Goal: Task Accomplishment & Management: Use online tool/utility

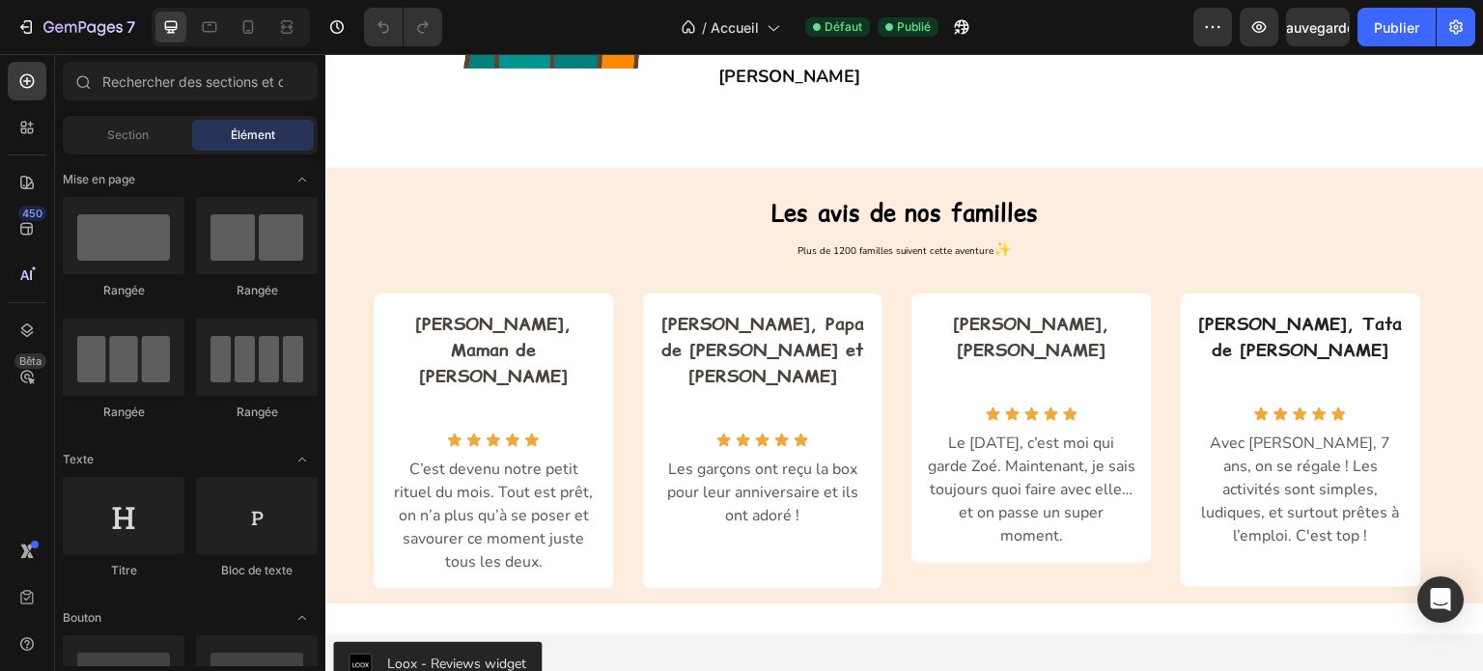
scroll to position [1062, 0]
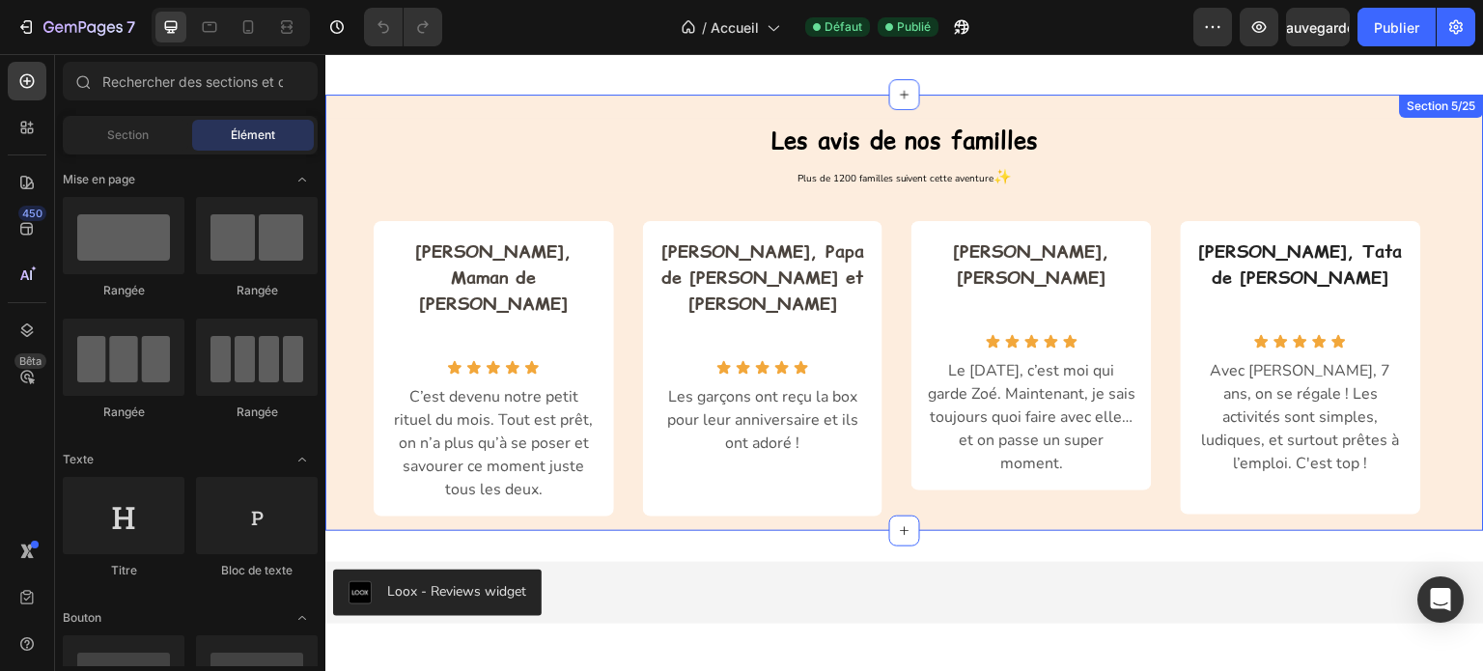
click at [559, 100] on div "Les avis de nos familles Heading Plus de 1200 familles suivent cette aventure ✨…" at bounding box center [904, 313] width 1159 height 437
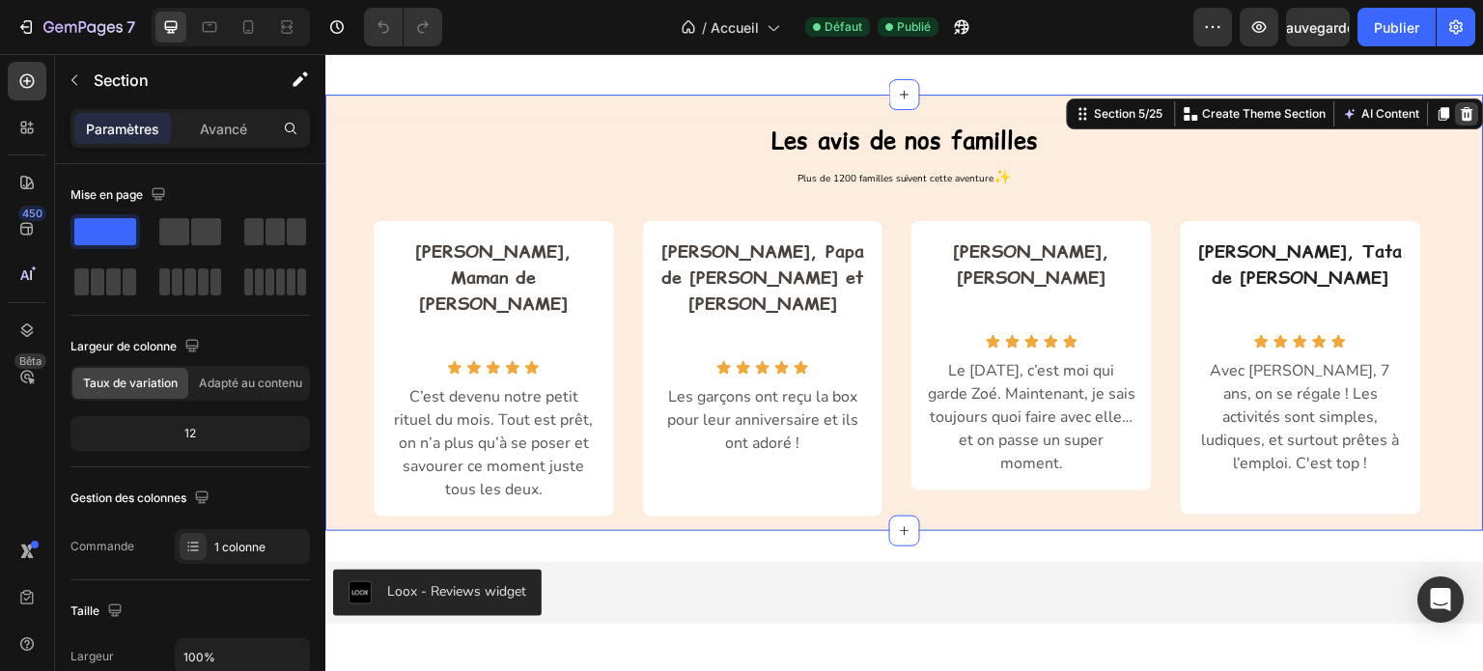
click at [1462, 110] on icon at bounding box center [1468, 113] width 13 height 14
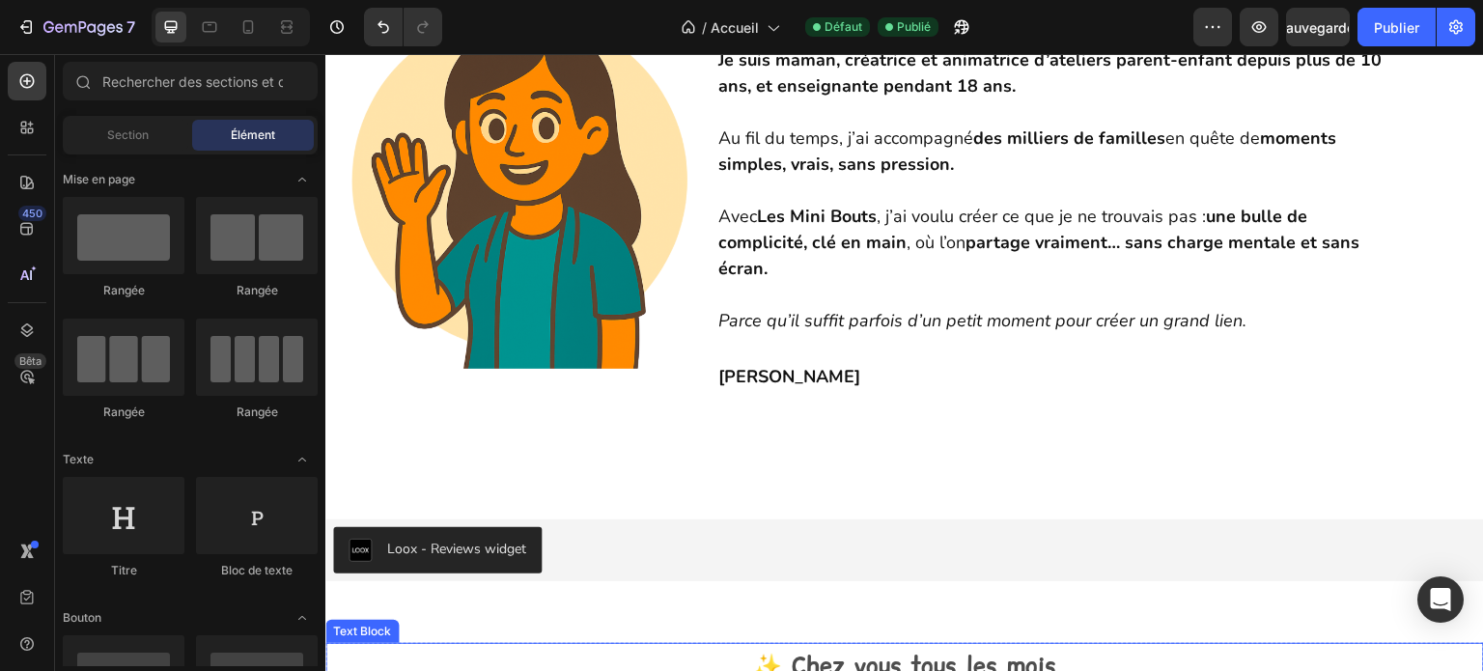
scroll to position [676, 0]
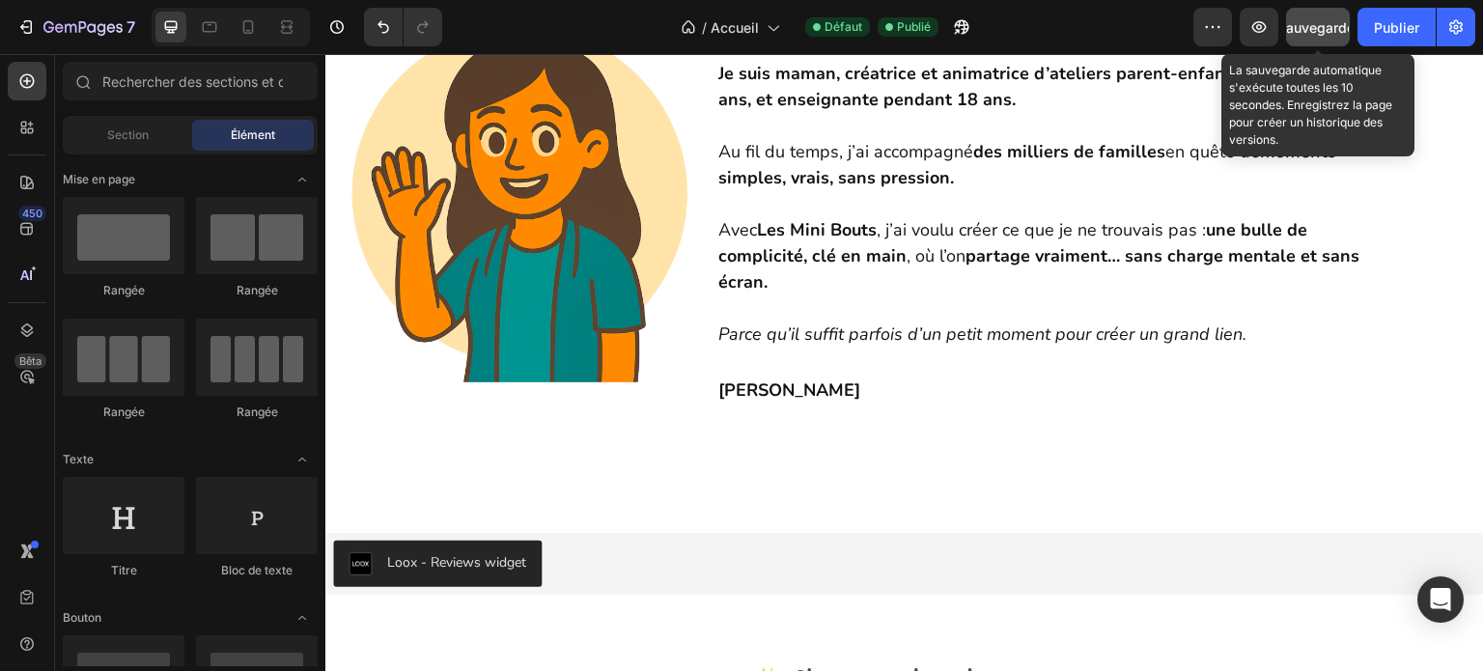
click at [1316, 36] on div "Sauvegarder" at bounding box center [1319, 27] width 82 height 20
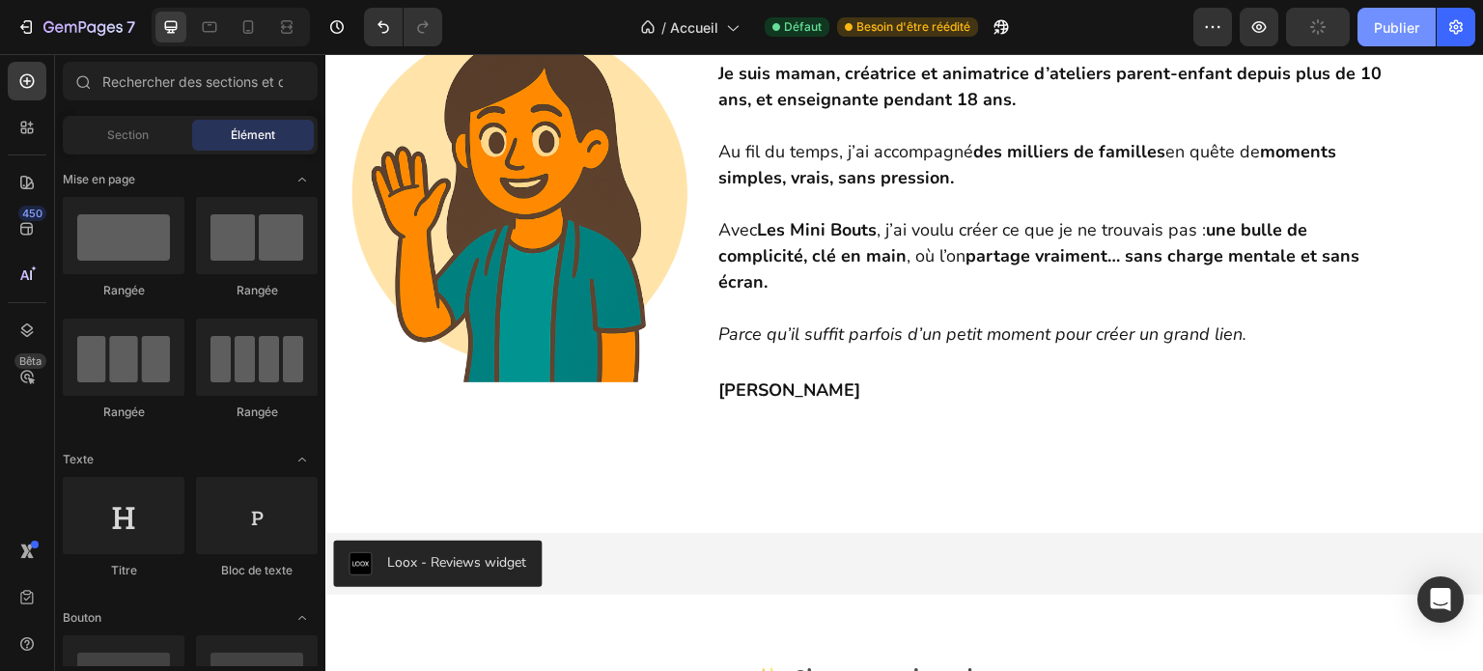
click at [1372, 23] on button "Publier" at bounding box center [1397, 27] width 78 height 39
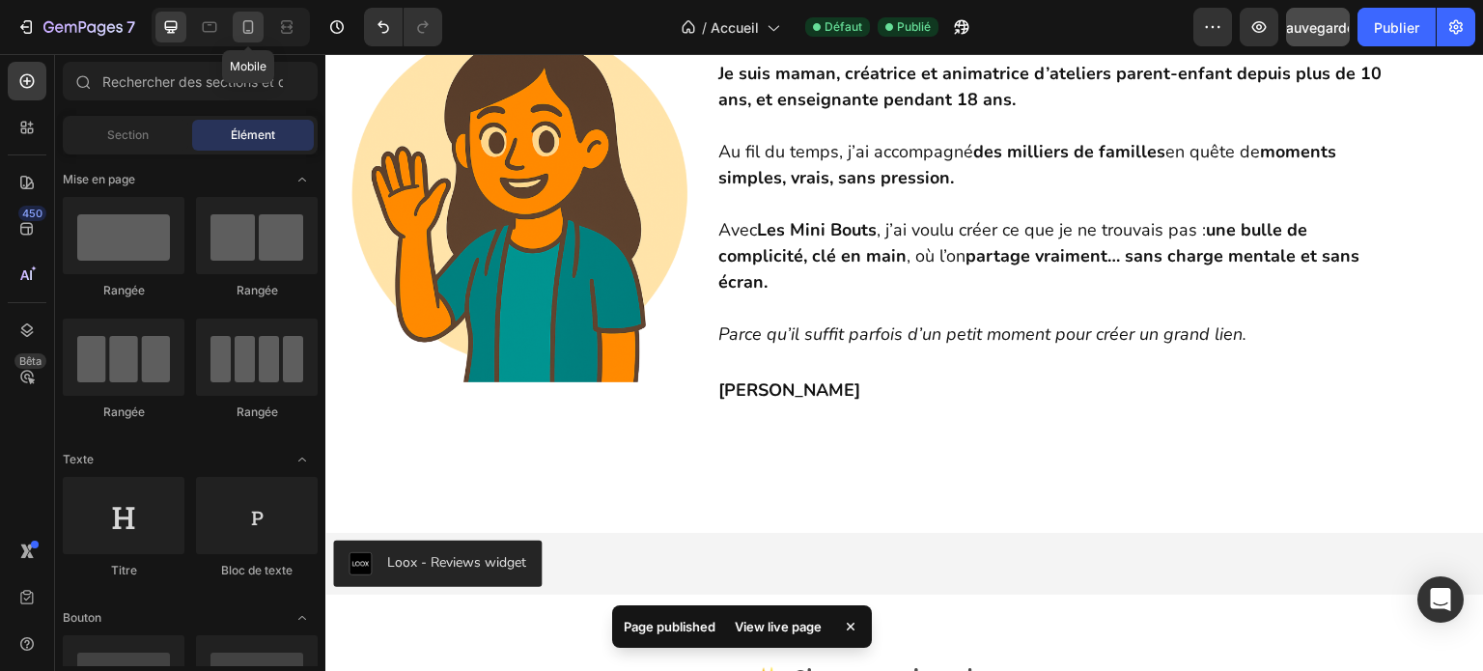
click at [250, 29] on icon at bounding box center [248, 26] width 19 height 19
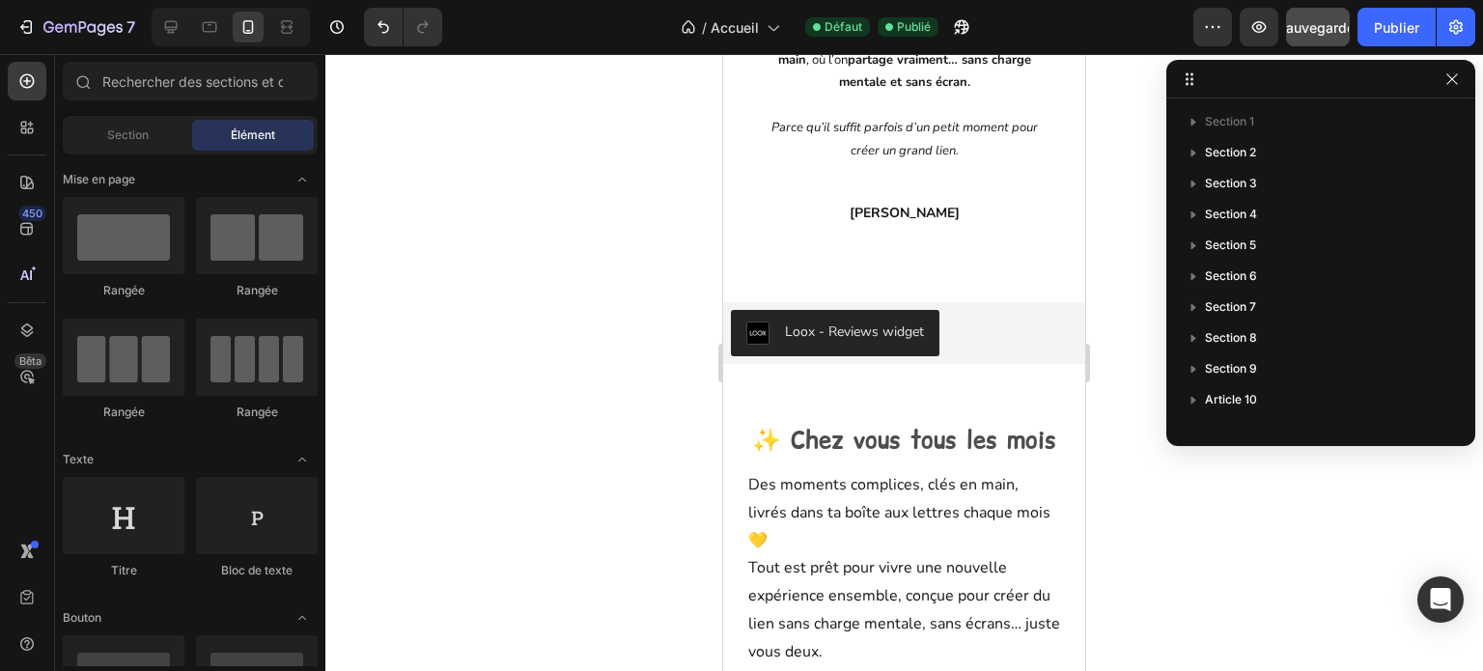
scroll to position [1352, 0]
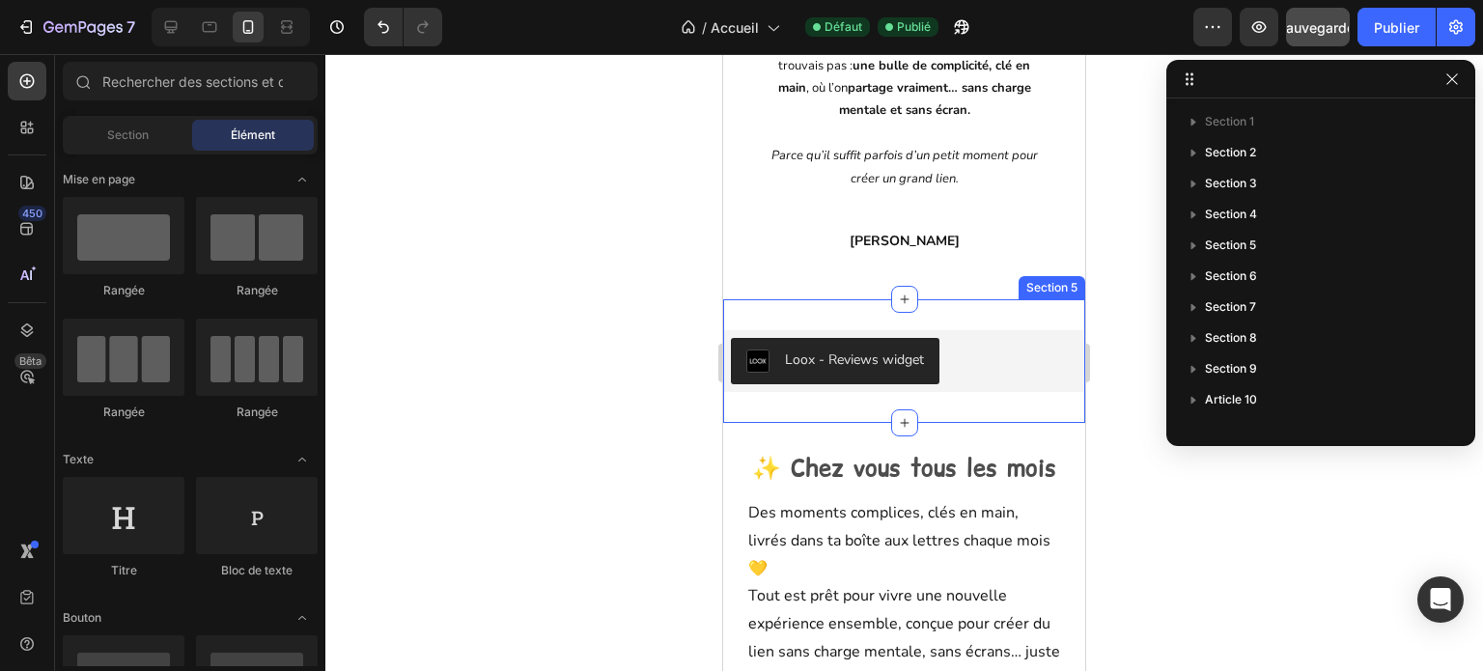
click at [967, 315] on div "Loox - Reviews widget Loox Section 5" at bounding box center [904, 361] width 362 height 124
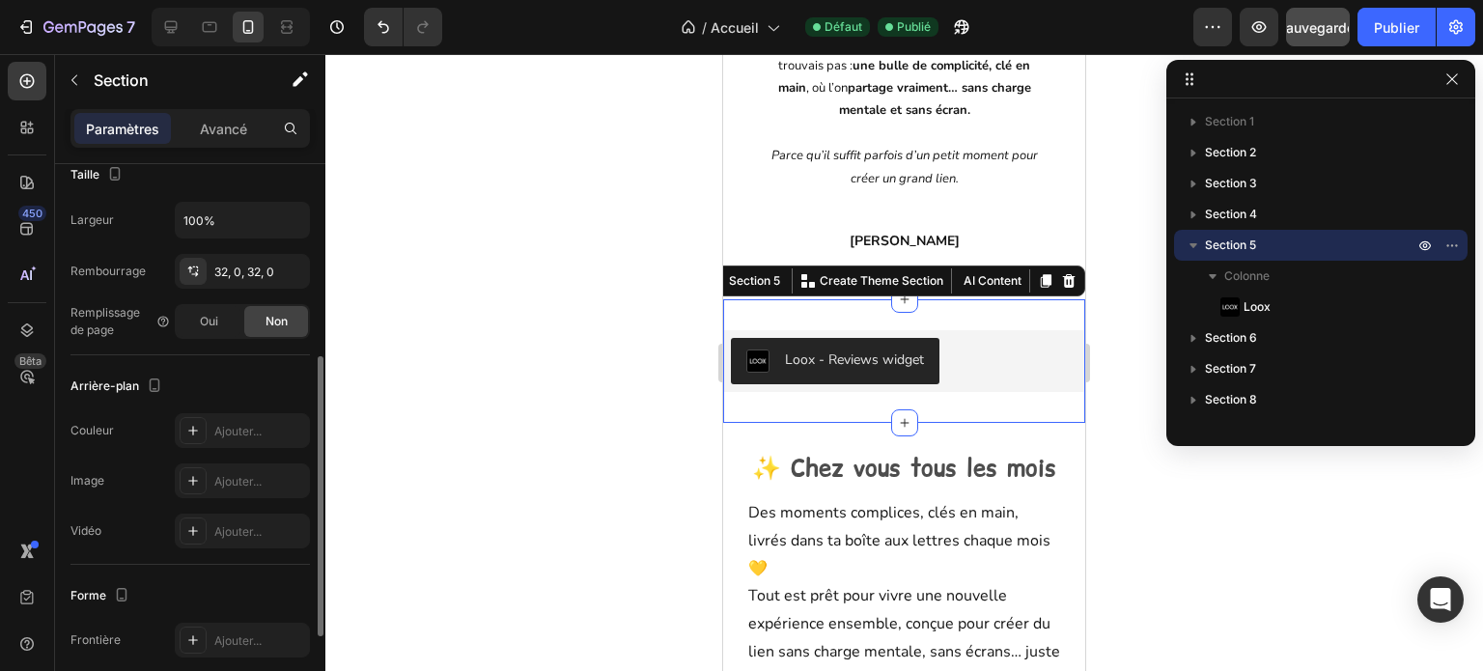
scroll to position [483, 0]
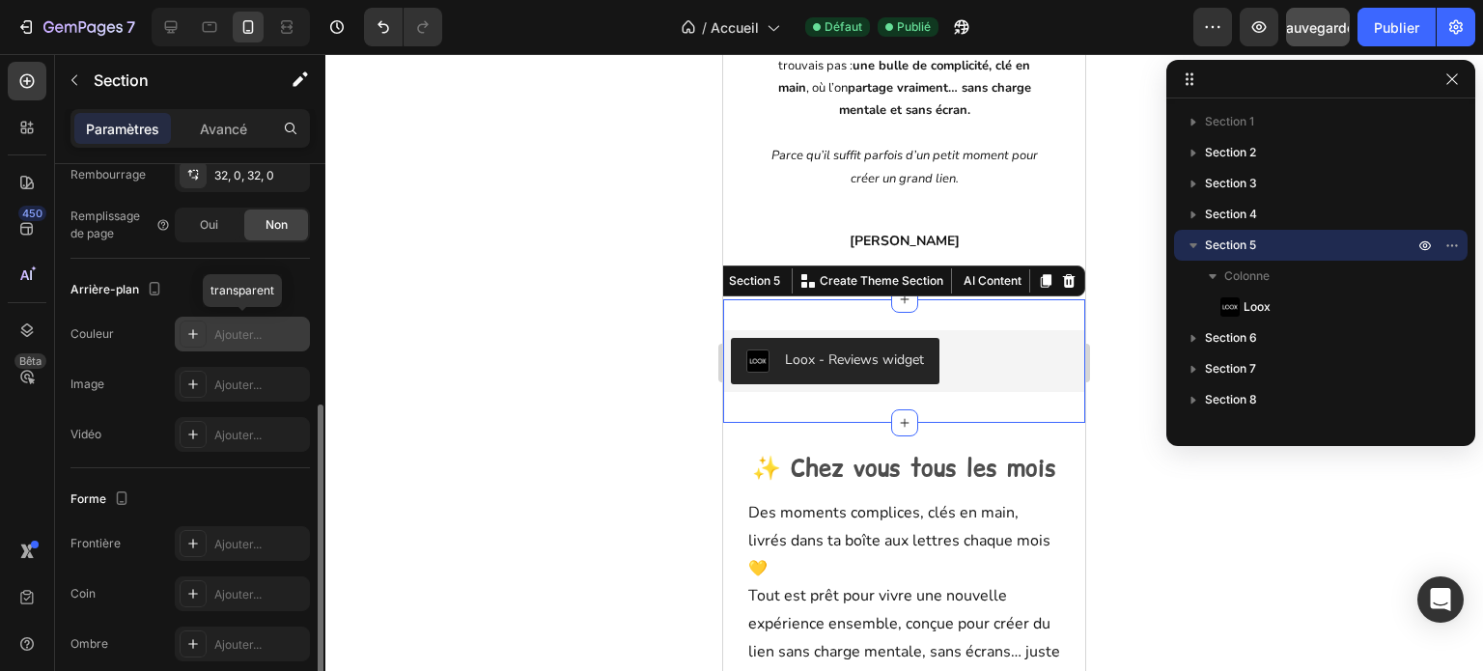
click at [209, 337] on div "Ajouter..." at bounding box center [242, 334] width 135 height 35
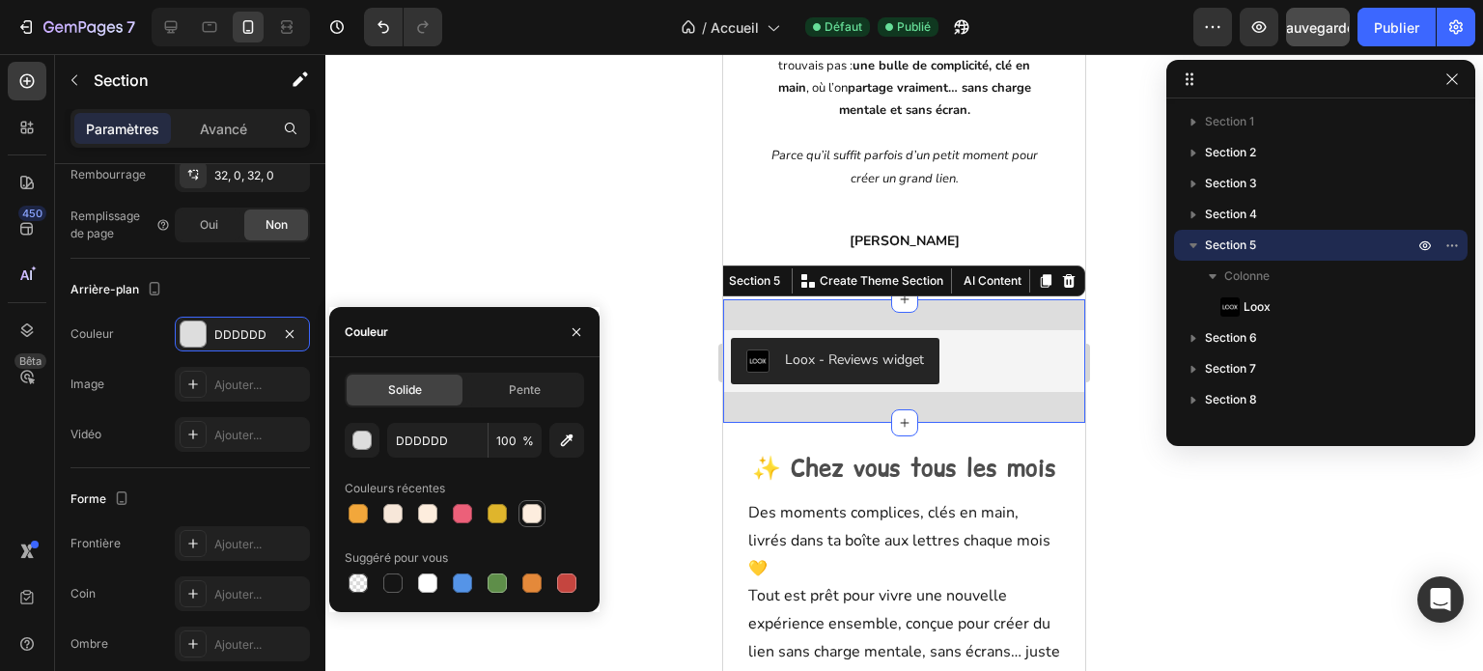
click at [525, 515] on div at bounding box center [531, 513] width 19 height 19
type input "FDEDDE"
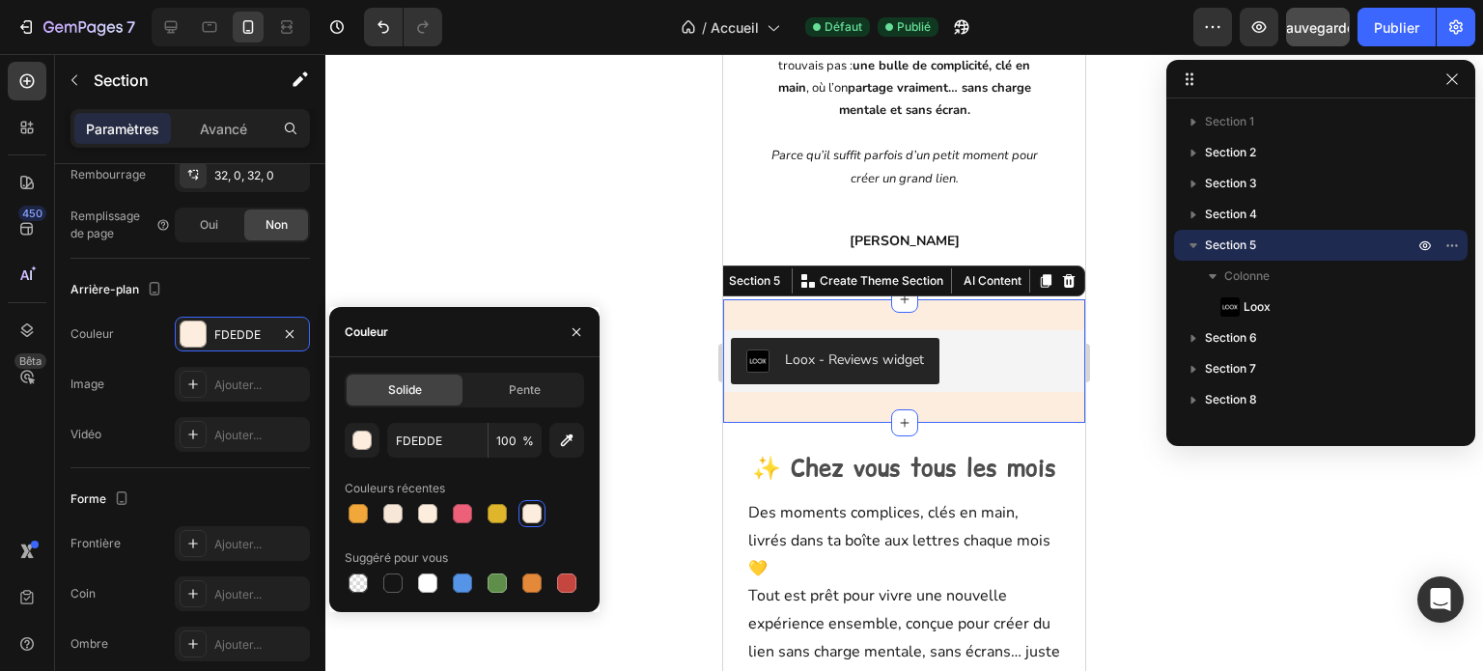
click at [619, 384] on div at bounding box center [904, 362] width 1158 height 617
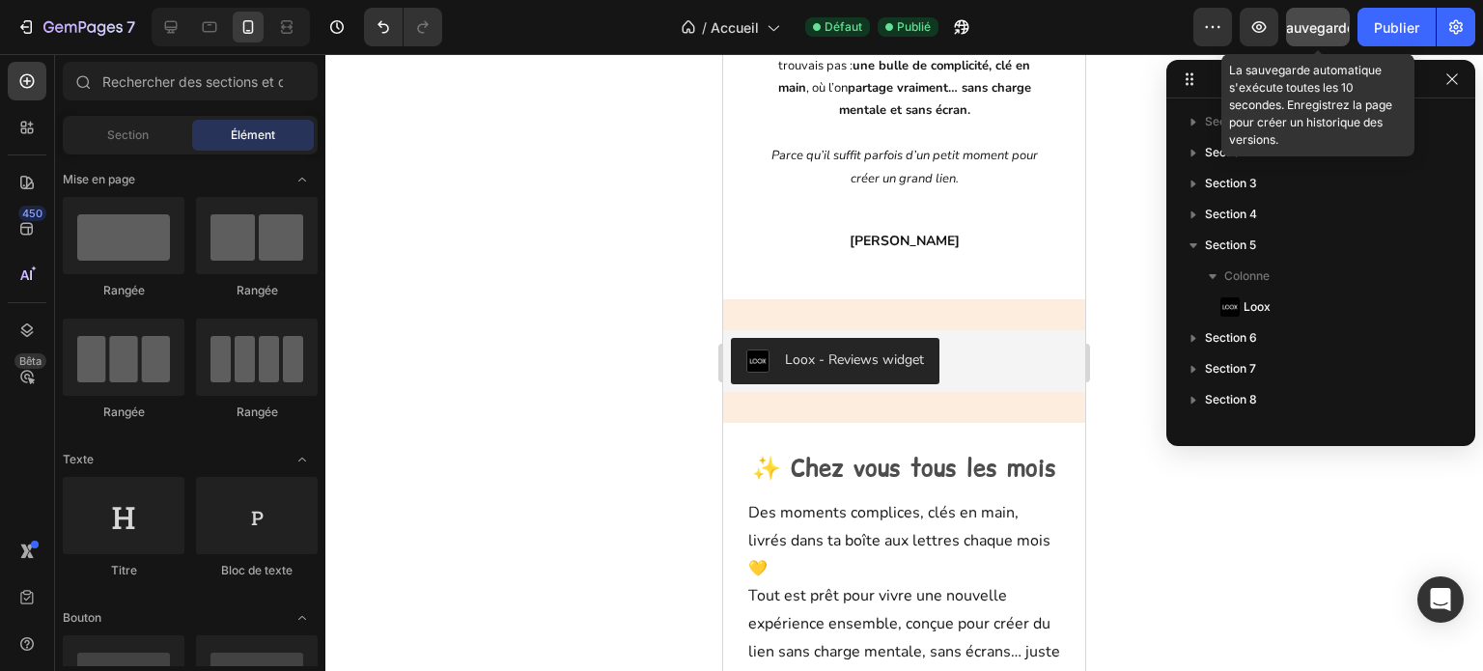
click at [1301, 32] on font "Sauvegarder" at bounding box center [1319, 27] width 82 height 16
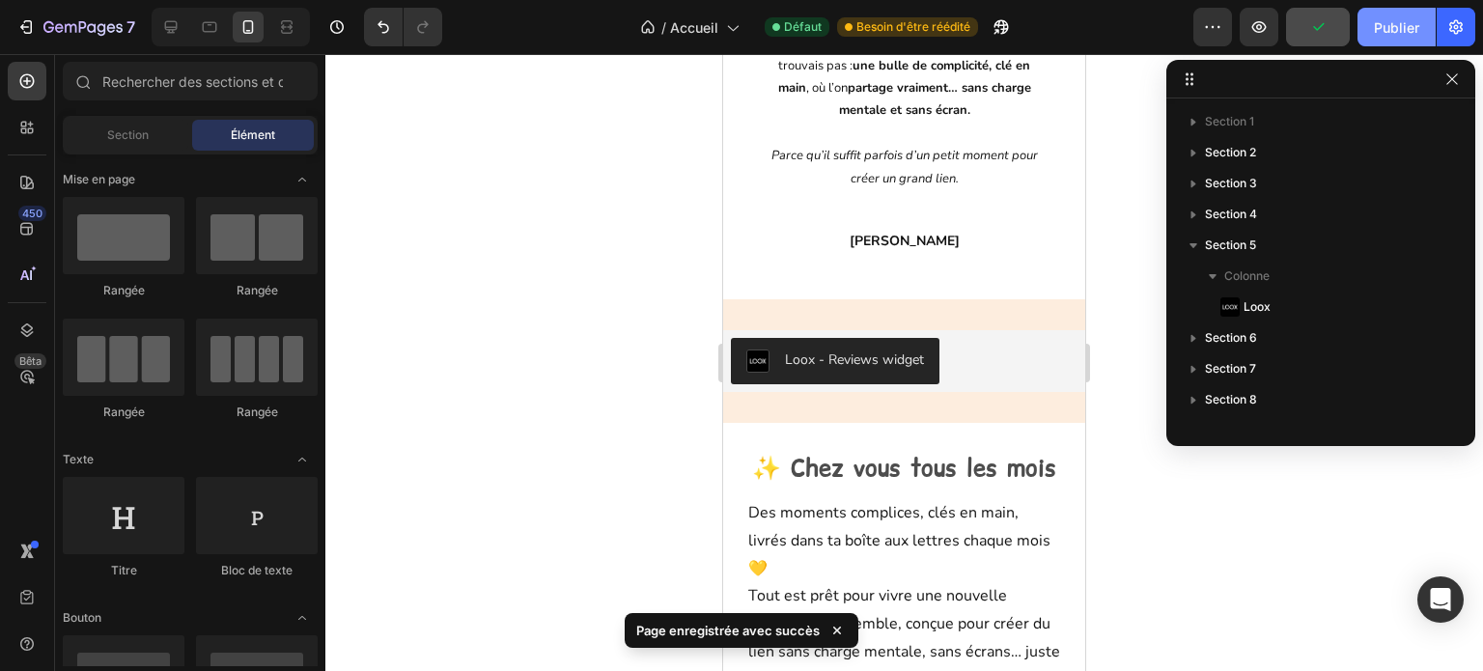
click at [1394, 29] on font "Publier" at bounding box center [1396, 27] width 45 height 16
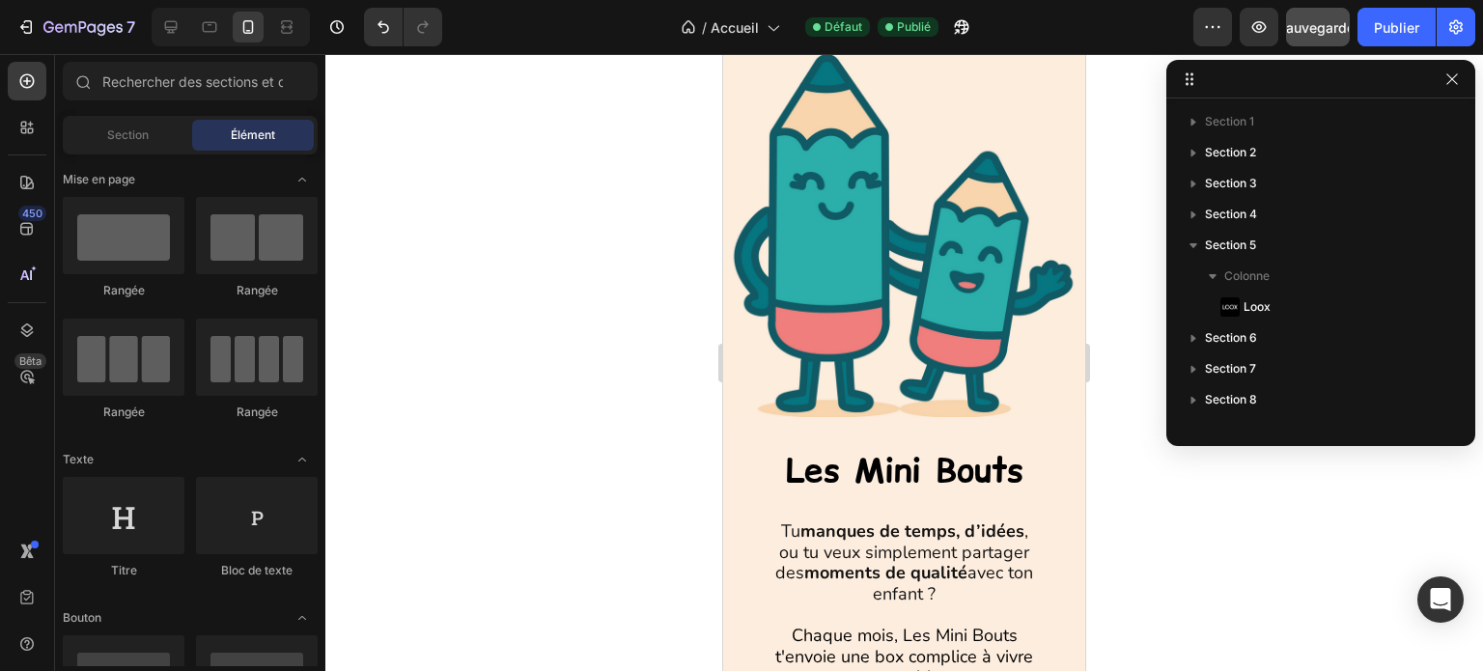
scroll to position [0, 0]
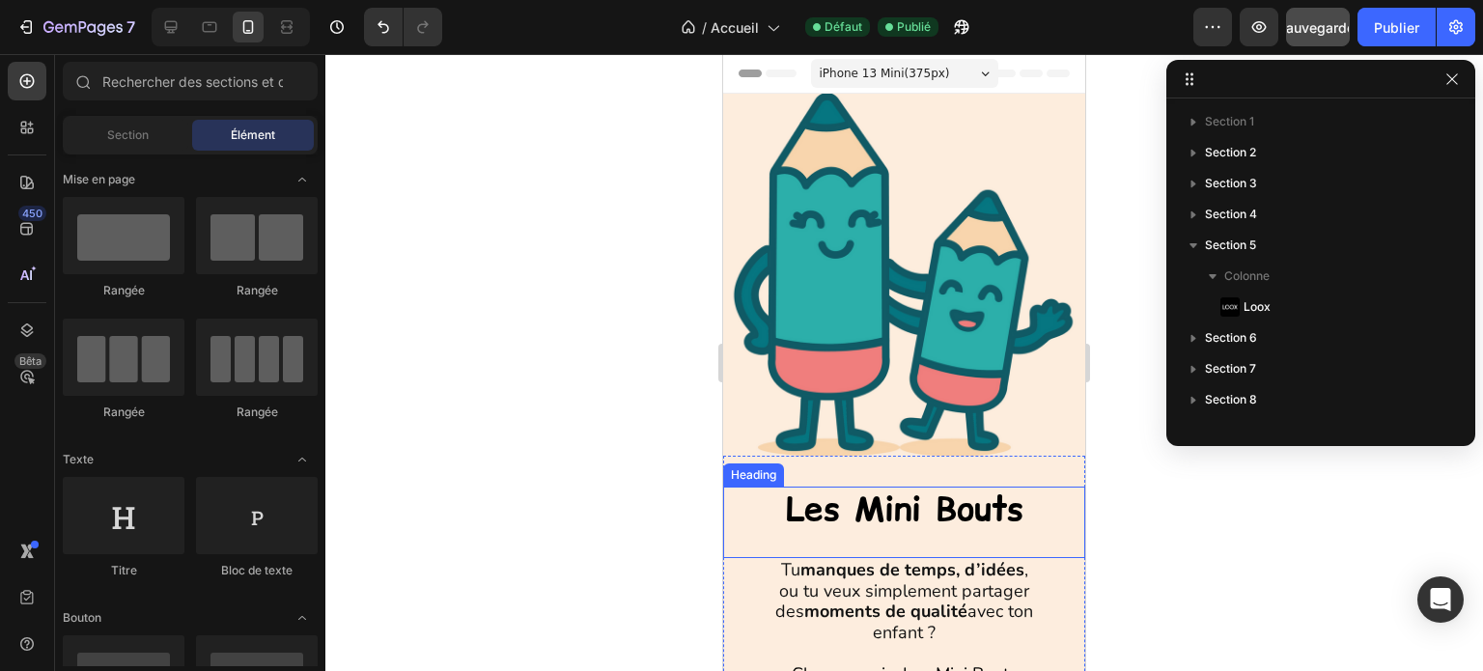
click at [886, 492] on strong "Les Mini Bouts" at bounding box center [905, 508] width 238 height 47
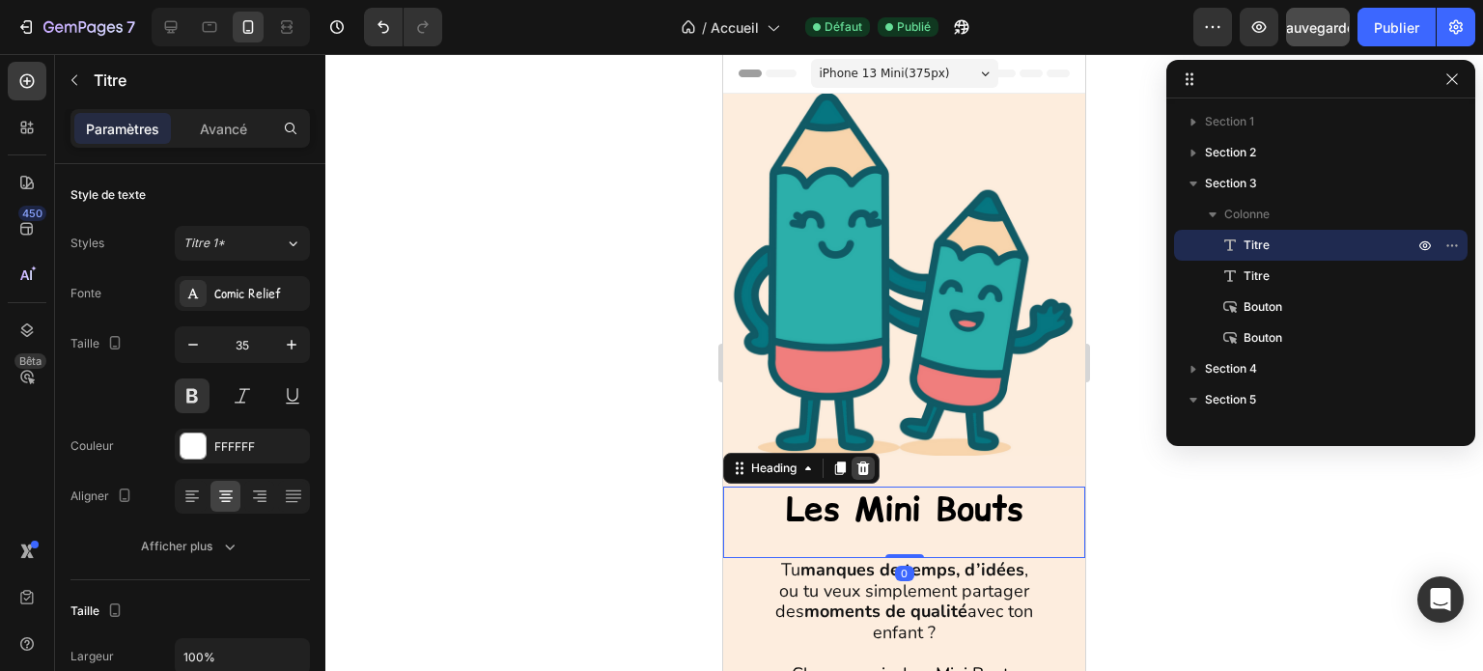
click at [863, 462] on icon at bounding box center [863, 469] width 13 height 14
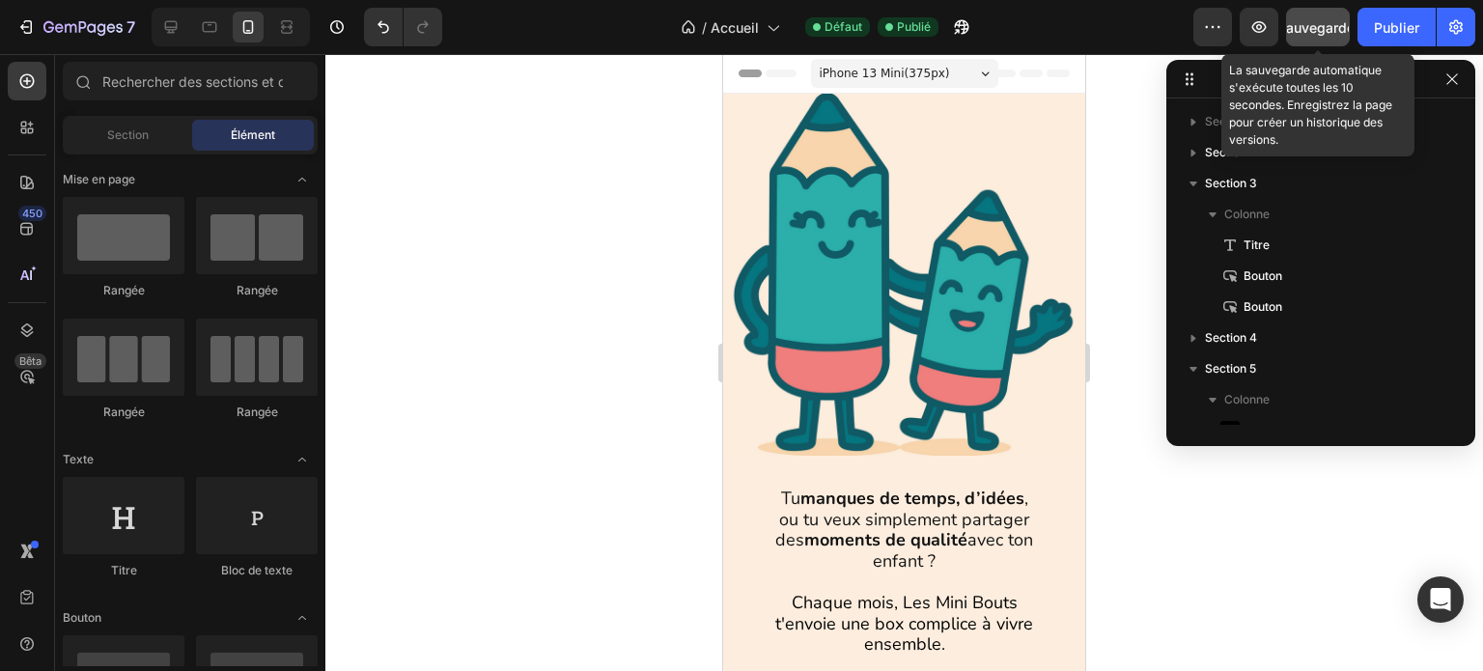
click at [1317, 19] on font "Sauvegarder" at bounding box center [1319, 27] width 82 height 16
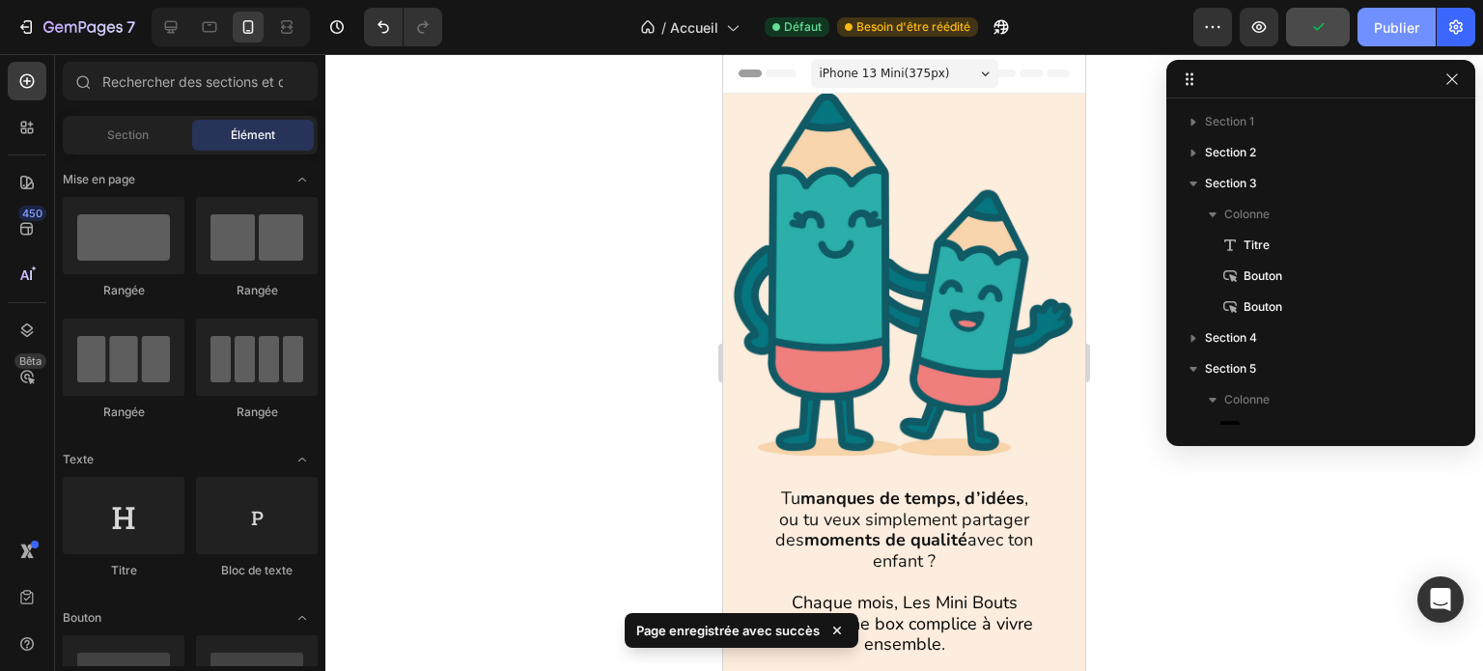
click at [1393, 21] on font "Publier" at bounding box center [1396, 27] width 45 height 16
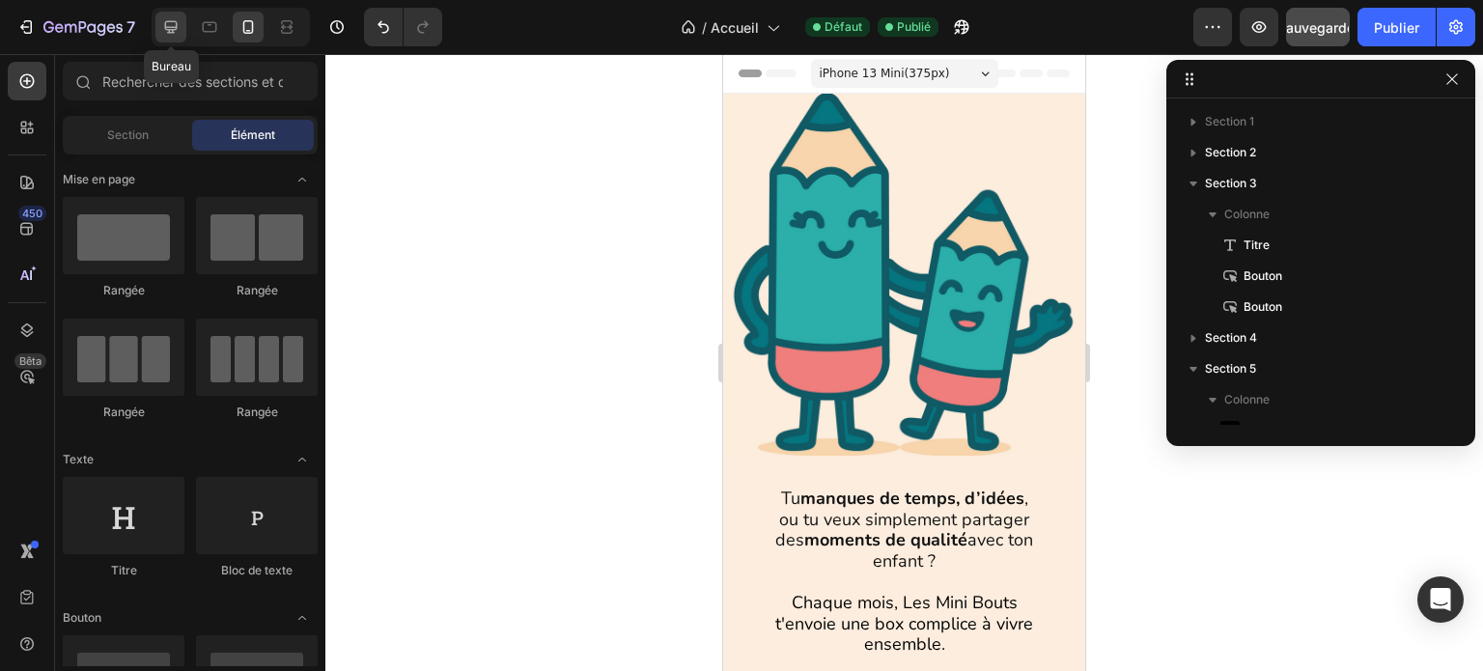
click at [171, 30] on icon at bounding box center [171, 27] width 13 height 13
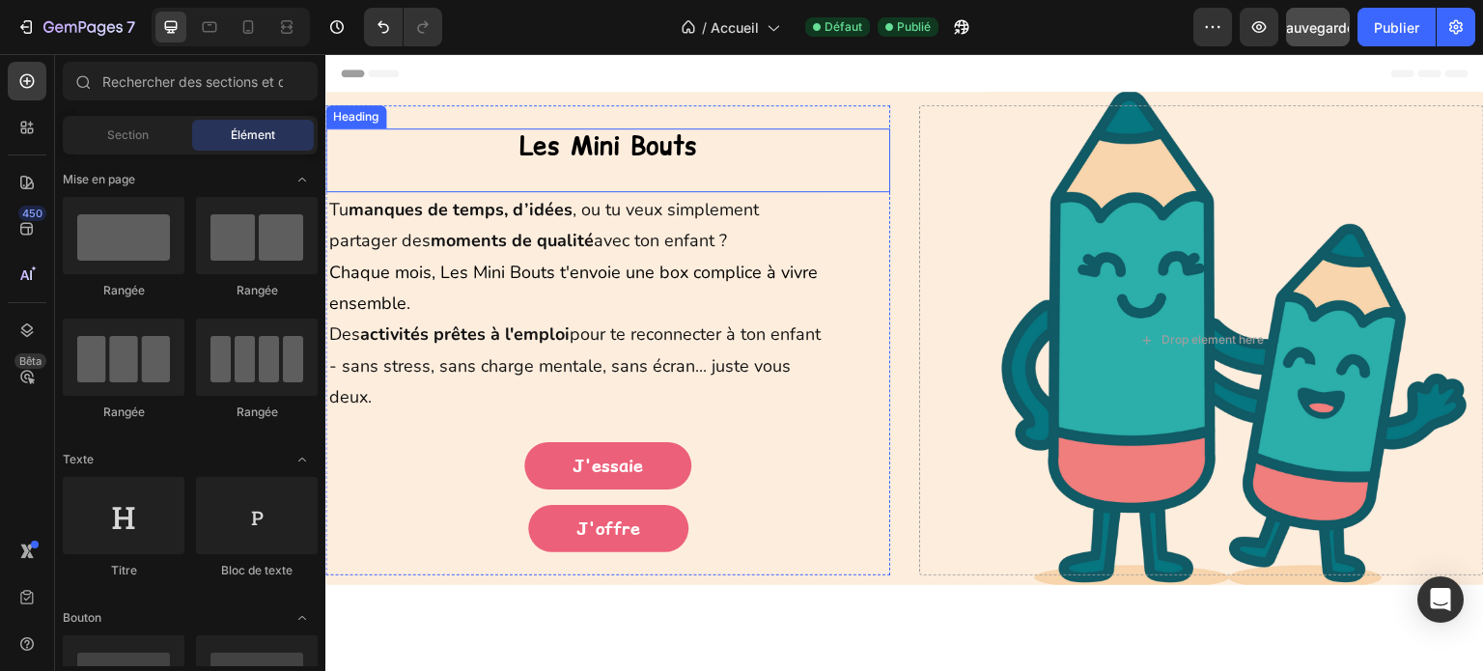
click at [671, 150] on strong "Les Mini Bouts" at bounding box center [609, 145] width 178 height 35
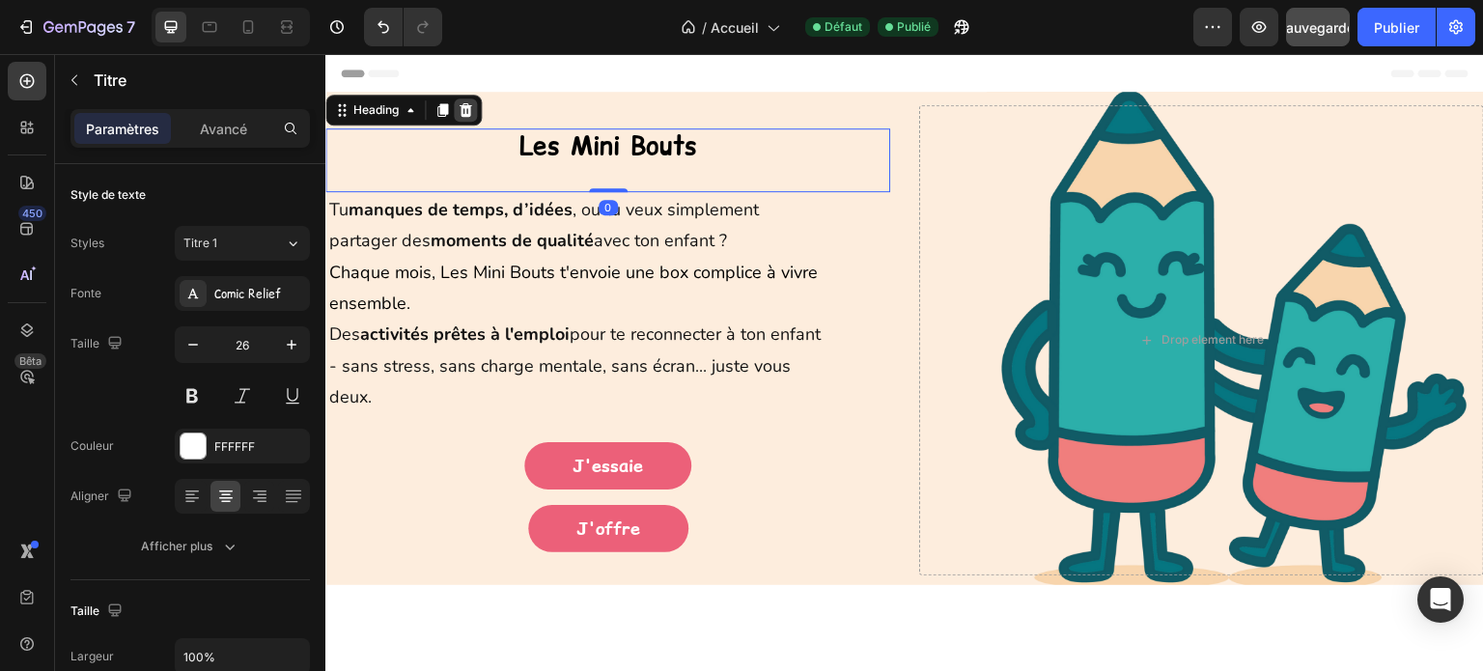
click at [468, 107] on icon at bounding box center [466, 110] width 13 height 14
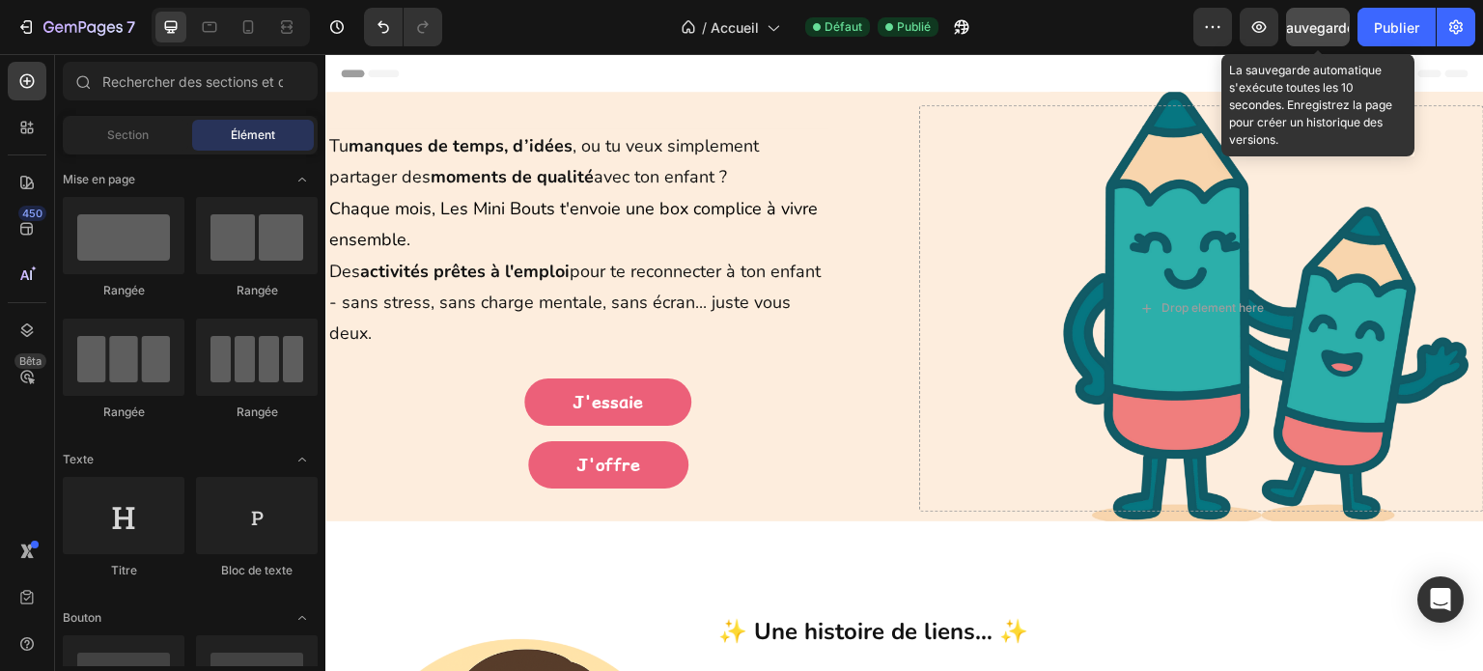
click at [1321, 26] on font "Sauvegarder" at bounding box center [1319, 27] width 82 height 16
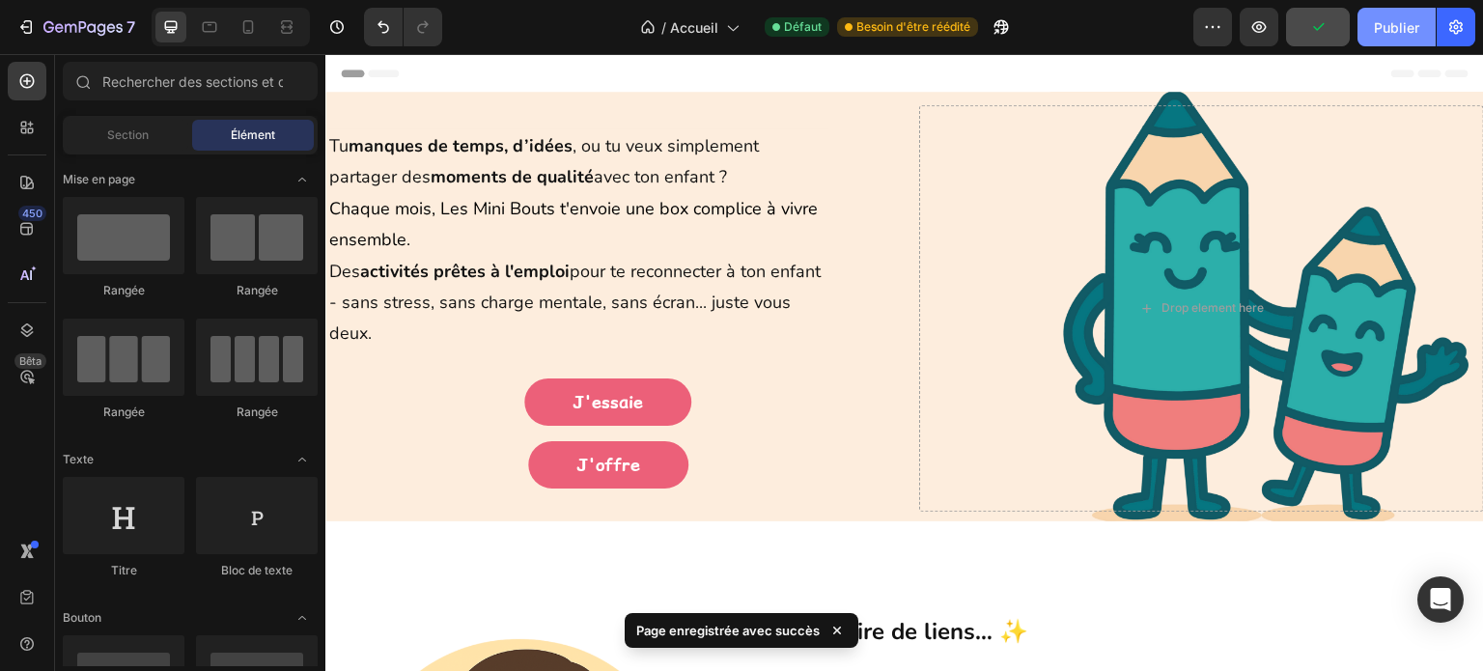
click at [1375, 33] on font "Publier" at bounding box center [1396, 27] width 45 height 16
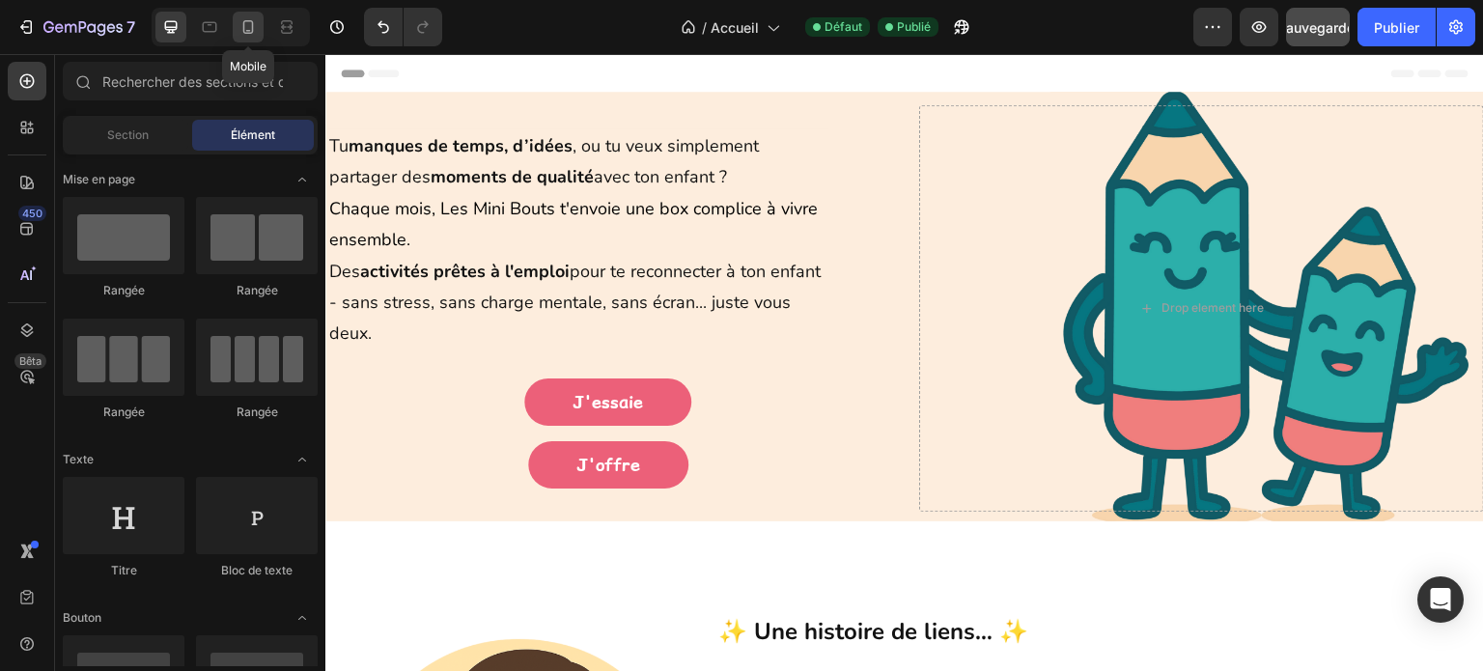
click at [258, 29] on div at bounding box center [248, 27] width 31 height 31
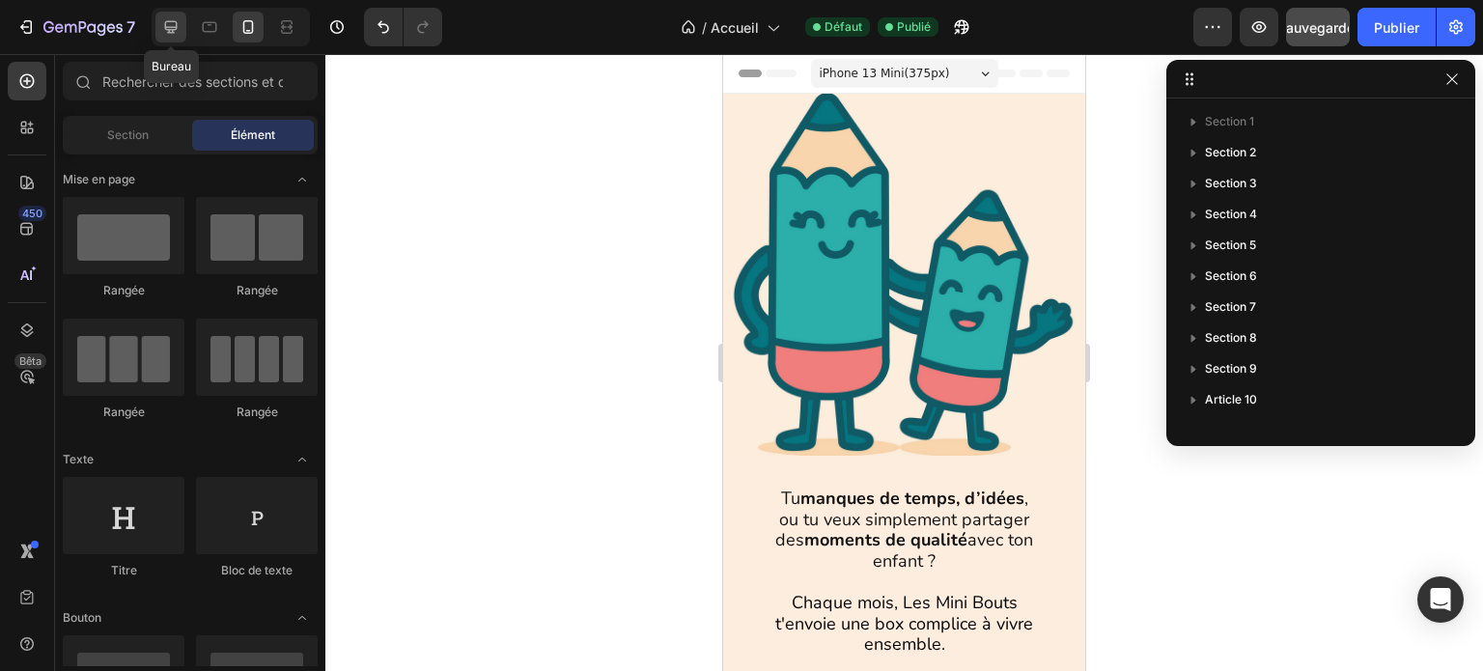
click at [163, 19] on icon at bounding box center [170, 26] width 19 height 19
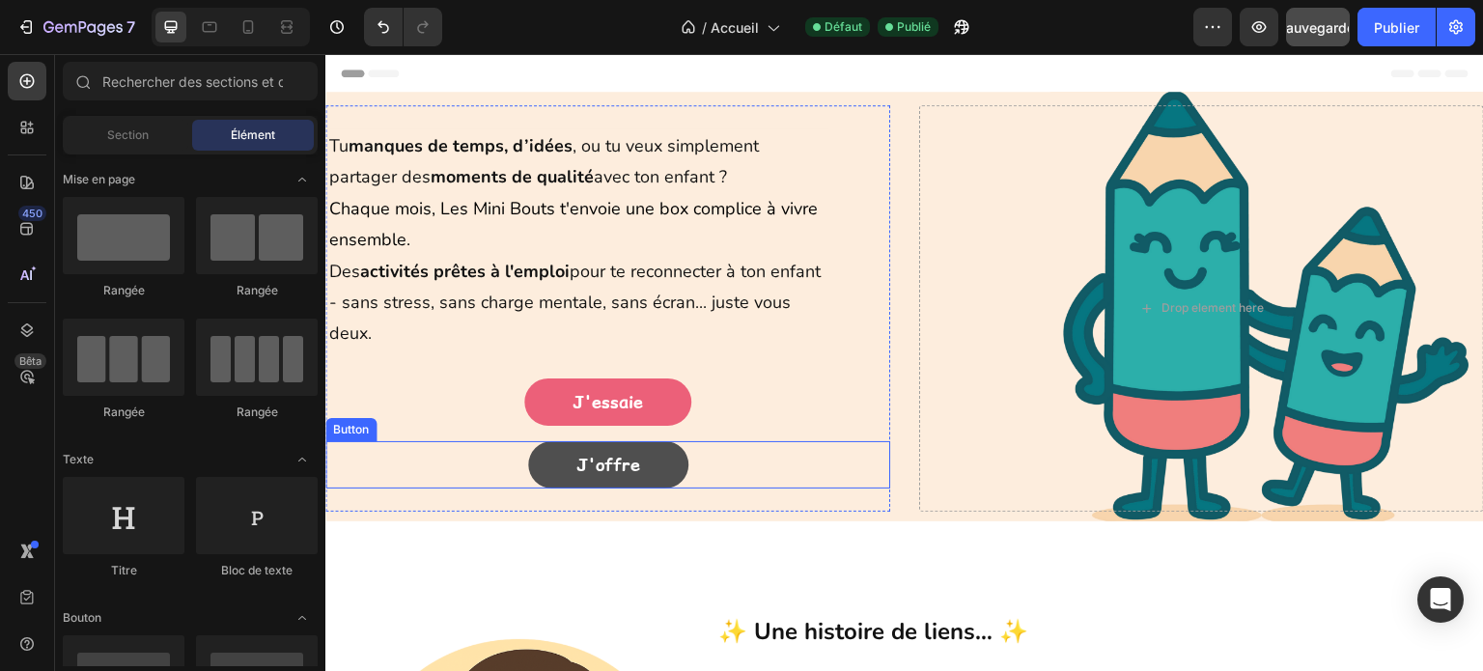
click at [666, 458] on link "J'offre" at bounding box center [608, 464] width 160 height 47
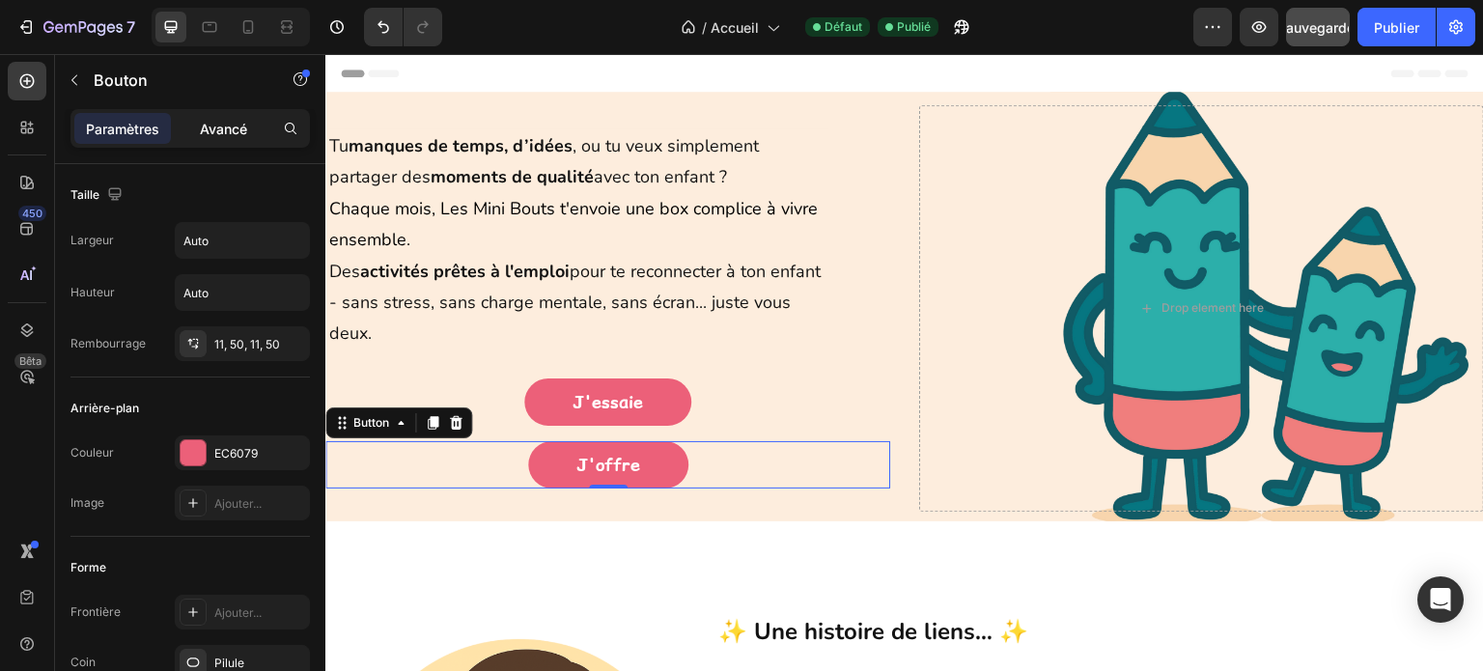
click at [239, 121] on font "Avancé" at bounding box center [223, 129] width 47 height 16
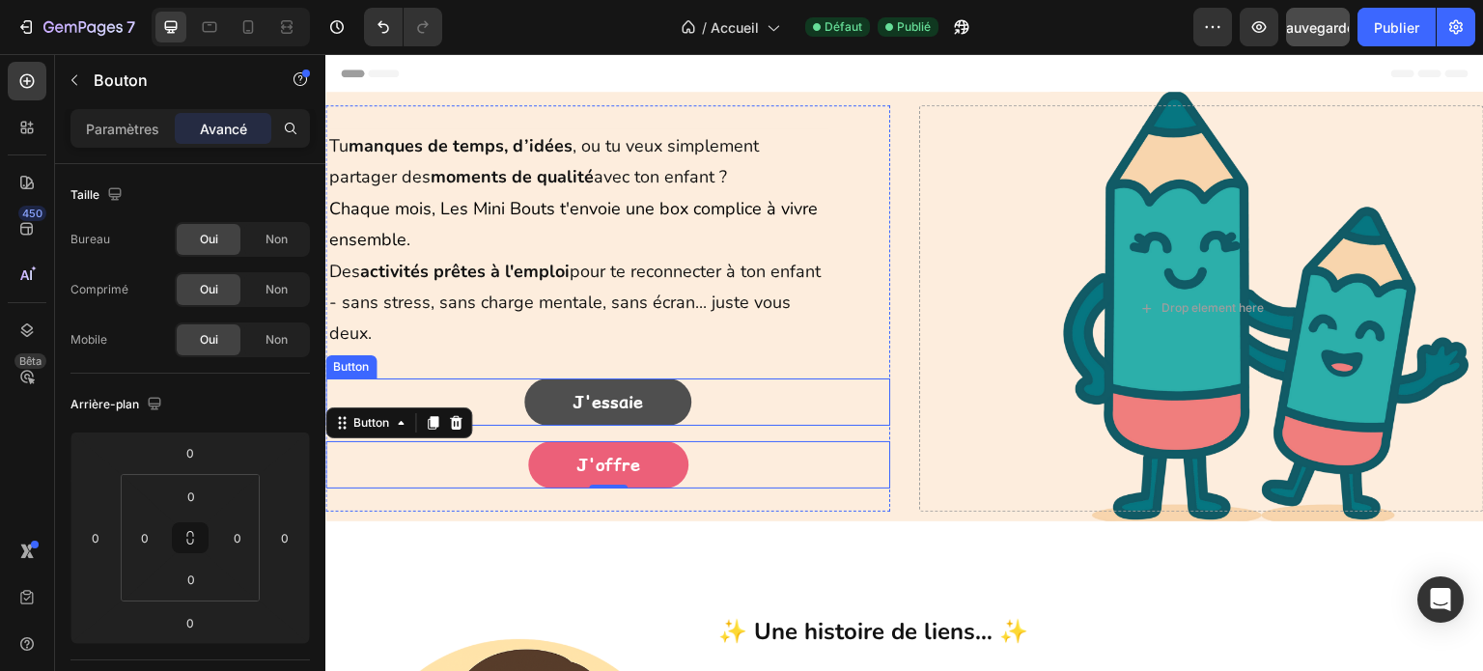
click at [565, 399] on link "J'essaie" at bounding box center [607, 402] width 167 height 47
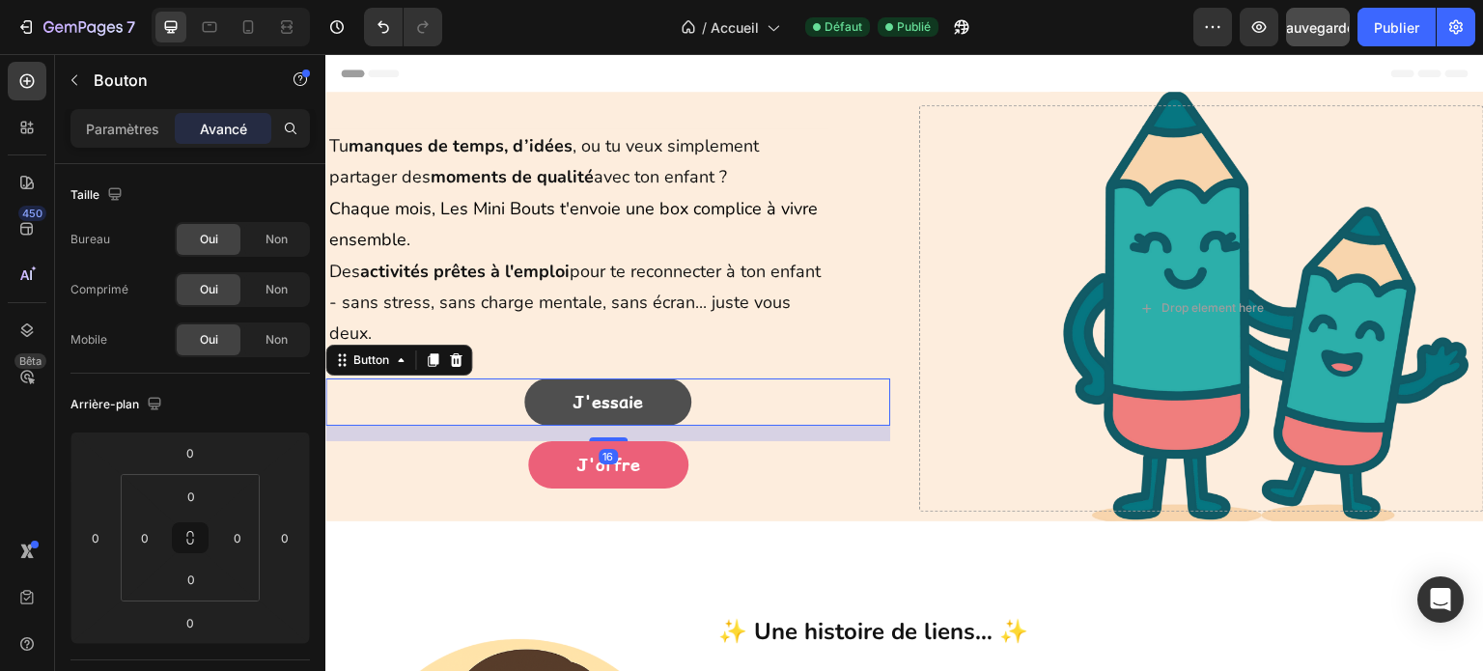
scroll to position [483, 0]
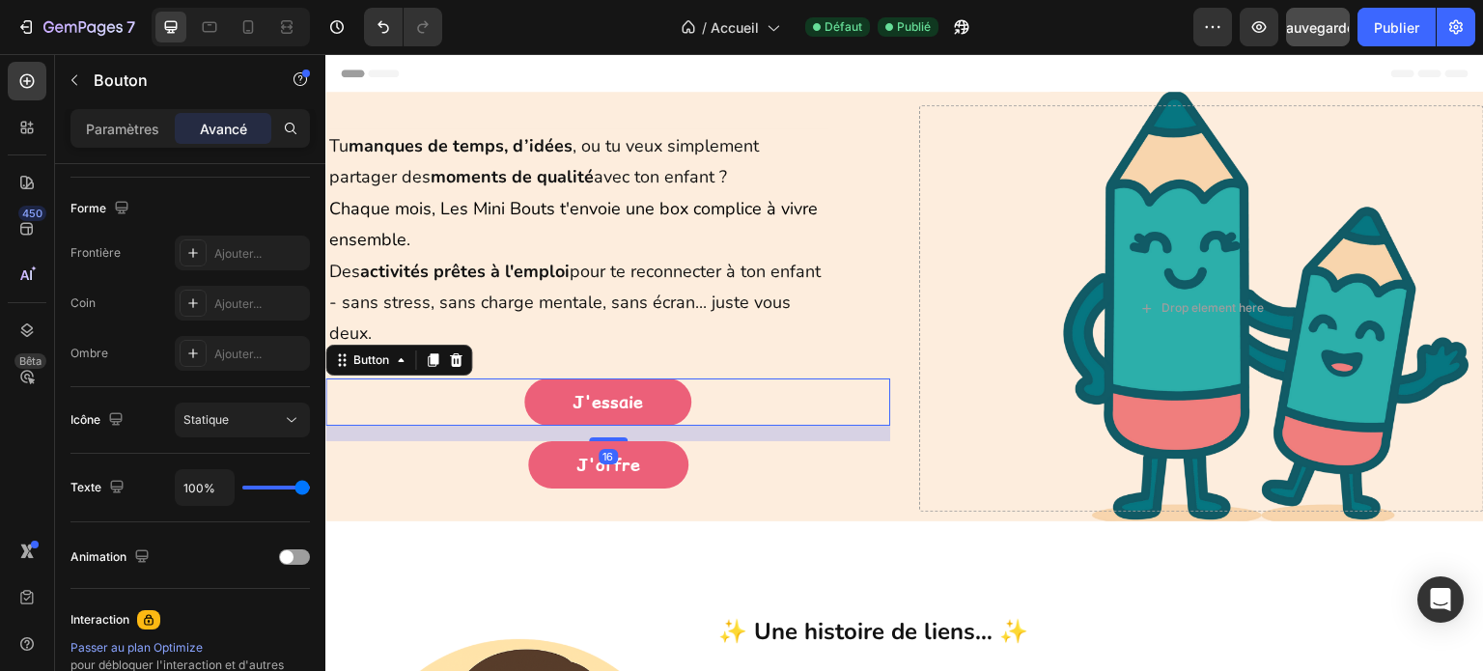
click at [213, 126] on font "Avancé" at bounding box center [223, 129] width 47 height 16
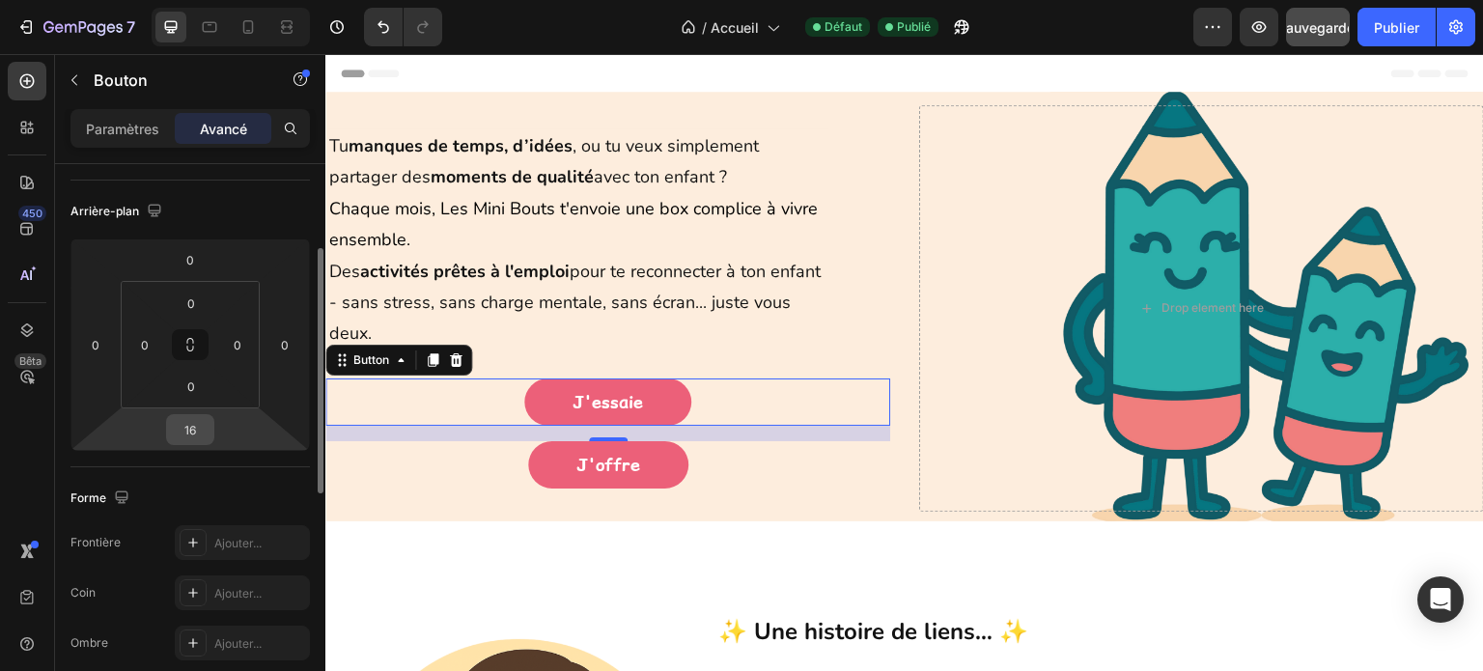
click at [210, 431] on div "16" at bounding box center [190, 429] width 48 height 31
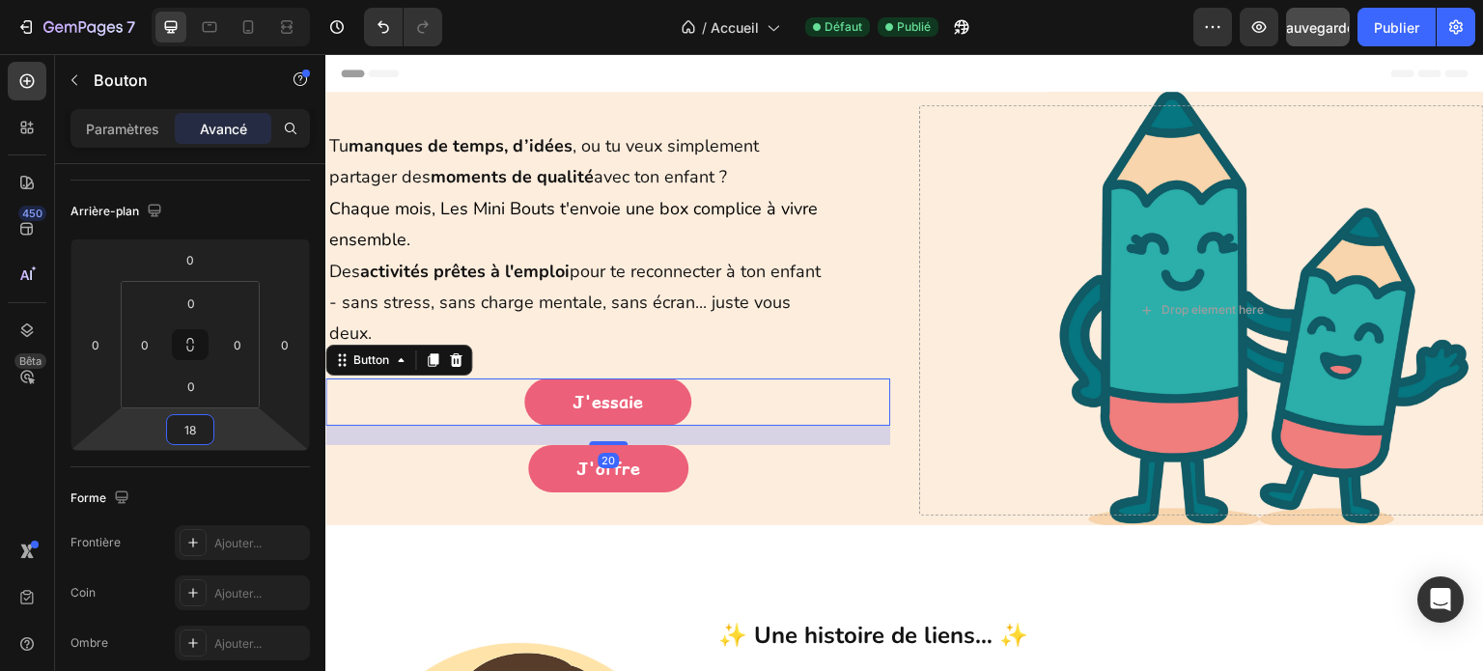
type input "16"
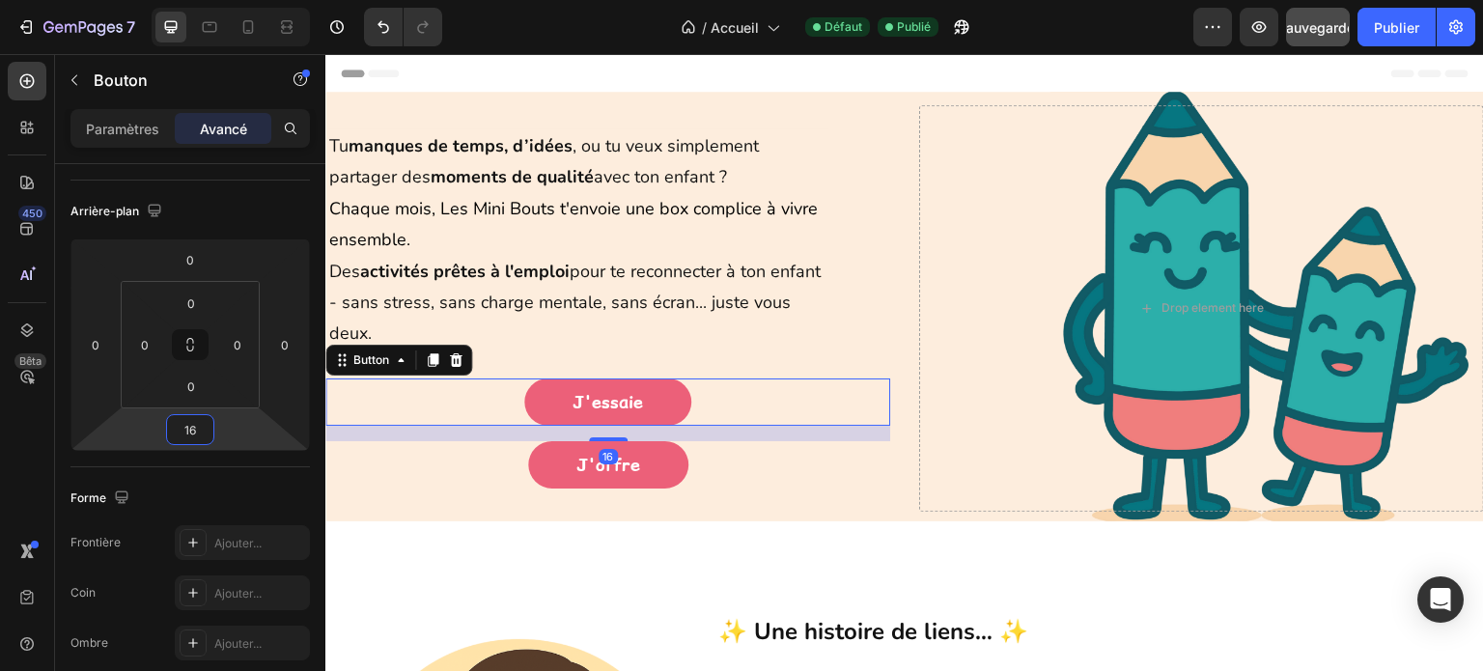
click at [220, 0] on html "7 Version history / Accueil Défaut Publié Aperçu Sauvegarder Publier 450 Bêta S…" at bounding box center [741, 0] width 1483 height 0
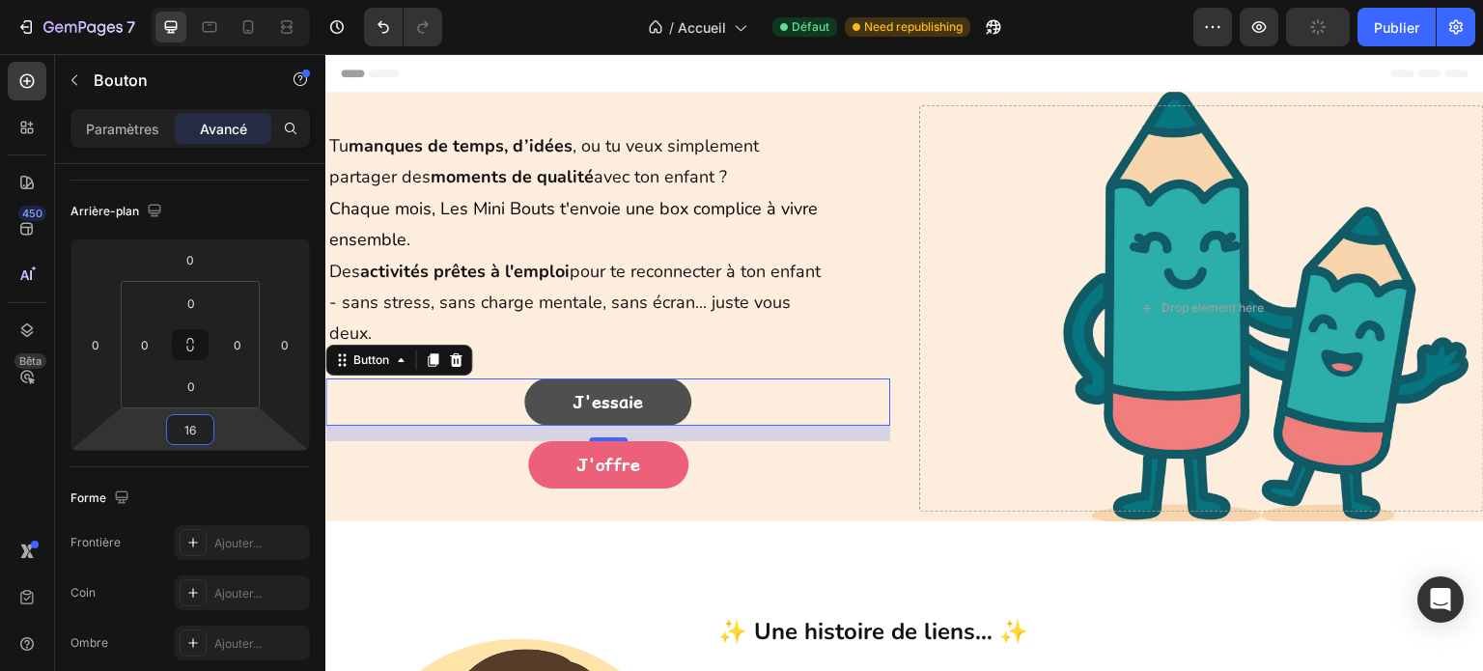
click at [547, 409] on link "J'essaie" at bounding box center [607, 402] width 167 height 47
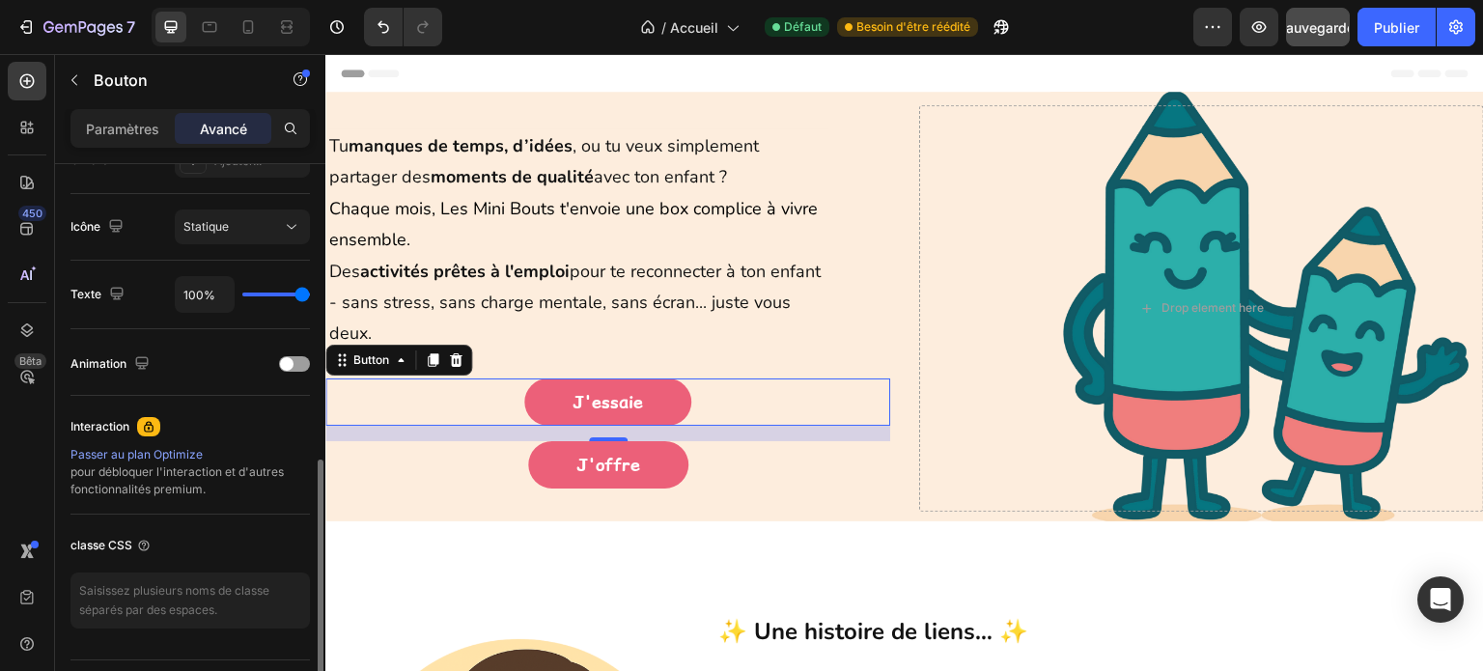
scroll to position [723, 0]
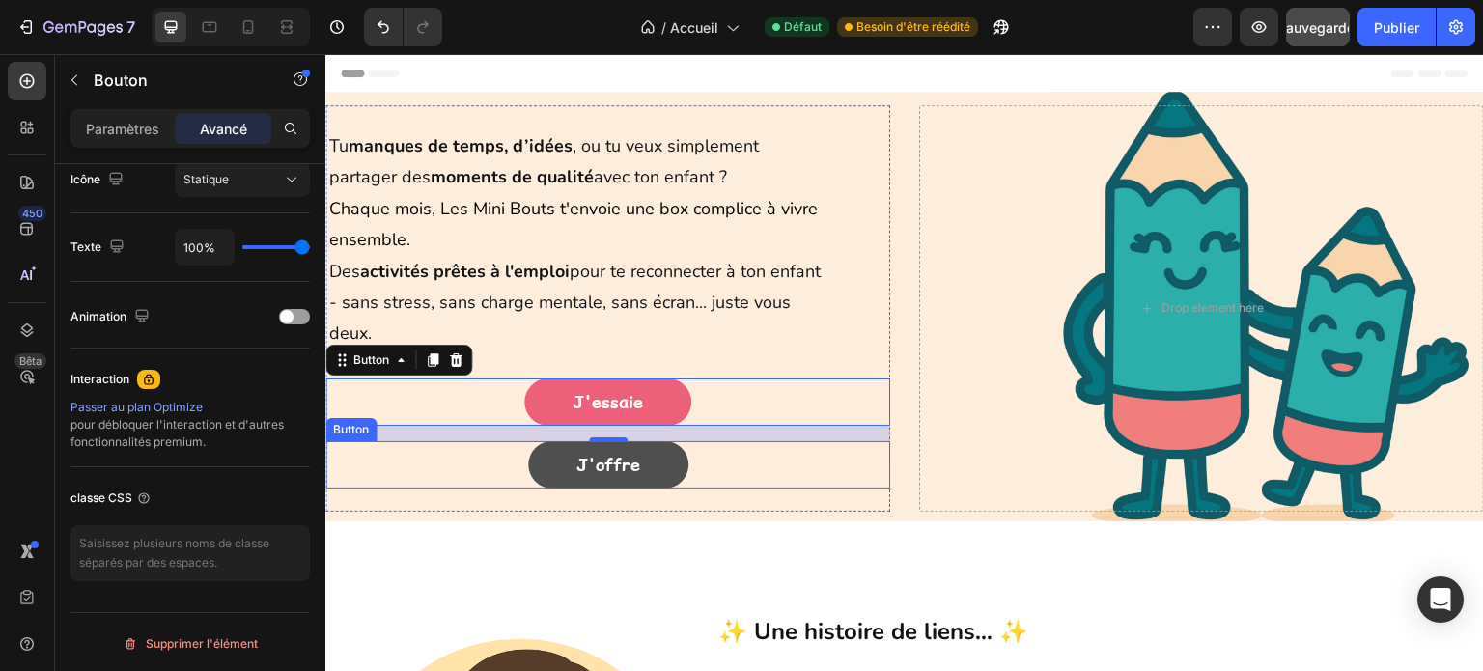
click at [555, 482] on link "J'offre" at bounding box center [608, 464] width 160 height 47
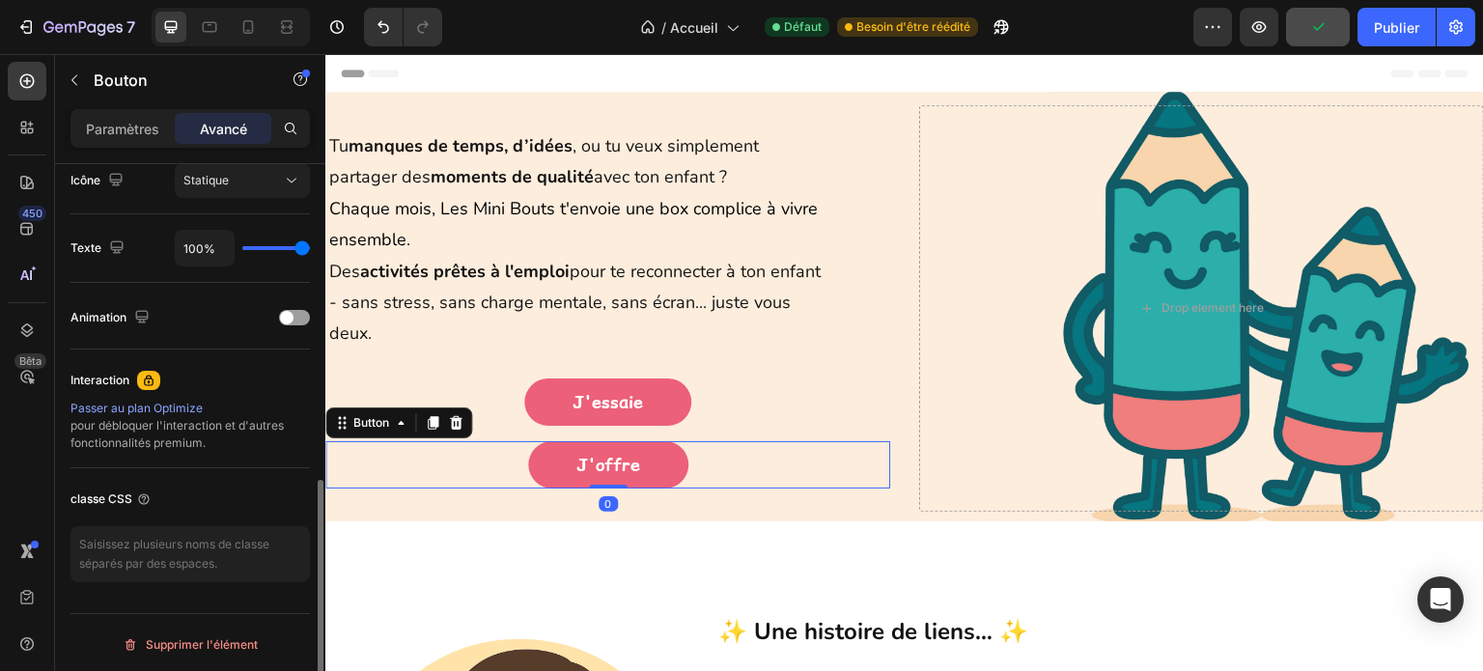
scroll to position [626, 0]
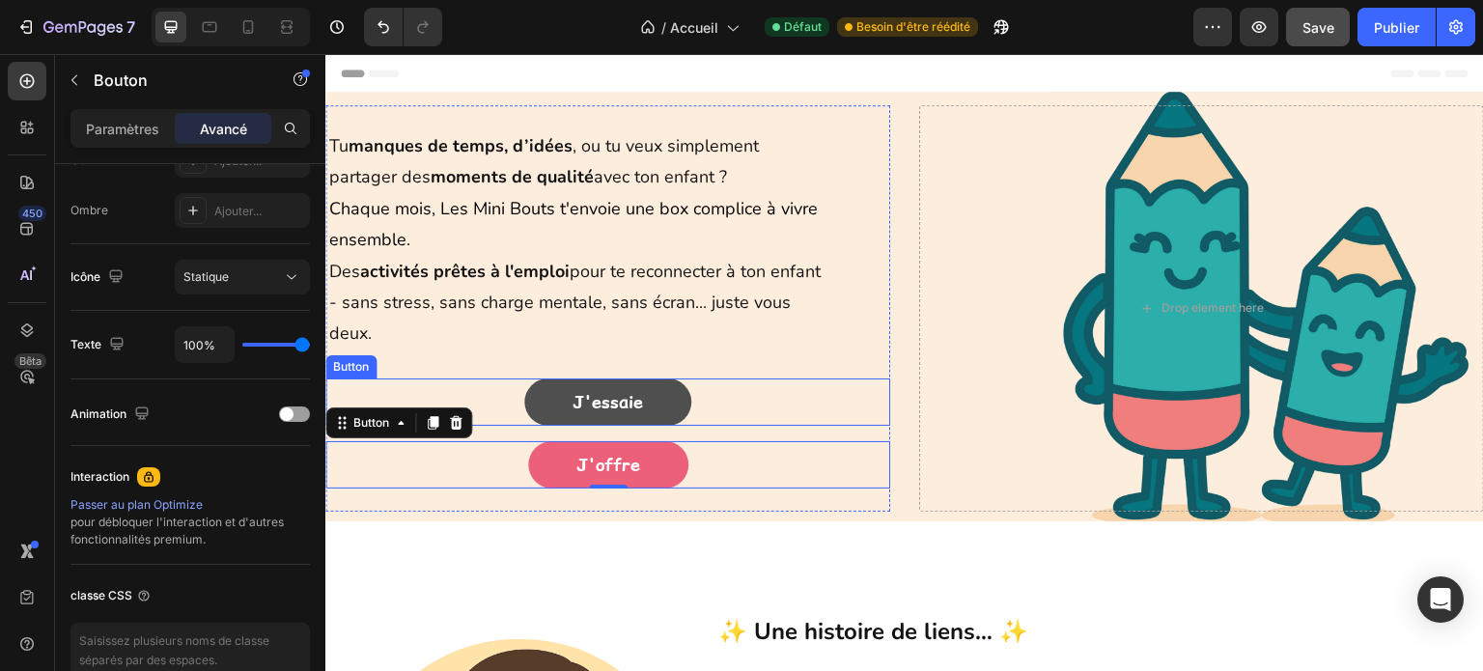
click at [557, 409] on link "J'essaie" at bounding box center [607, 402] width 167 height 47
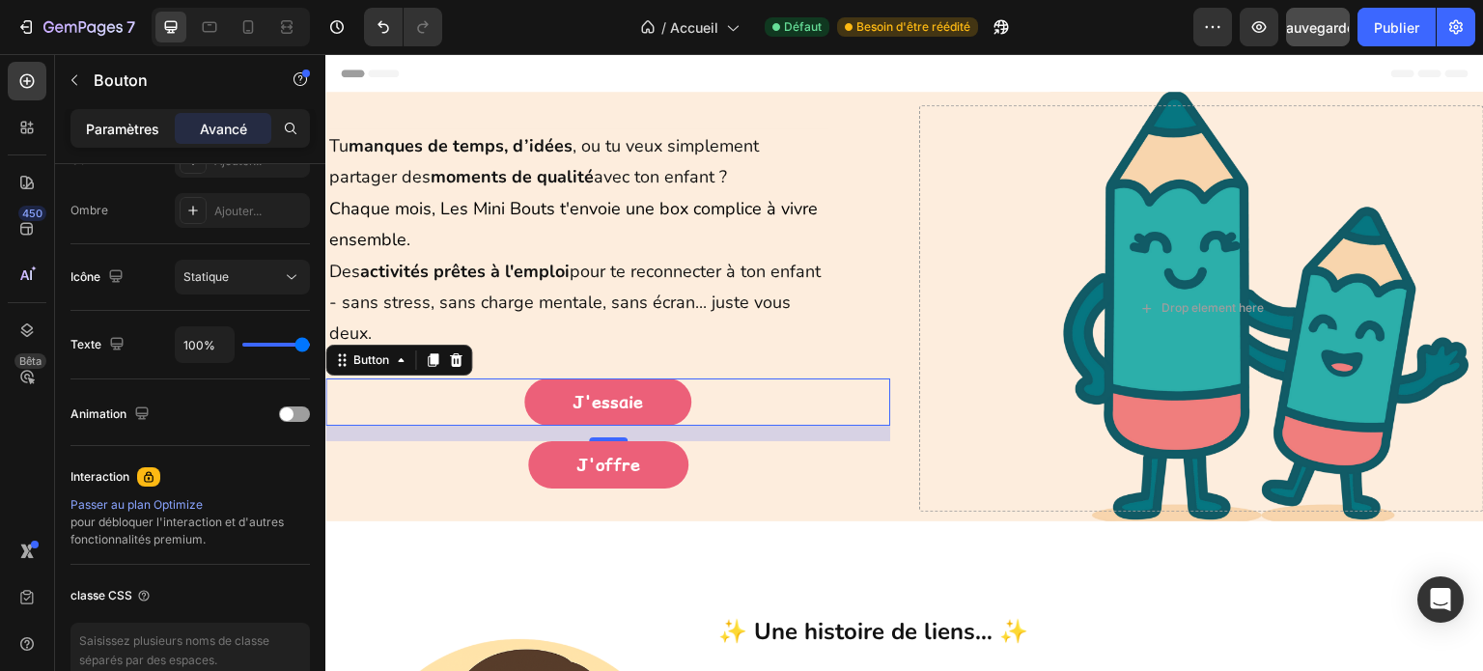
click at [127, 121] on font "Paramètres" at bounding box center [122, 129] width 73 height 16
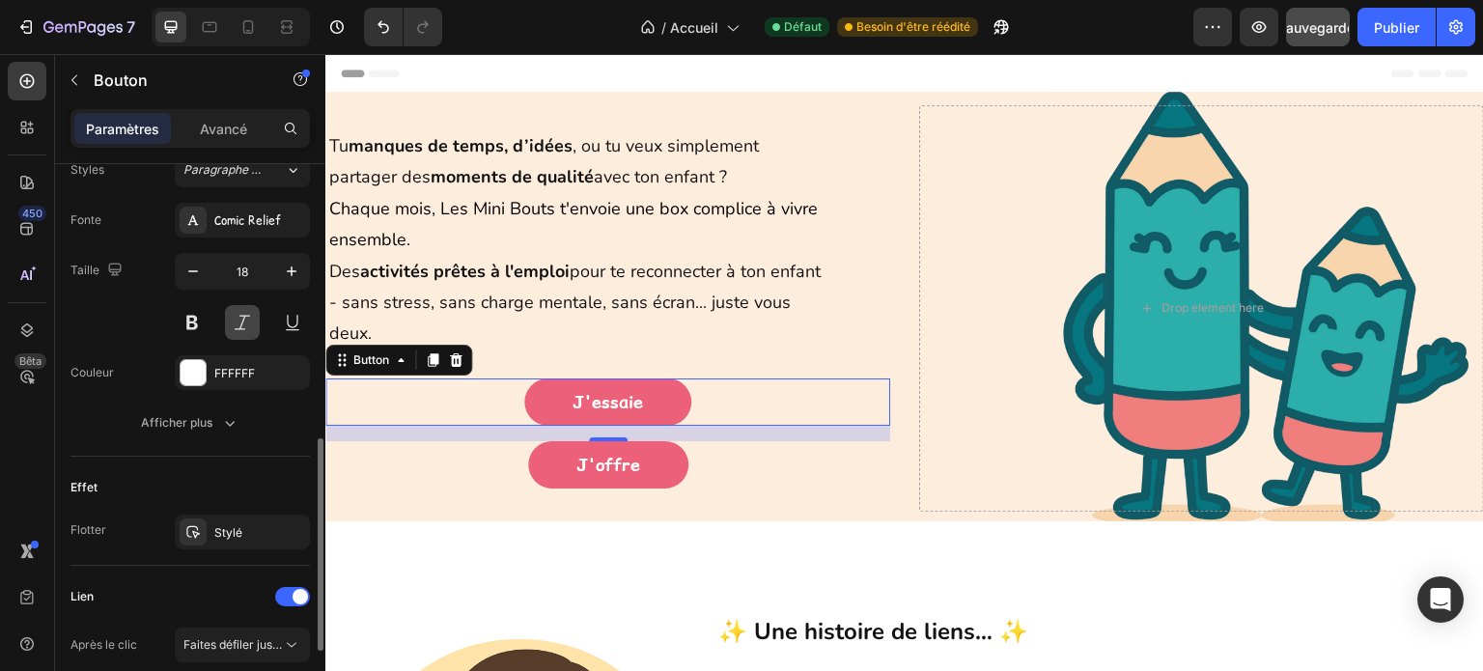
scroll to position [819, 0]
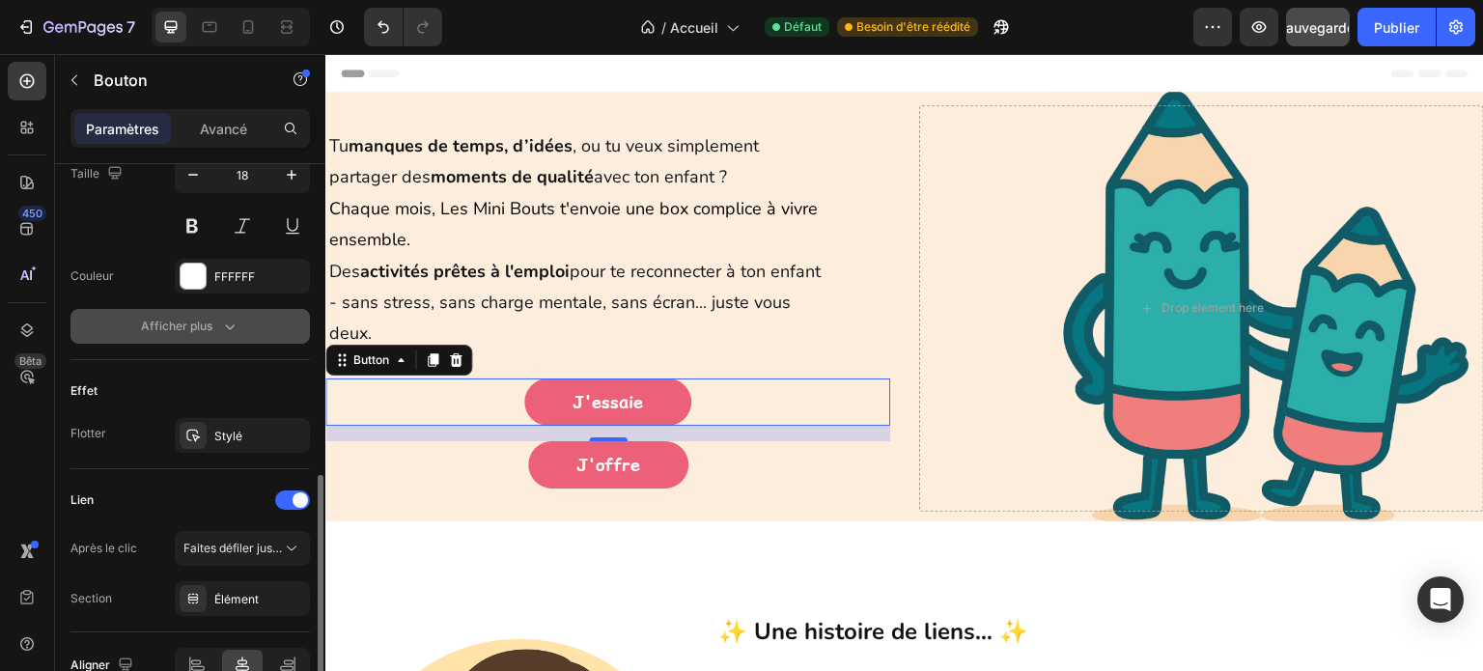
click at [236, 320] on icon "button" at bounding box center [229, 326] width 19 height 19
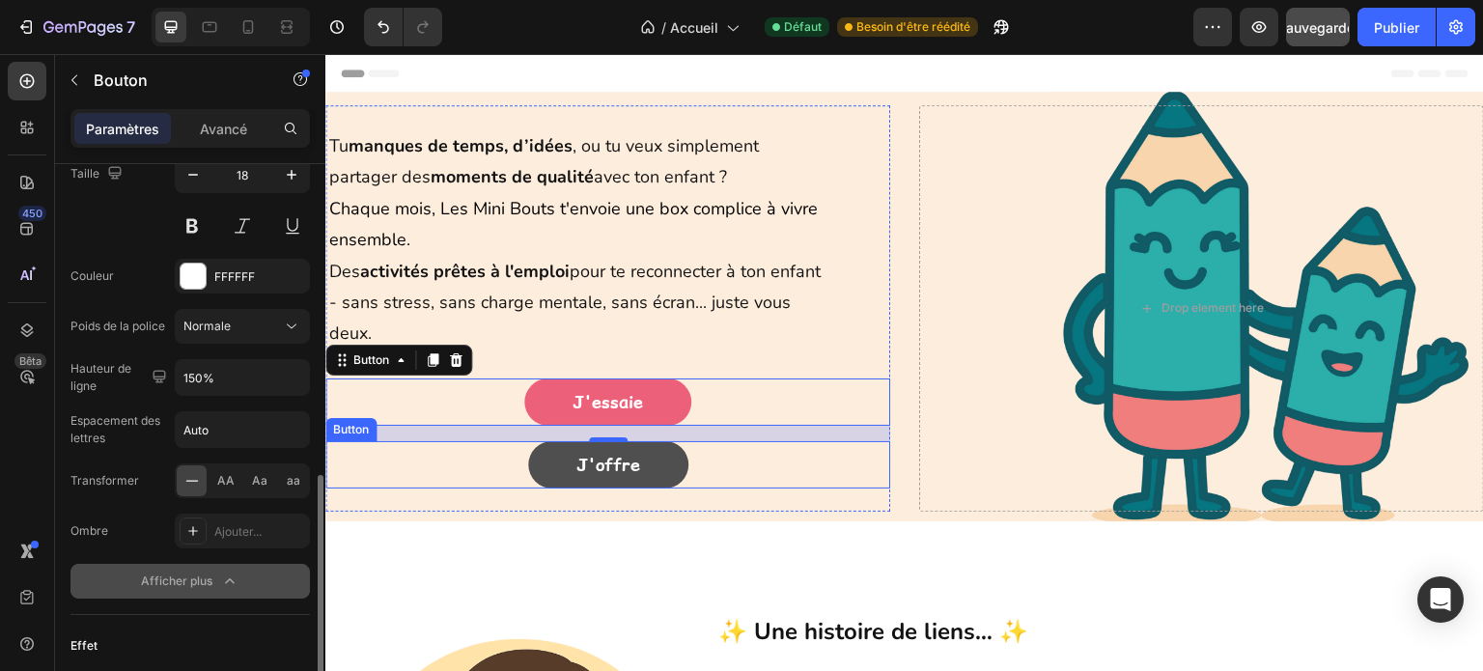
click at [534, 461] on link "J'offre" at bounding box center [608, 464] width 160 height 47
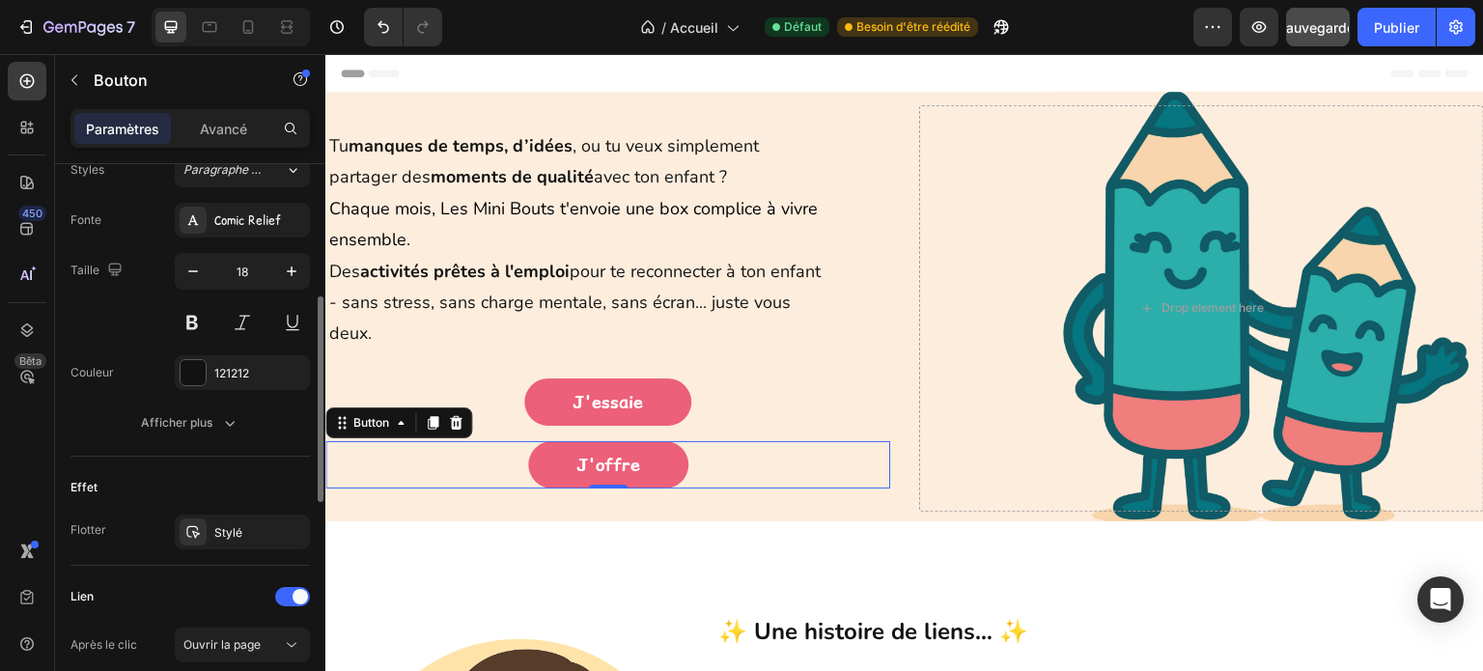
scroll to position [626, 0]
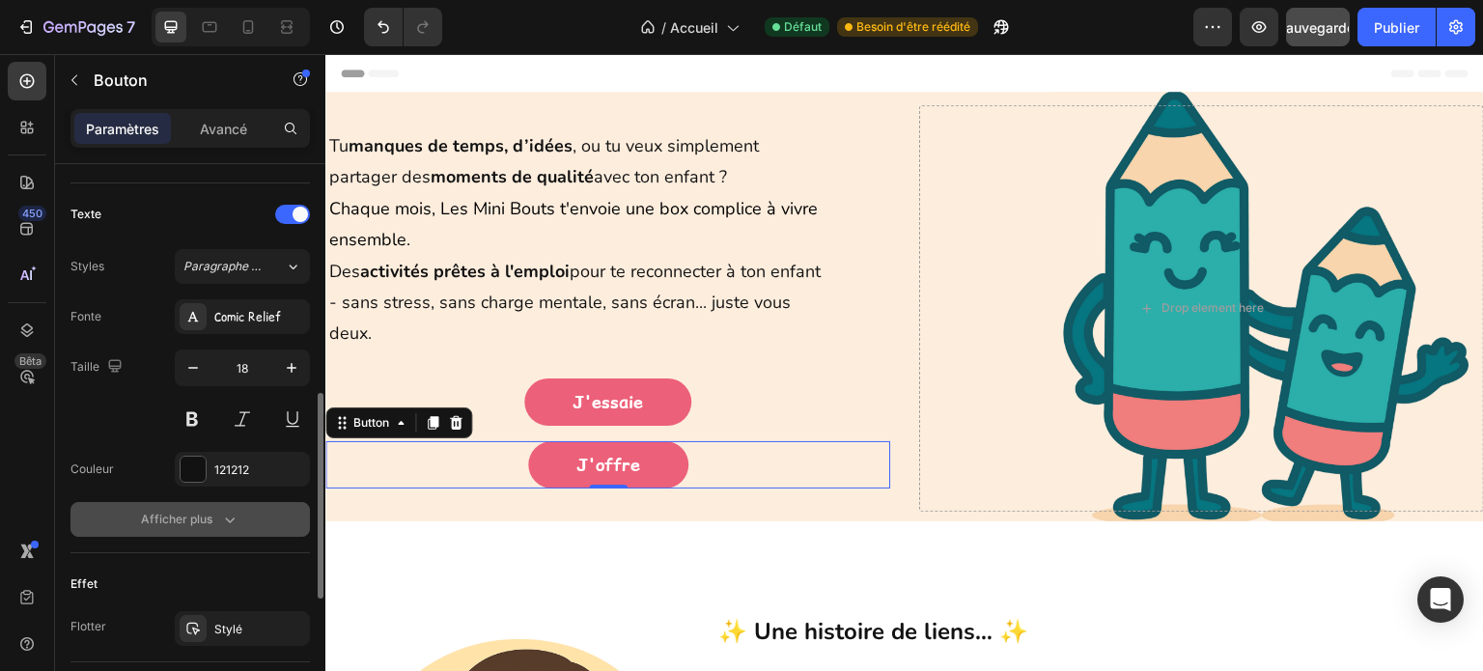
click at [222, 512] on icon "button" at bounding box center [229, 519] width 19 height 19
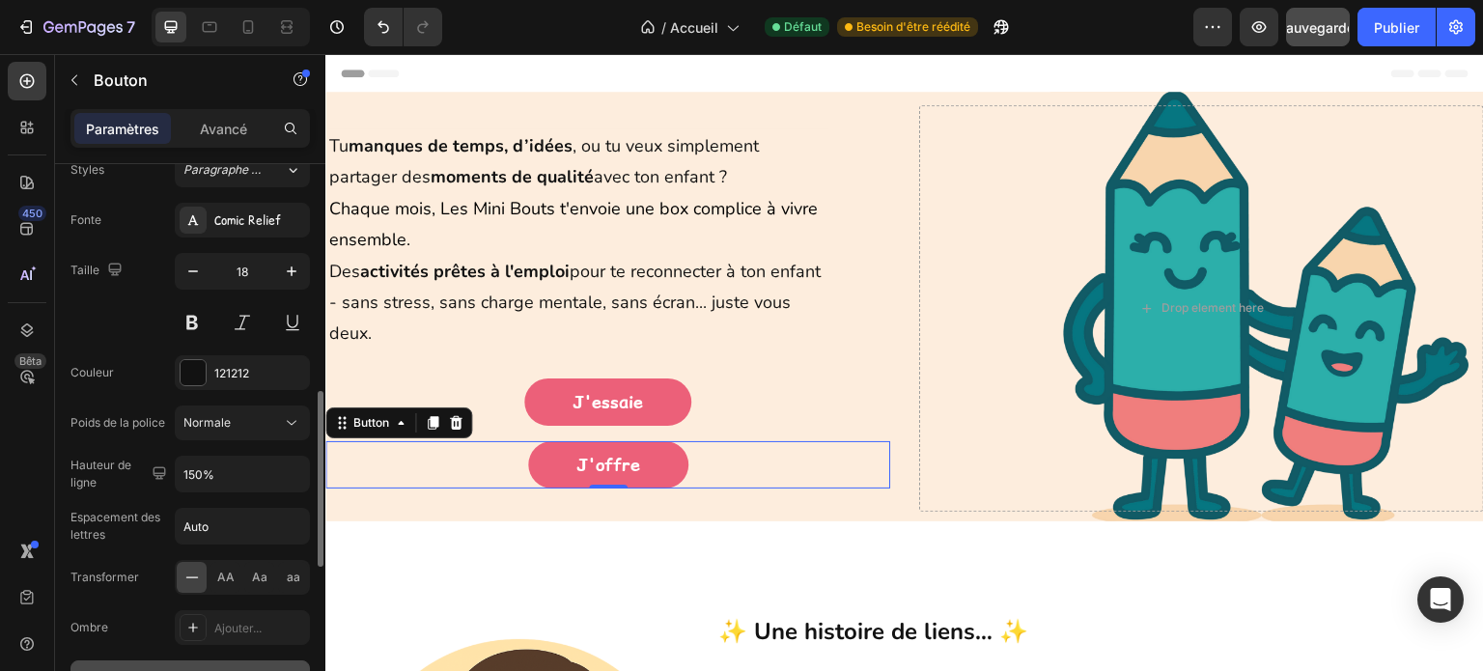
scroll to position [819, 0]
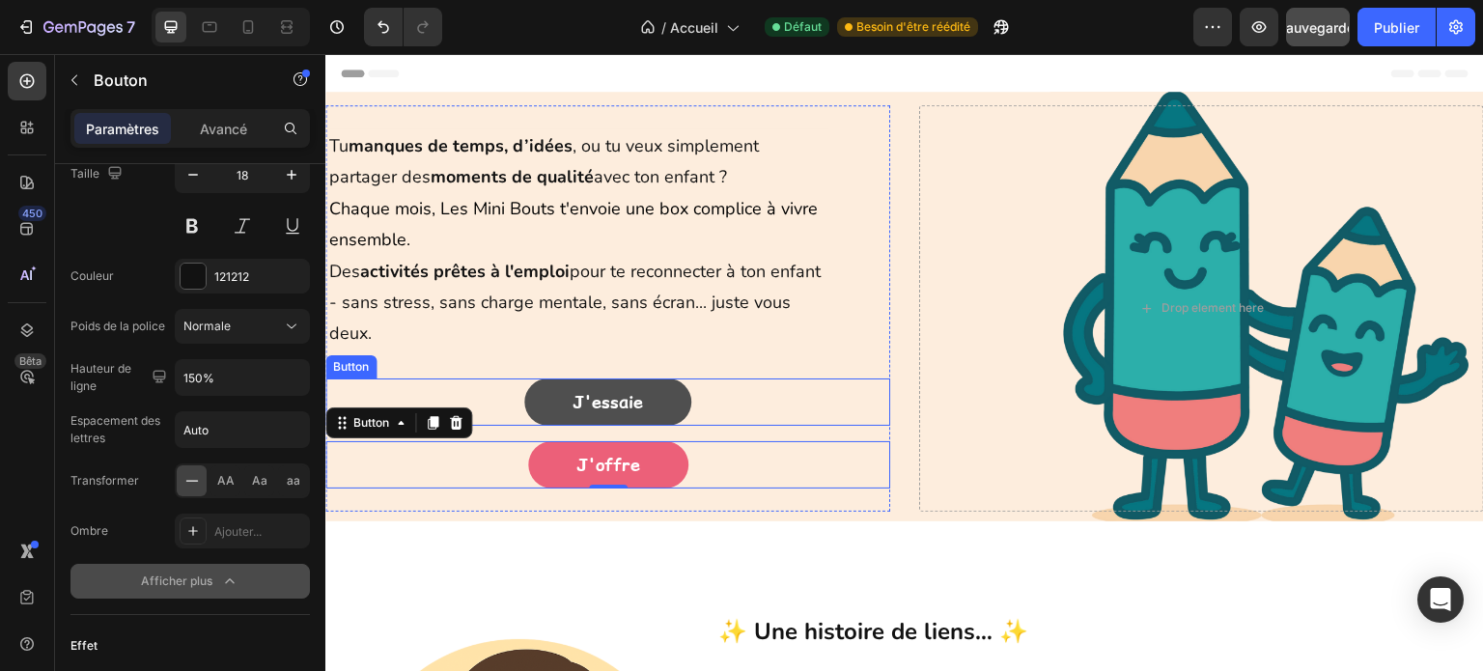
click at [532, 399] on link "J'essaie" at bounding box center [607, 402] width 167 height 47
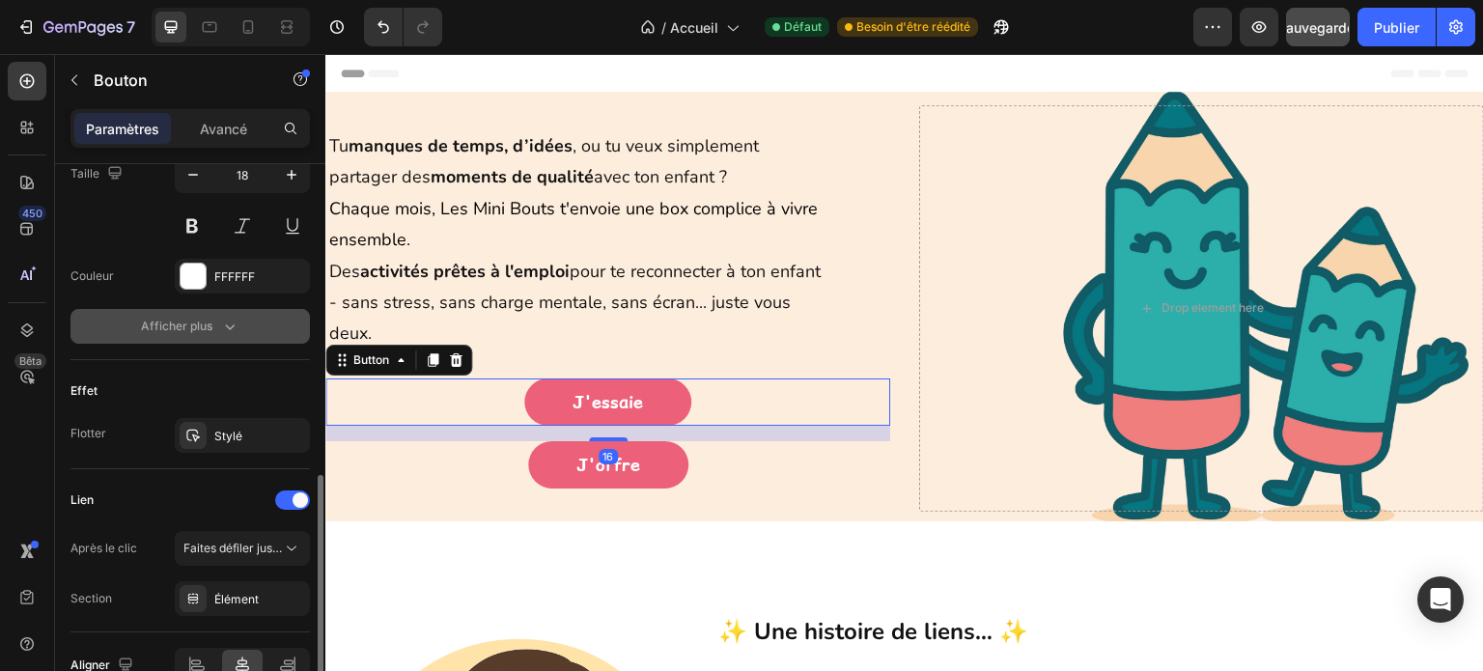
click at [227, 321] on icon "button" at bounding box center [229, 326] width 19 height 19
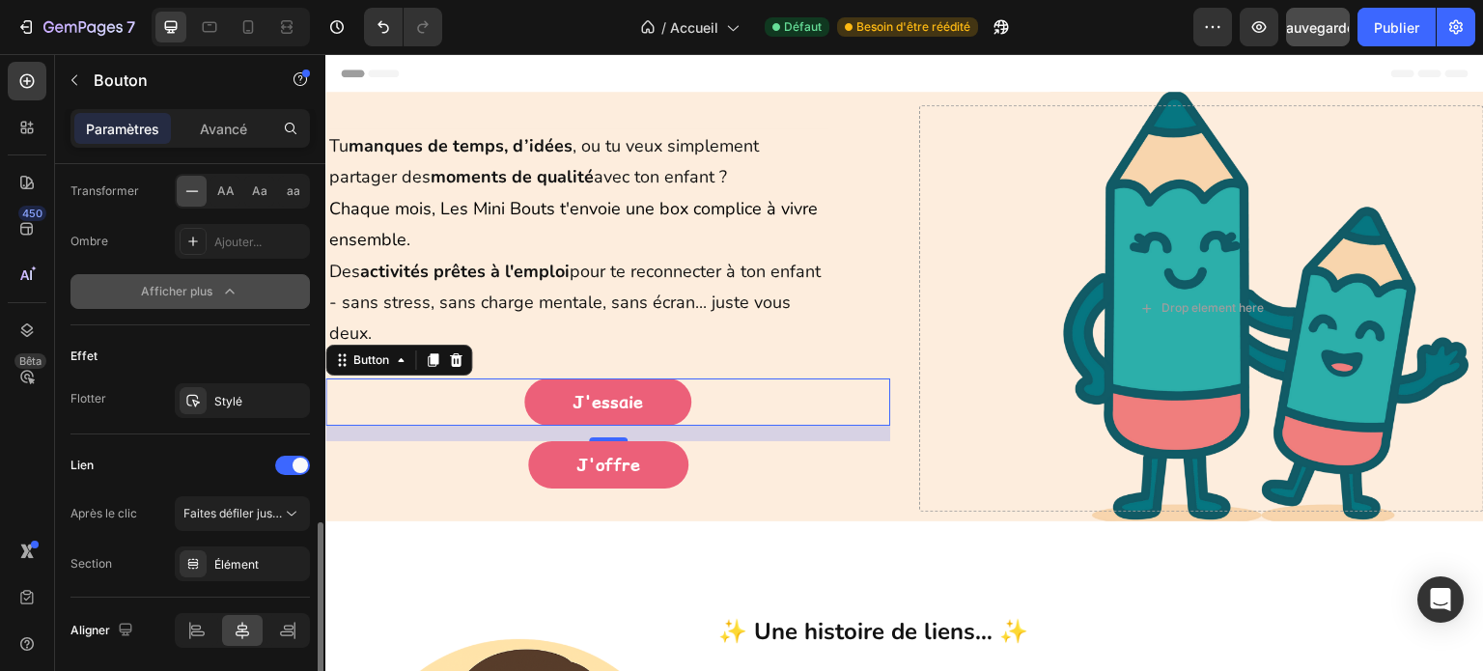
scroll to position [1174, 0]
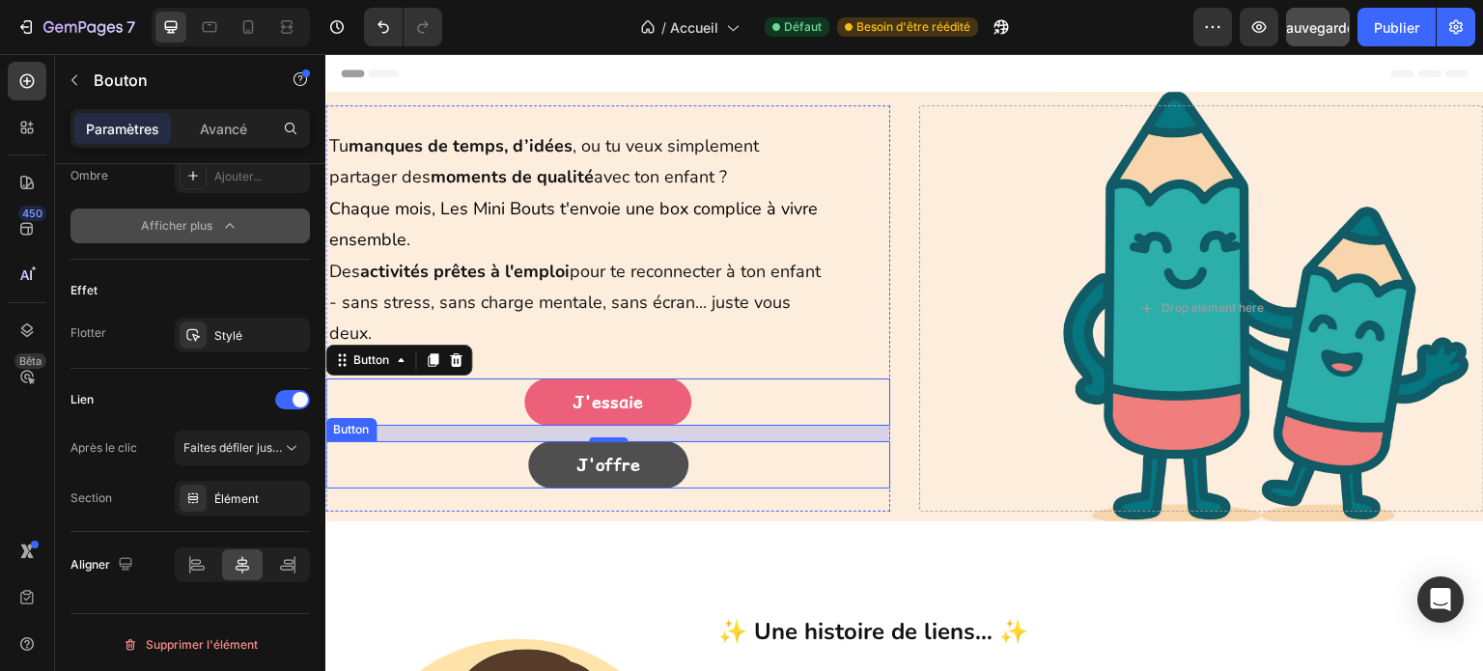
click at [565, 465] on link "J'offre" at bounding box center [608, 464] width 160 height 47
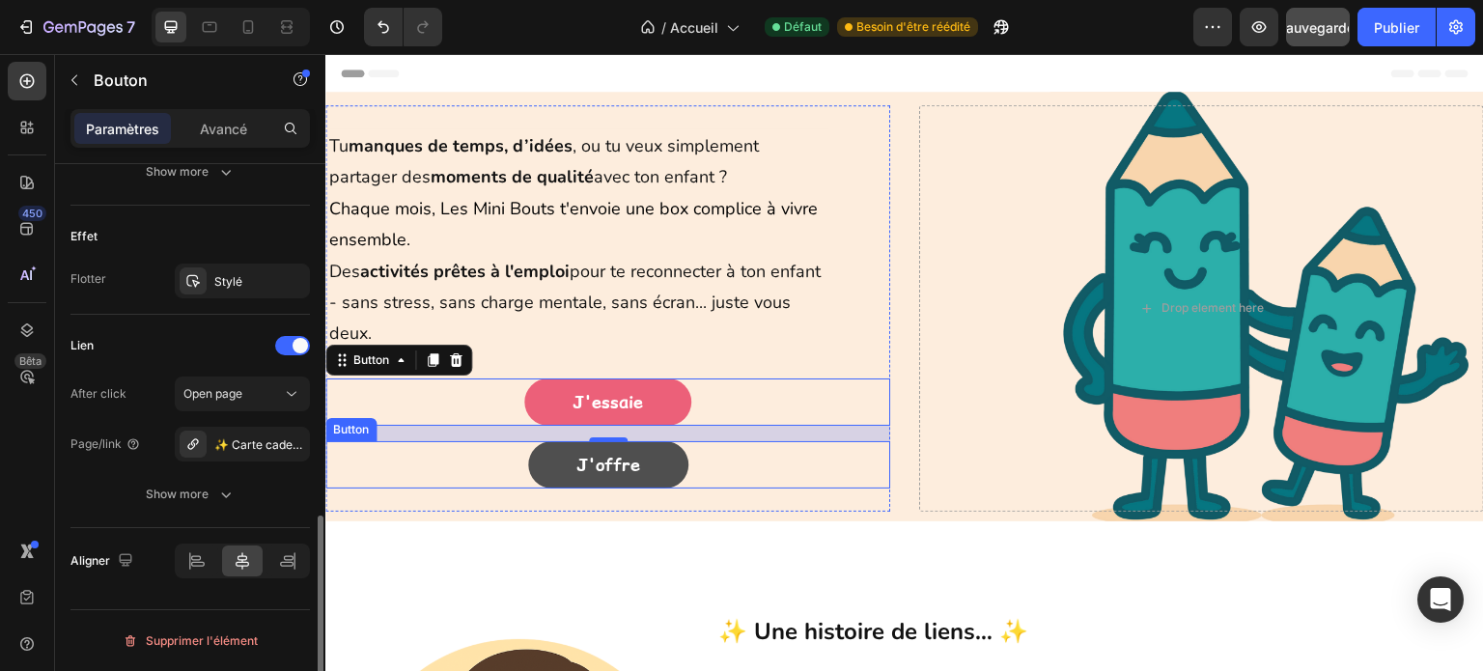
scroll to position [969, 0]
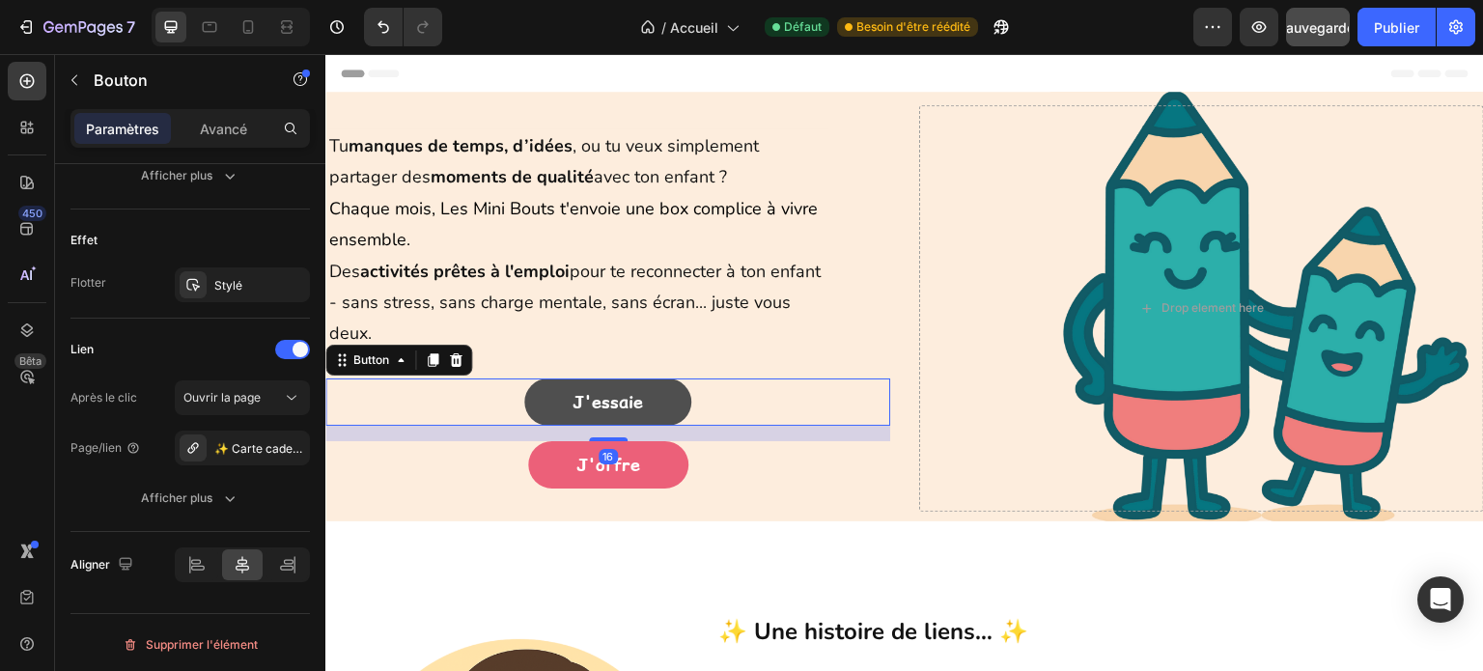
click at [537, 412] on link "J'essaie" at bounding box center [607, 402] width 167 height 47
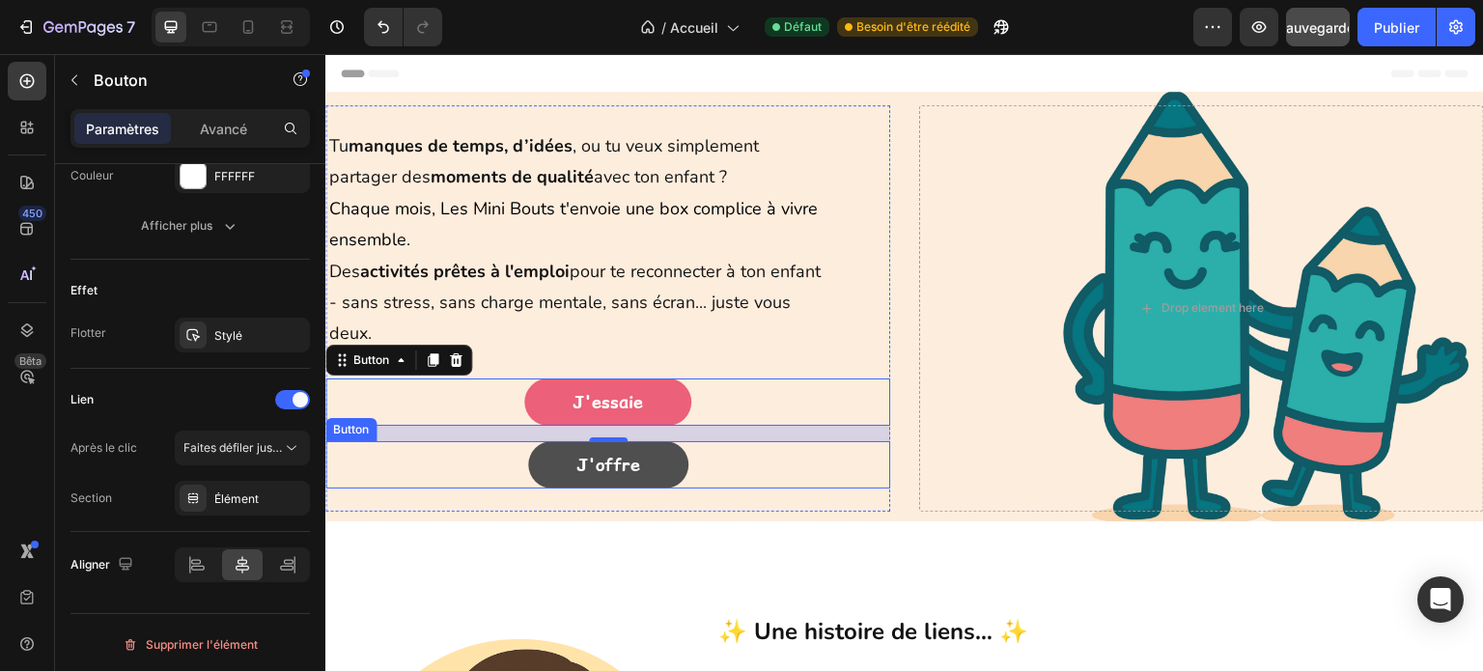
click at [533, 469] on link "J'offre" at bounding box center [608, 464] width 160 height 47
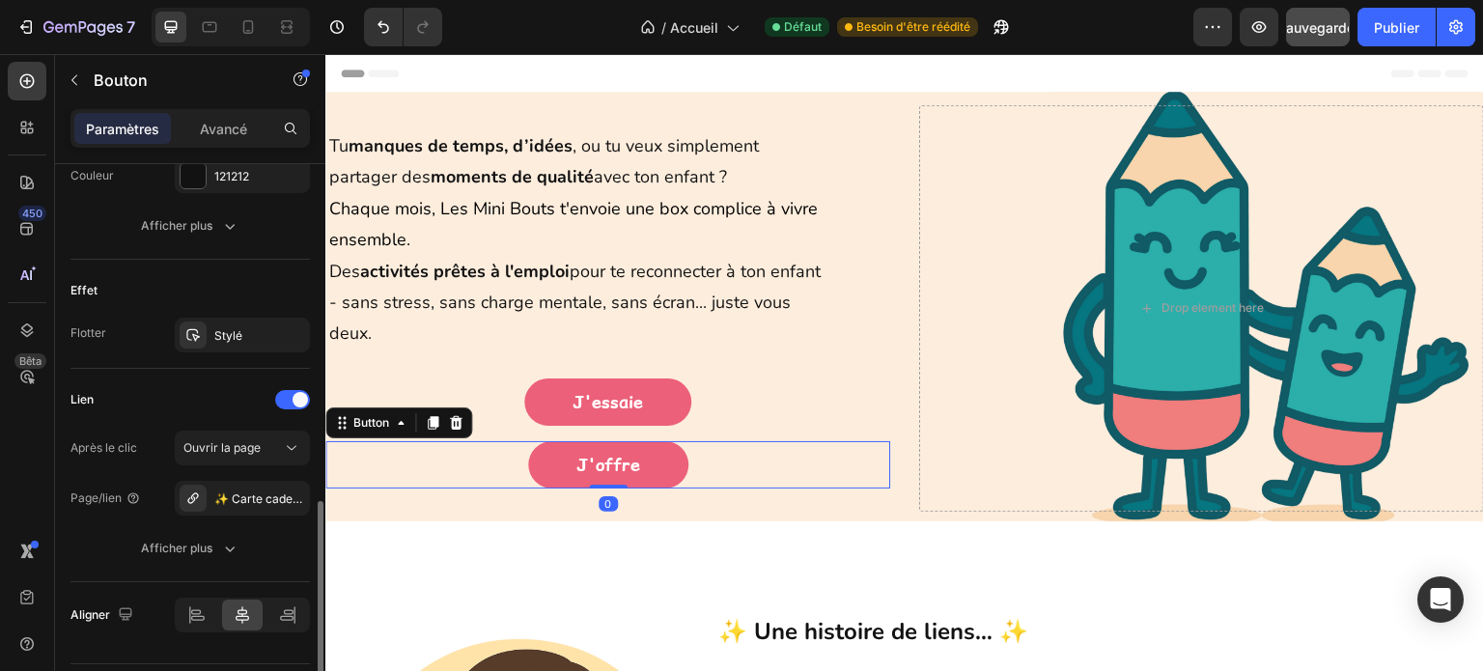
scroll to position [969, 0]
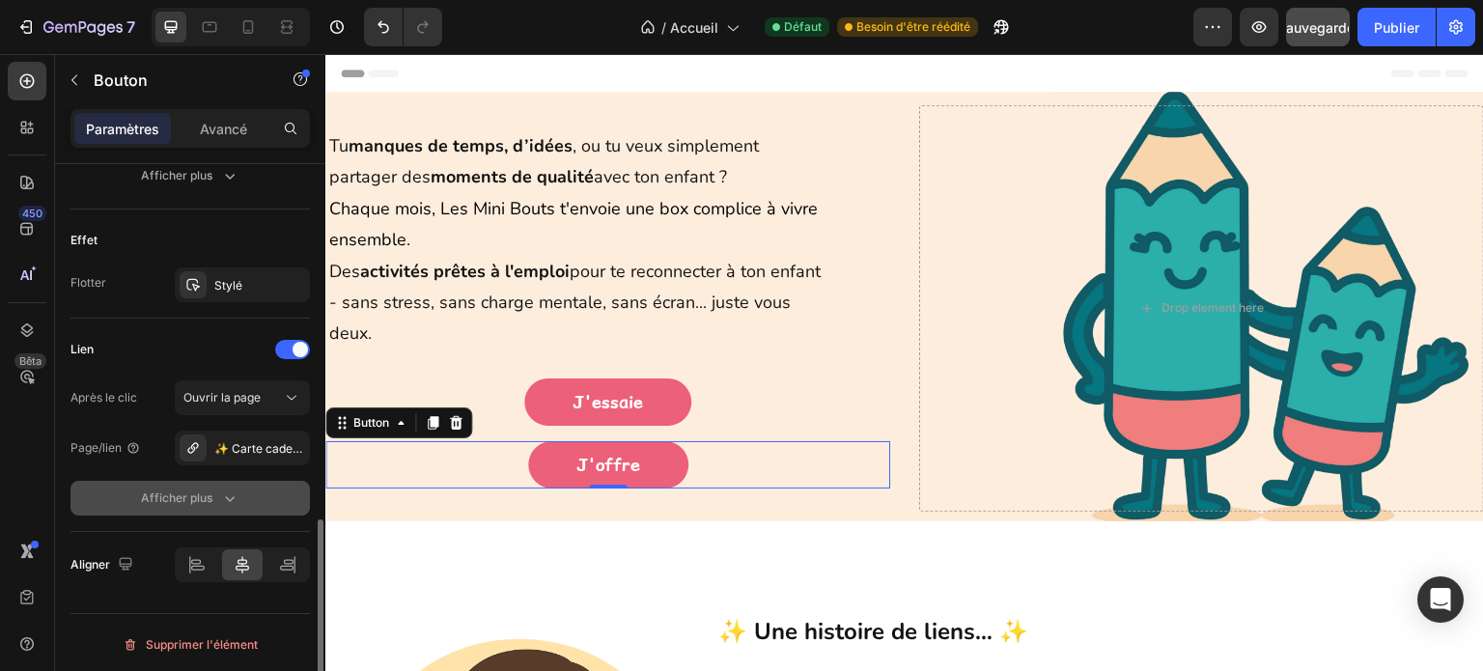
click at [209, 494] on font "Afficher plus" at bounding box center [176, 498] width 71 height 14
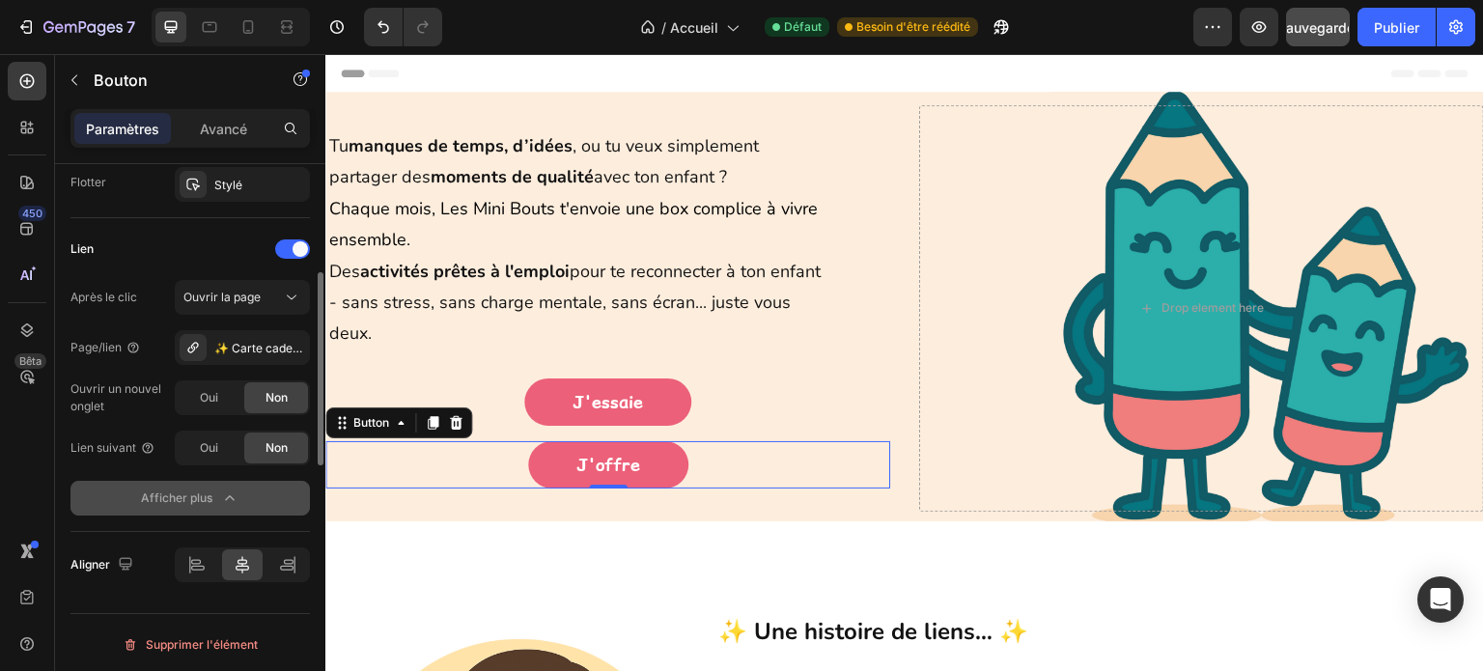
scroll to position [877, 0]
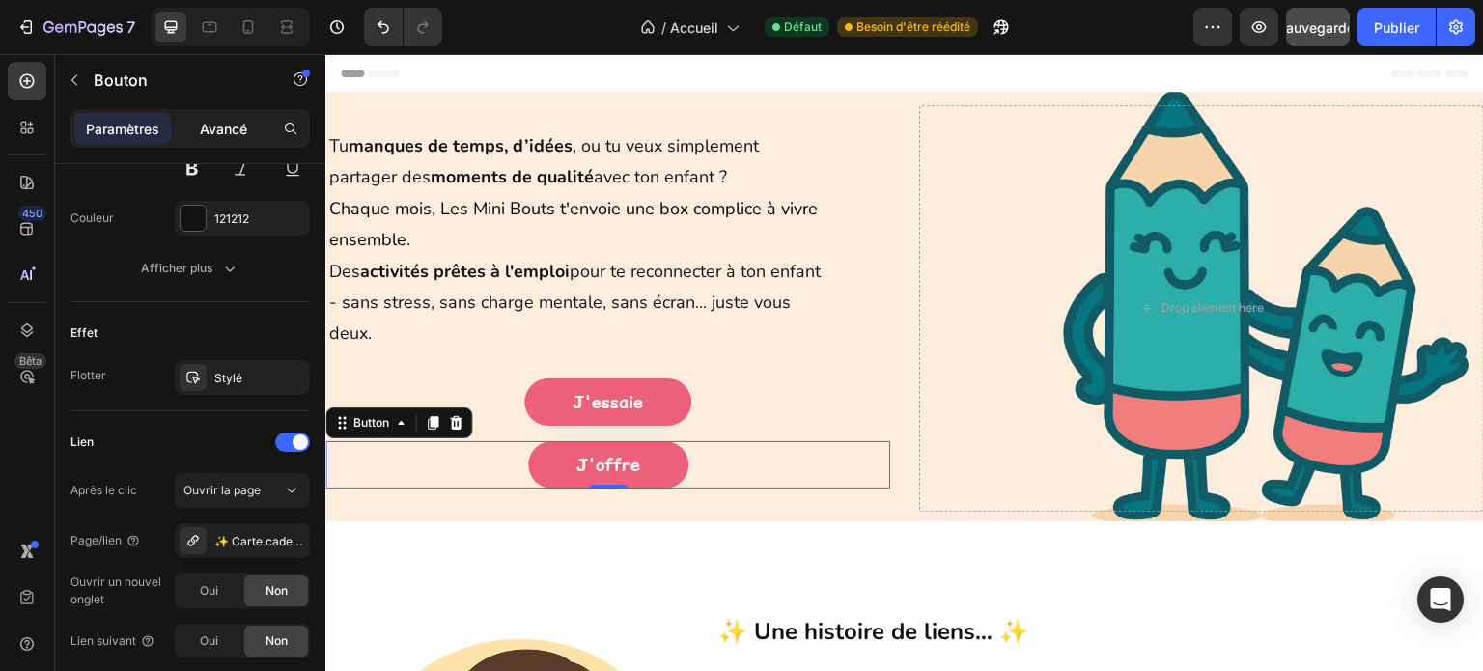
click at [238, 123] on font "Avancé" at bounding box center [223, 129] width 47 height 16
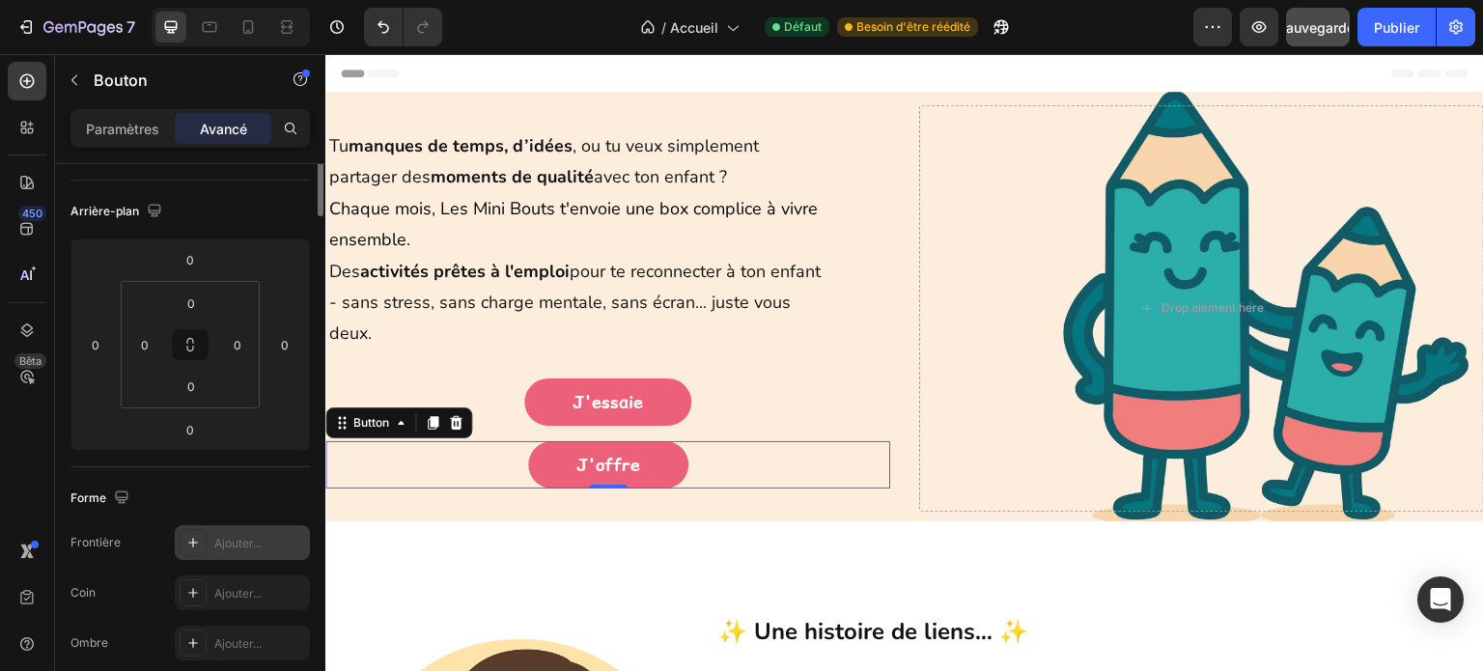
scroll to position [0, 0]
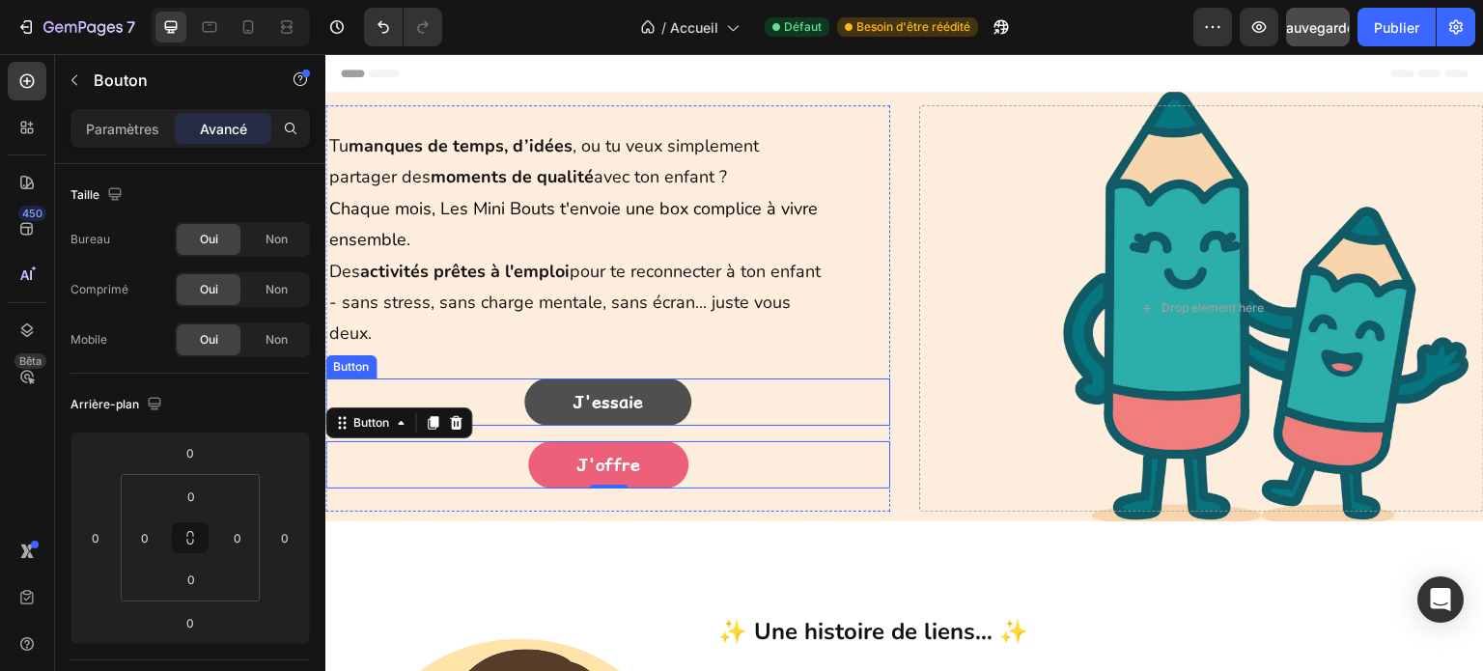
click at [544, 401] on link "J'essaie" at bounding box center [607, 402] width 167 height 47
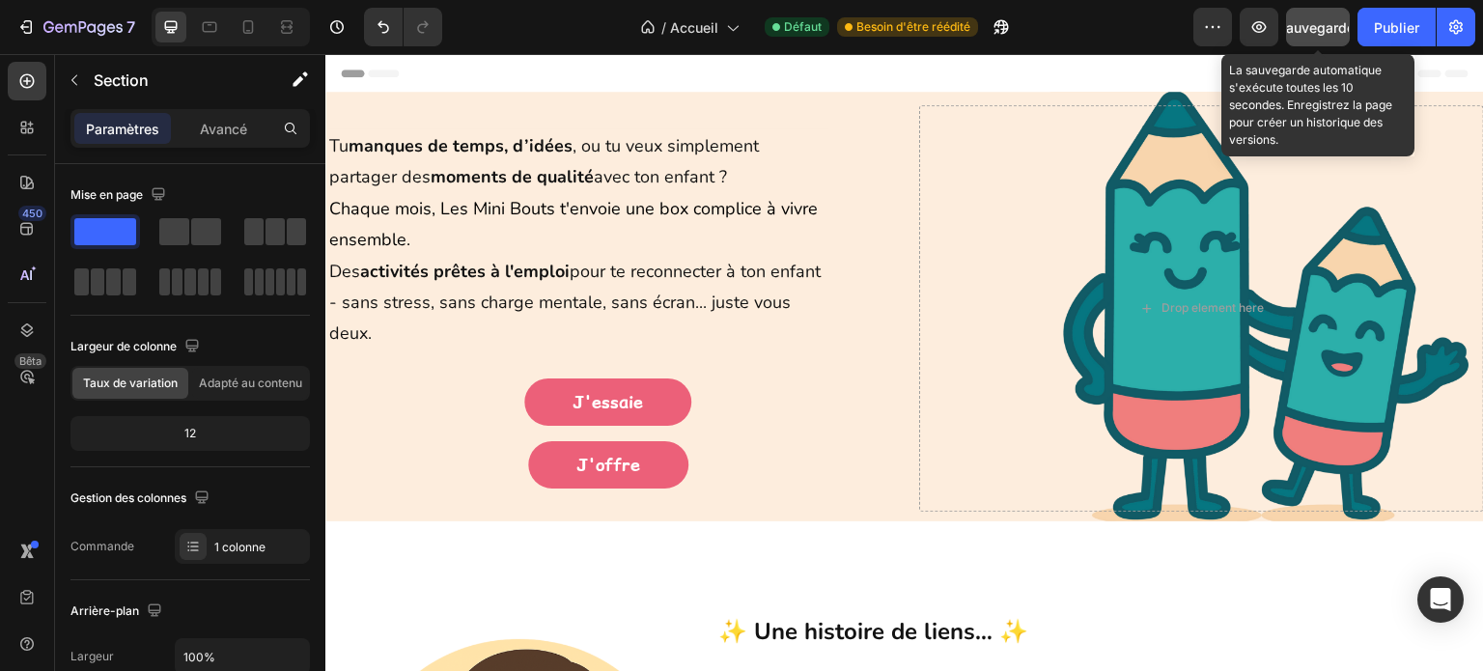
click at [1316, 38] on button "Sauvegarder" at bounding box center [1318, 27] width 64 height 39
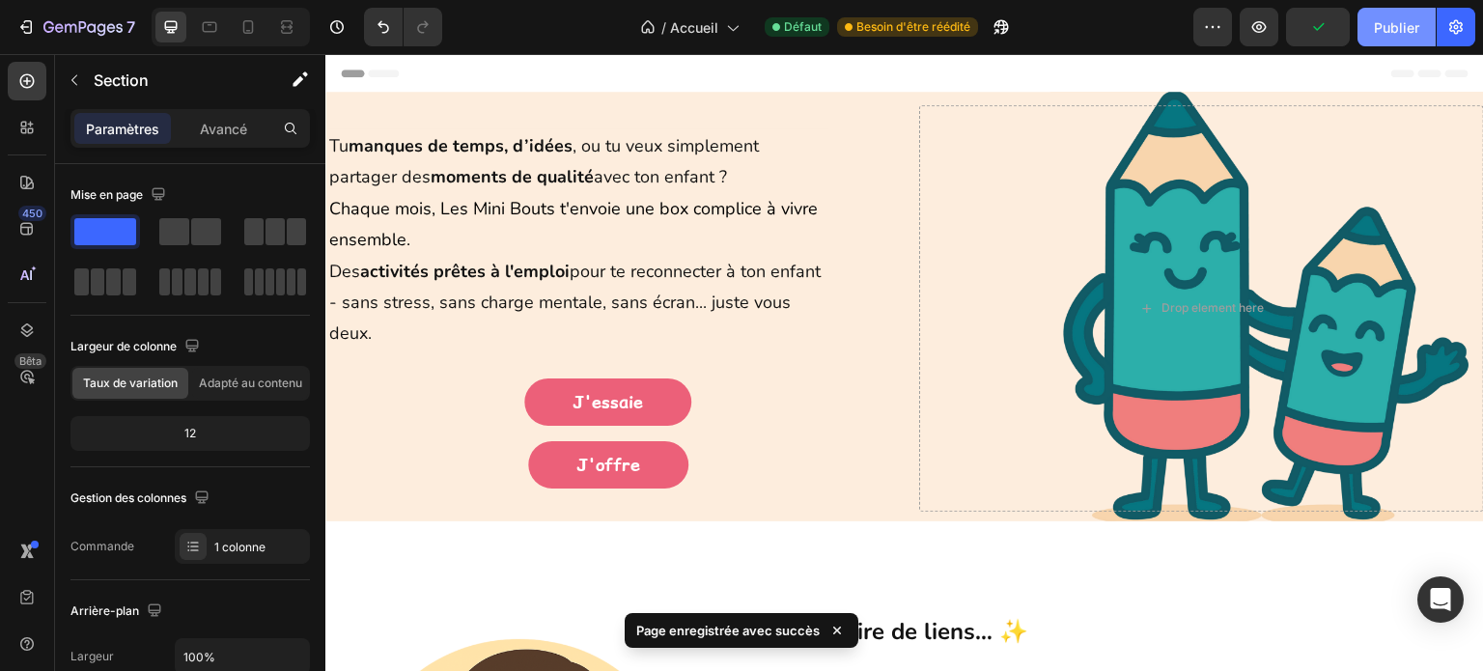
click at [1406, 31] on font "Publier" at bounding box center [1396, 27] width 45 height 16
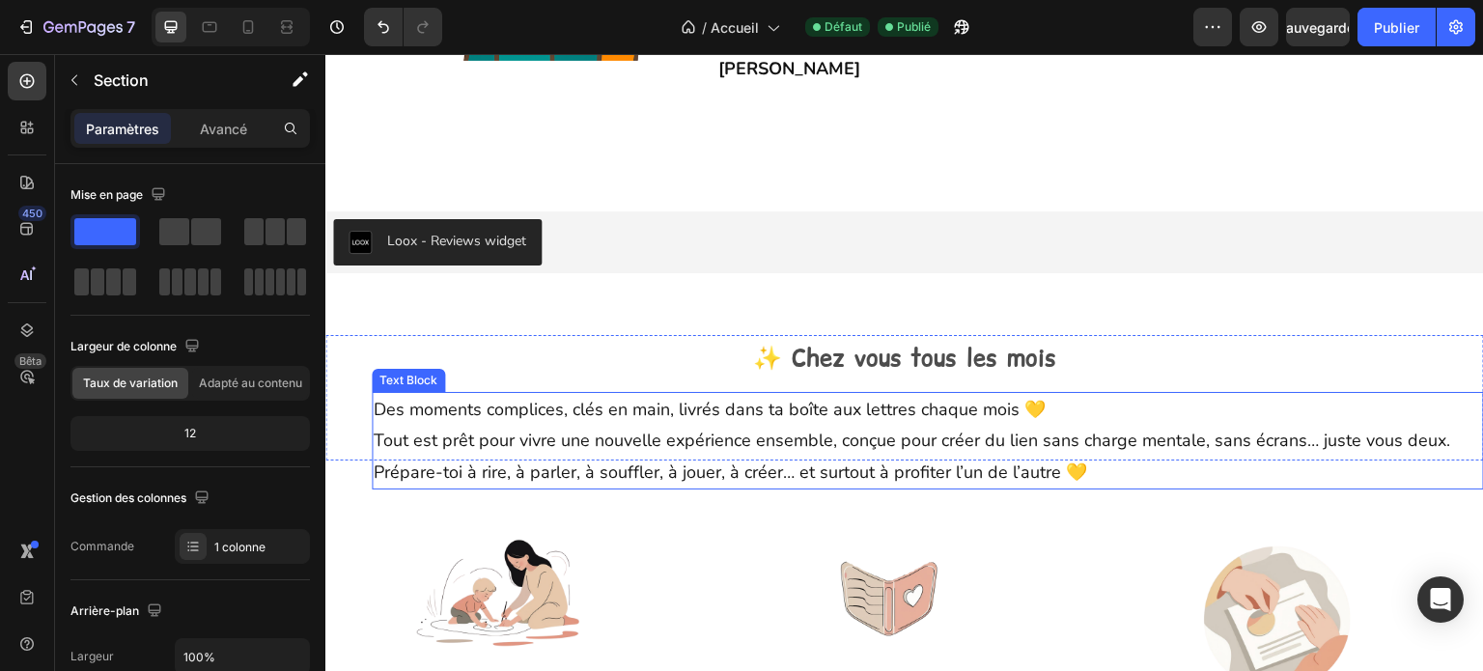
scroll to position [773, 0]
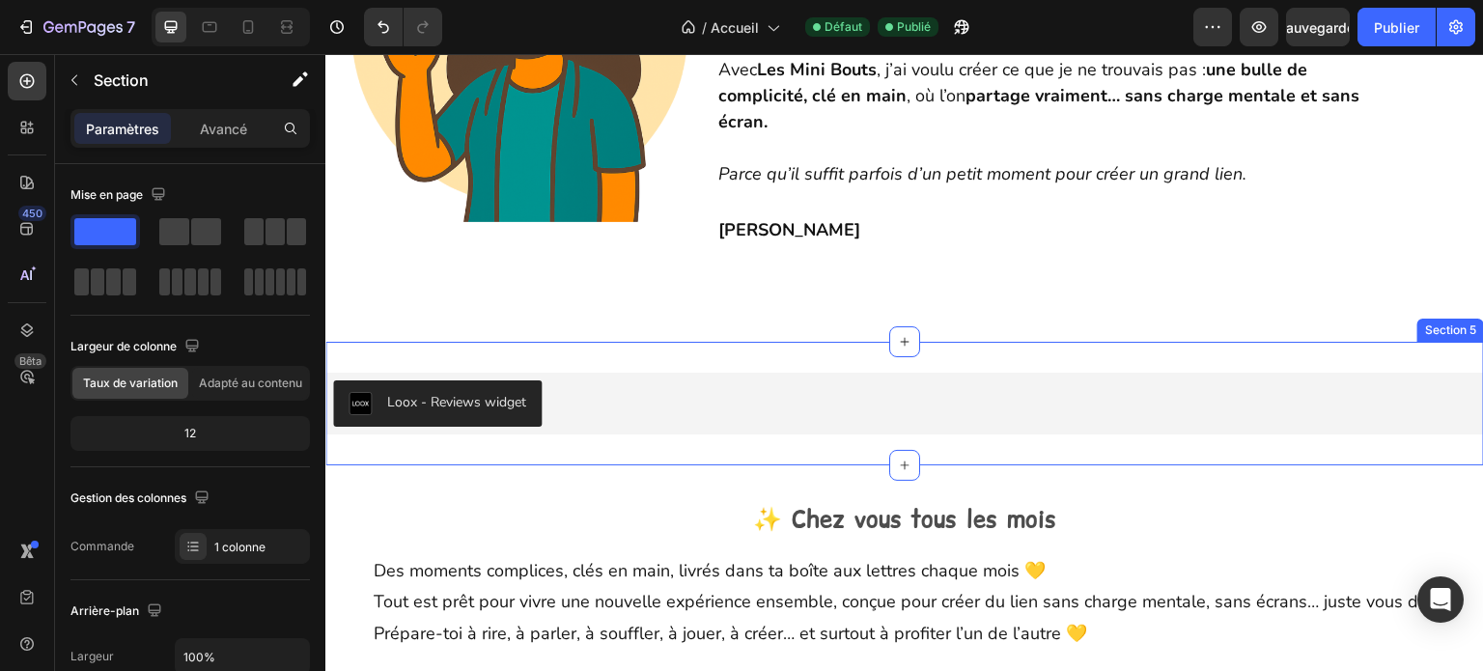
click at [780, 342] on div "Loox - Reviews widget Loox Section 5" at bounding box center [904, 404] width 1159 height 124
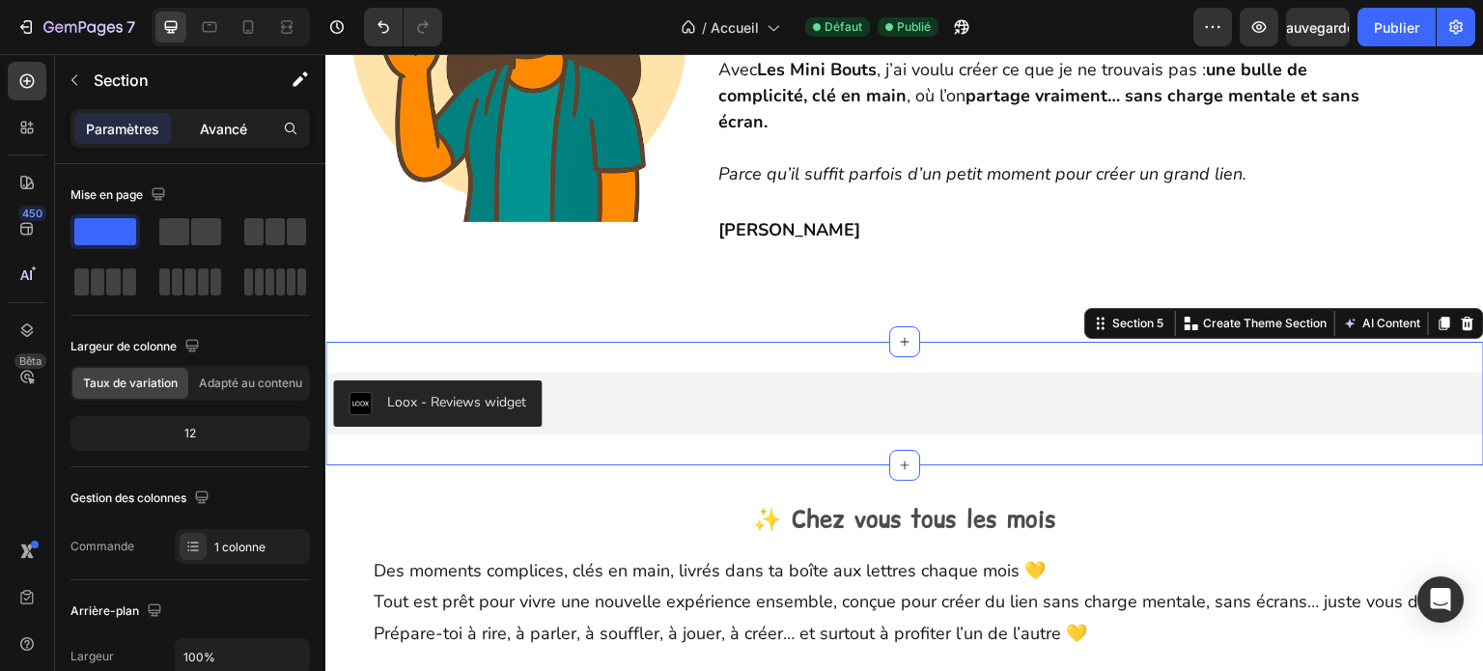
click at [233, 138] on div "Avancé" at bounding box center [223, 128] width 97 height 31
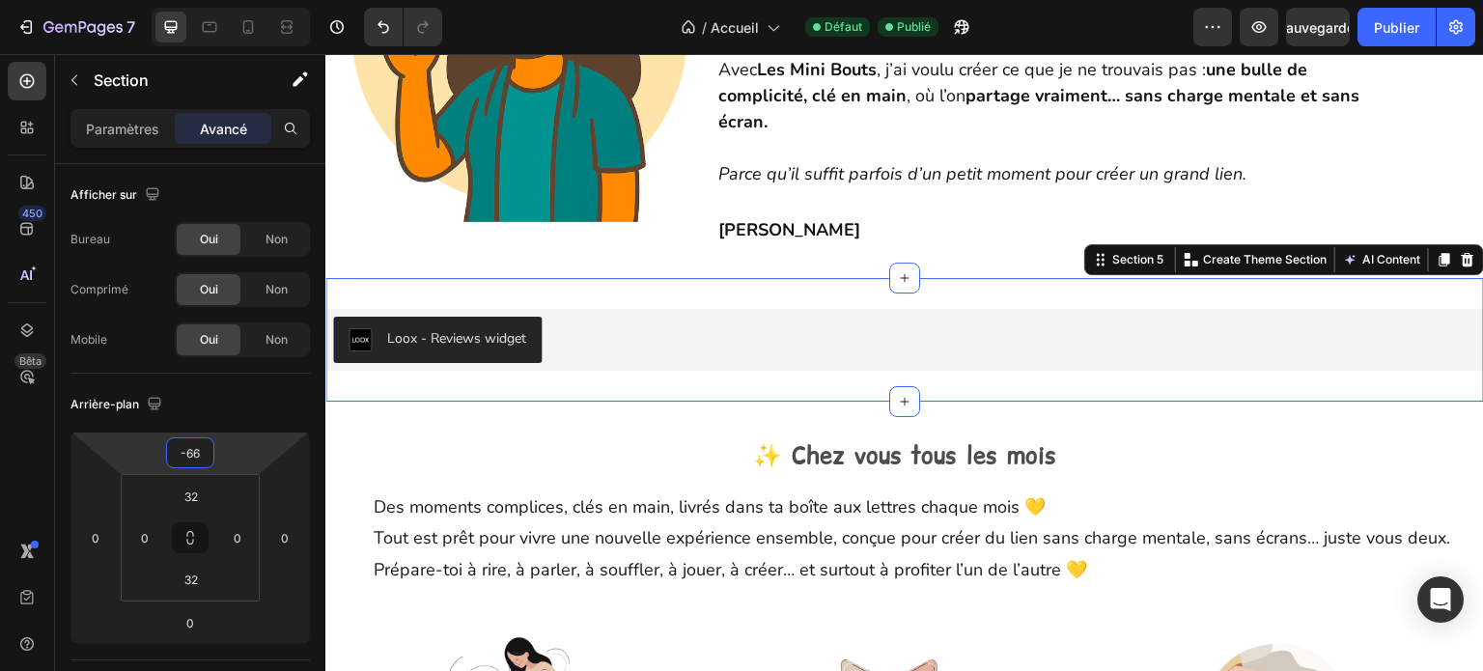
type input "-70"
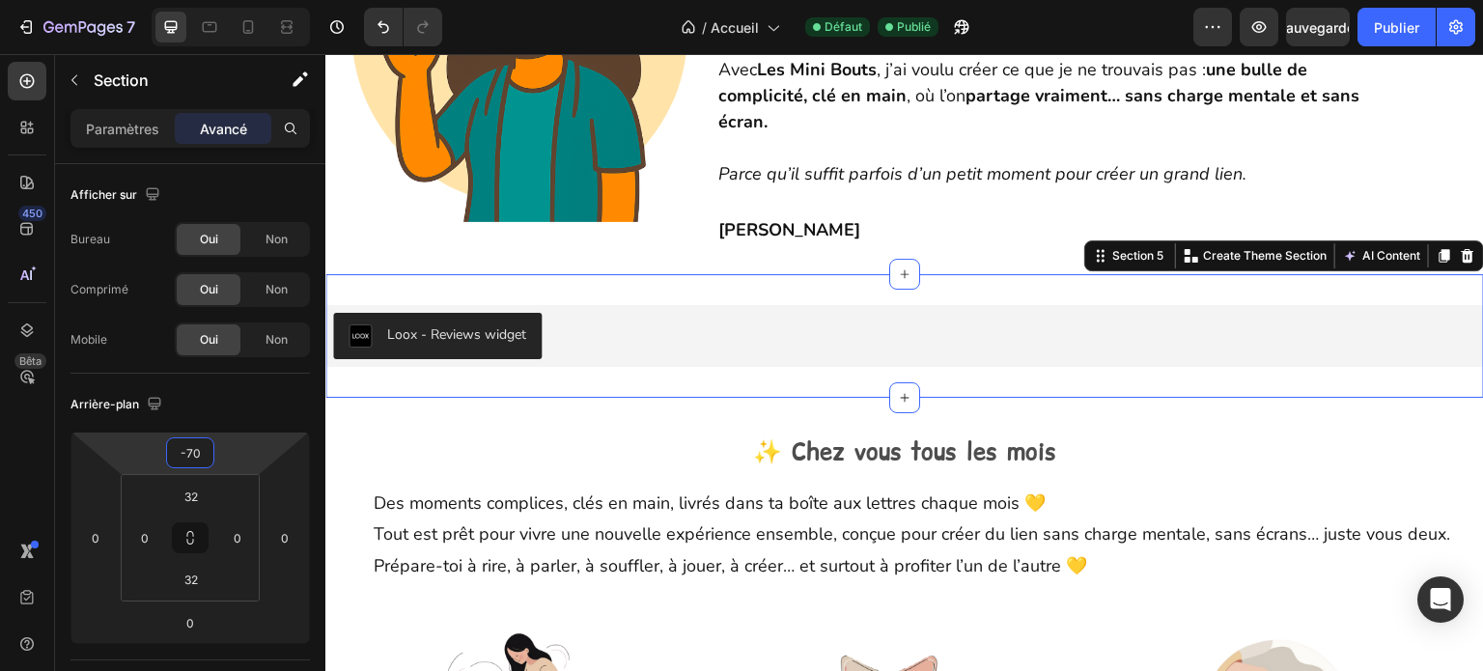
drag, startPoint x: 224, startPoint y: 459, endPoint x: 231, endPoint y: 492, distance: 34.5
click at [231, 0] on html "7 Version history / Accueil Défaut Publié Aperçu Sauvegarder Publier 450 Bêta S…" at bounding box center [741, 0] width 1483 height 0
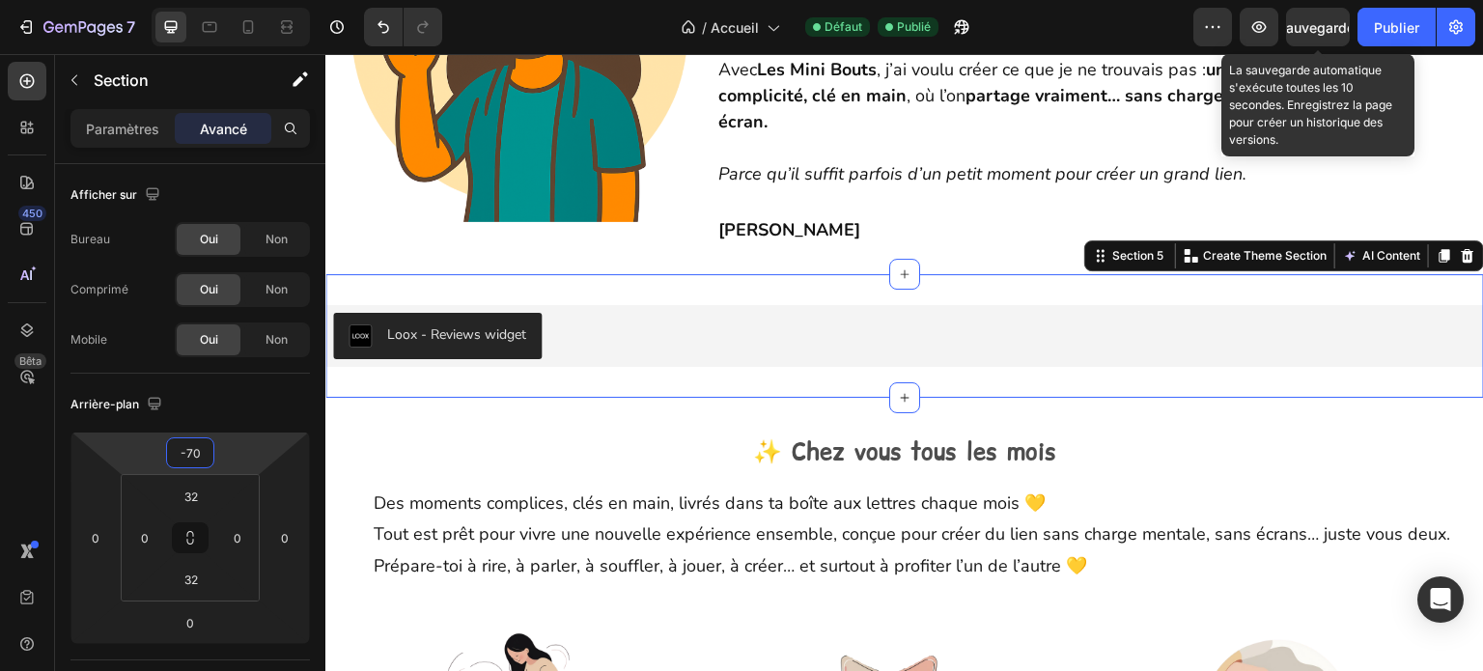
click at [1303, 34] on font "Sauvegarder" at bounding box center [1319, 27] width 82 height 16
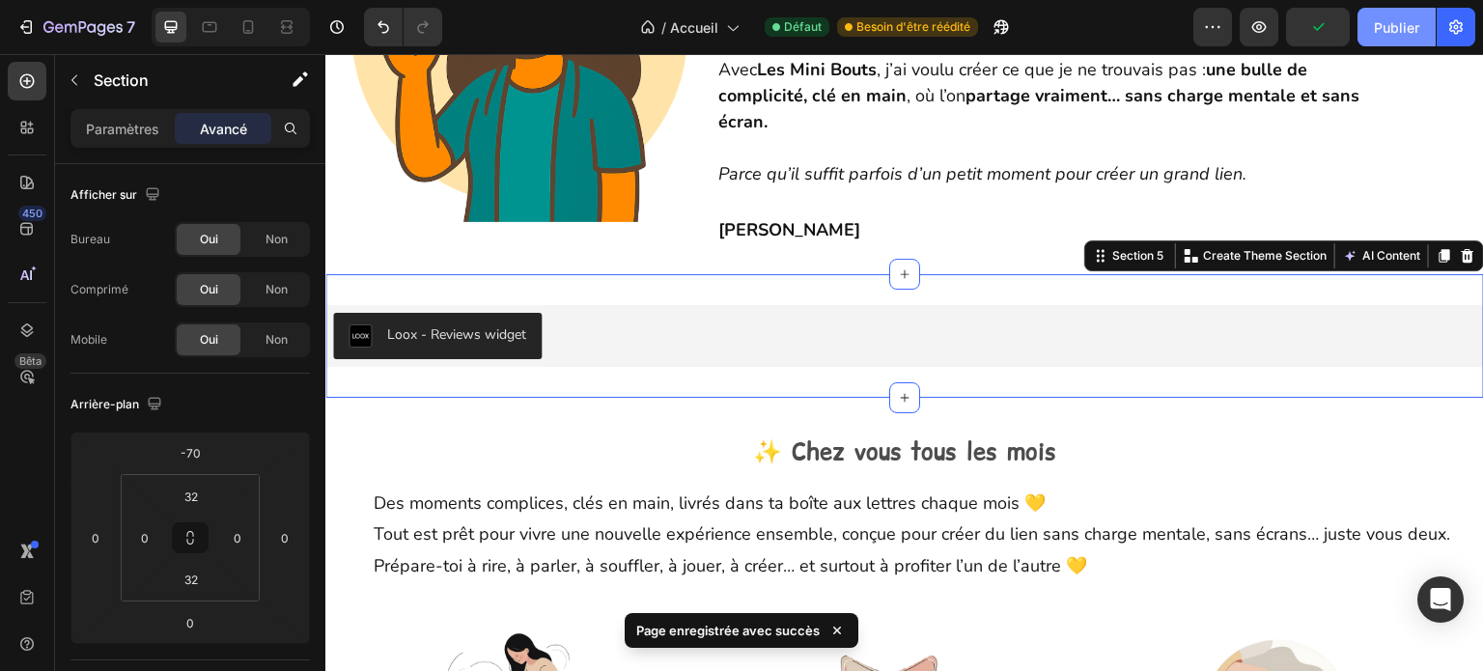
click at [1383, 26] on font "Publier" at bounding box center [1396, 27] width 45 height 16
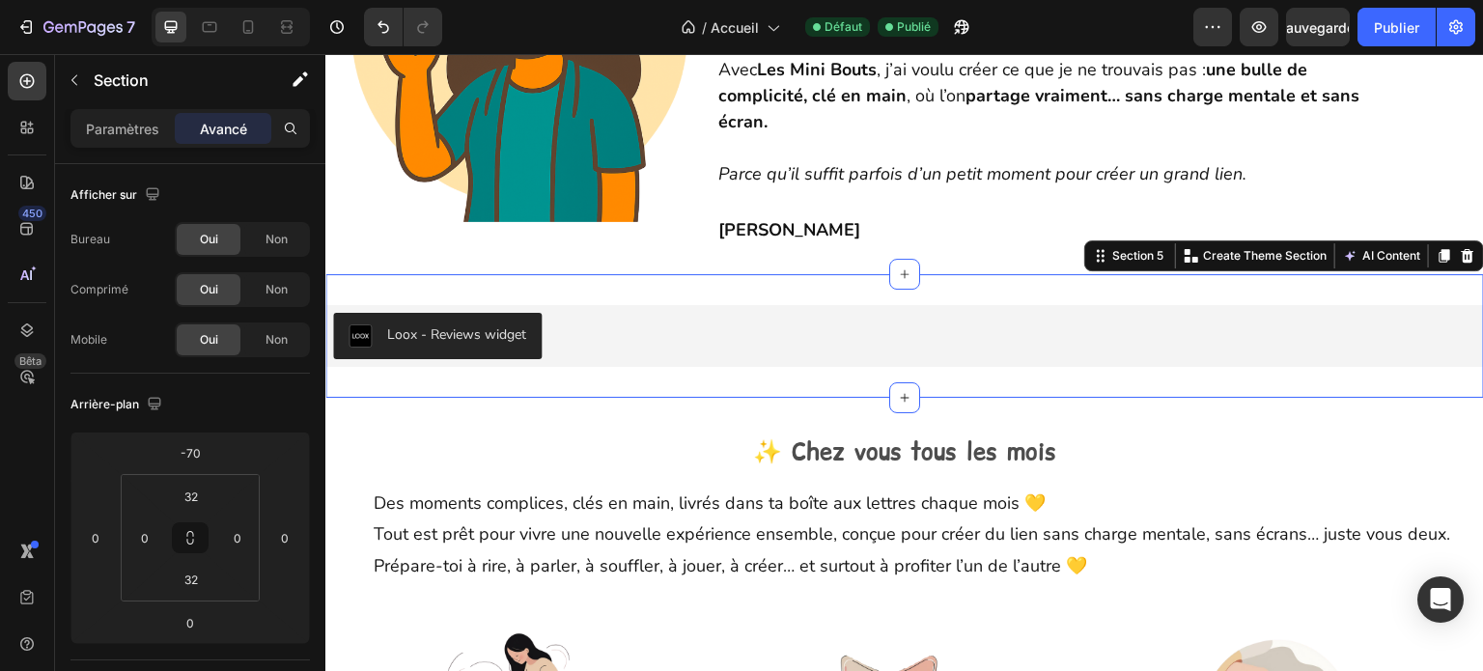
click at [642, 281] on div "Loox - Reviews widget Loox Section 5 Create Theme Section AI Content Write with…" at bounding box center [904, 336] width 1159 height 124
click at [132, 127] on font "Paramètres" at bounding box center [122, 129] width 73 height 16
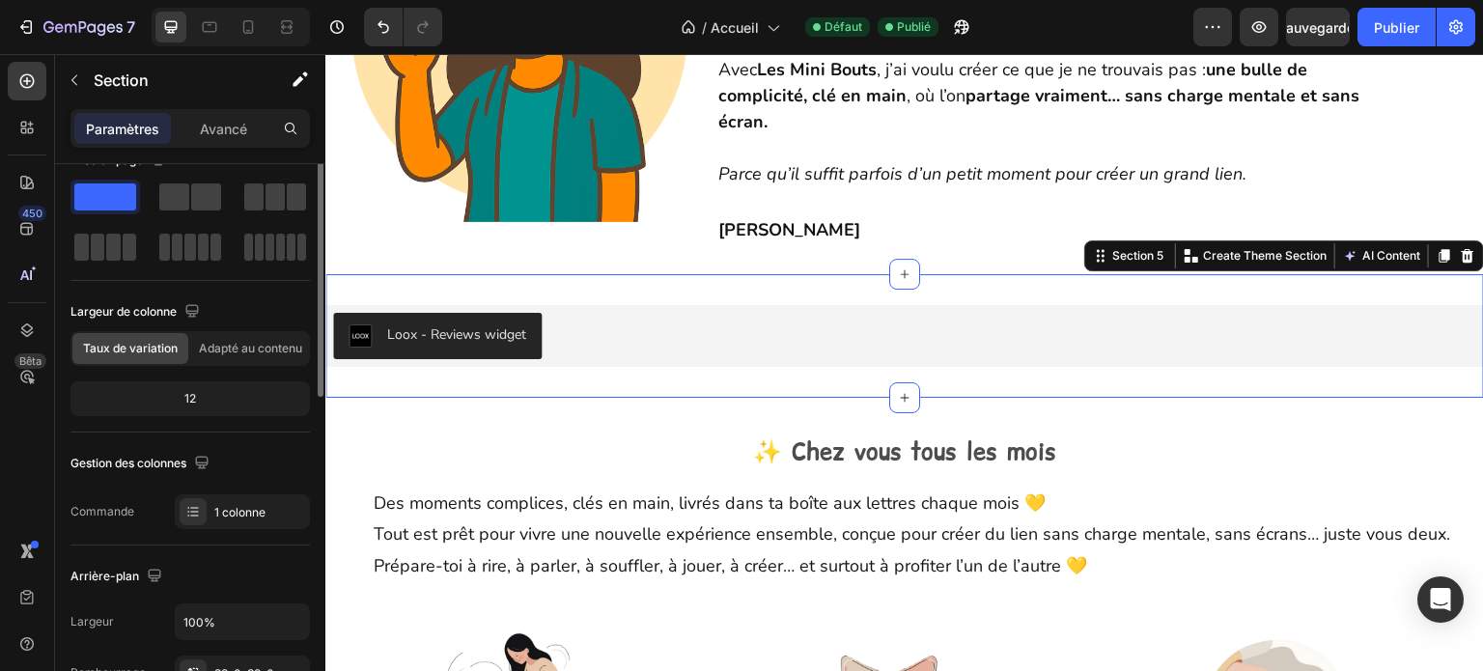
scroll to position [0, 0]
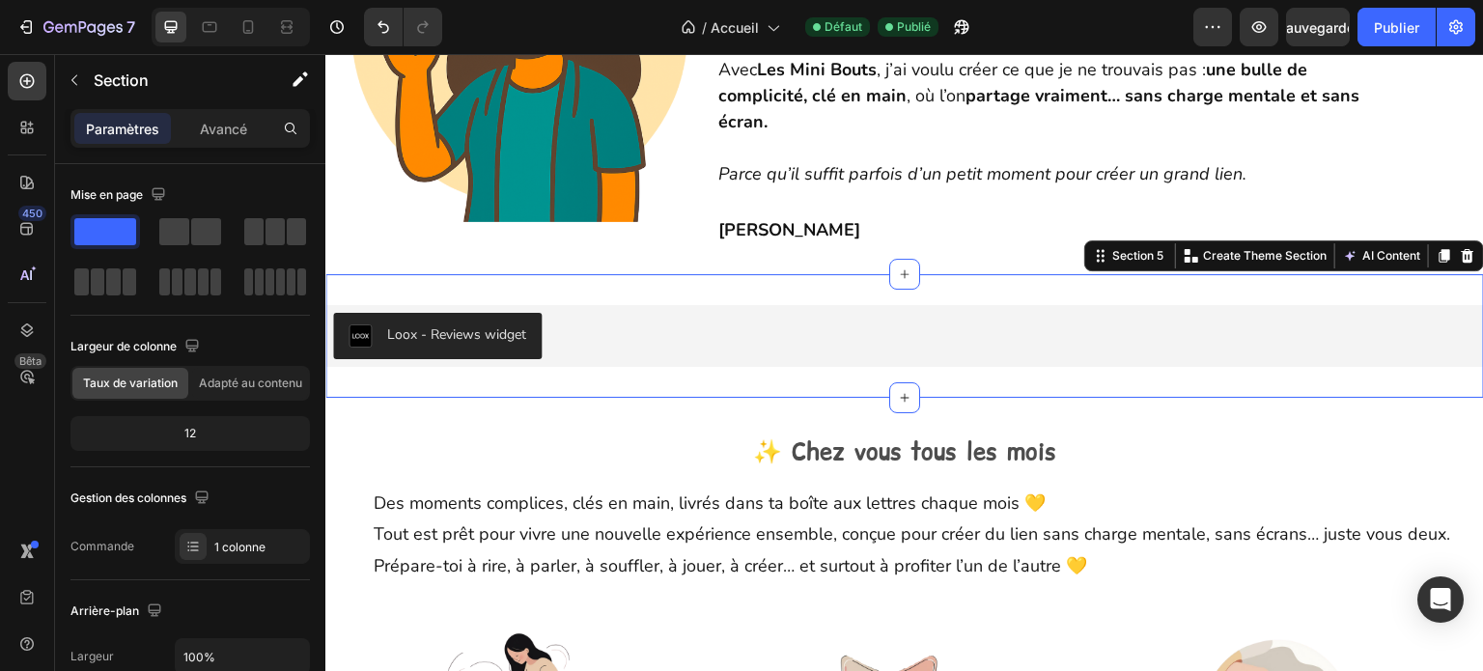
click at [584, 281] on div "Loox - Reviews widget Loox Section 5 Create Theme Section AI Content Write with…" at bounding box center [904, 336] width 1159 height 124
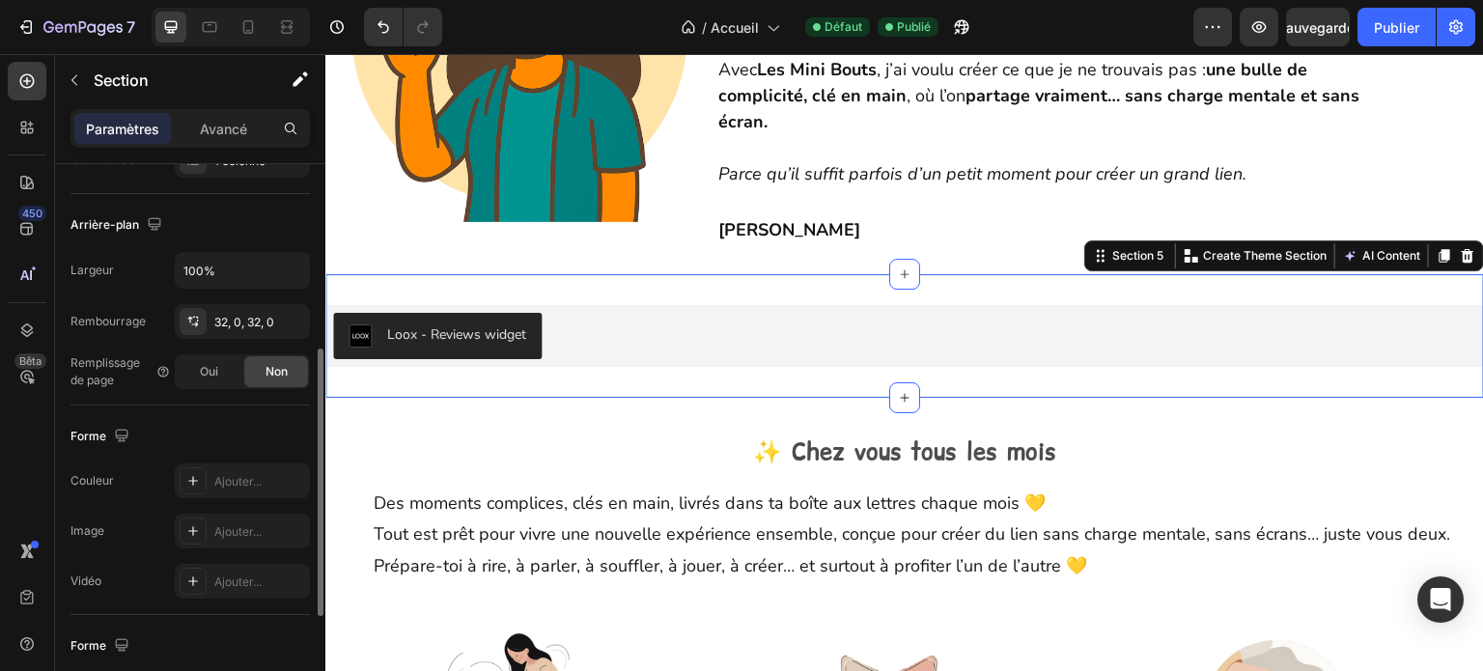
scroll to position [483, 0]
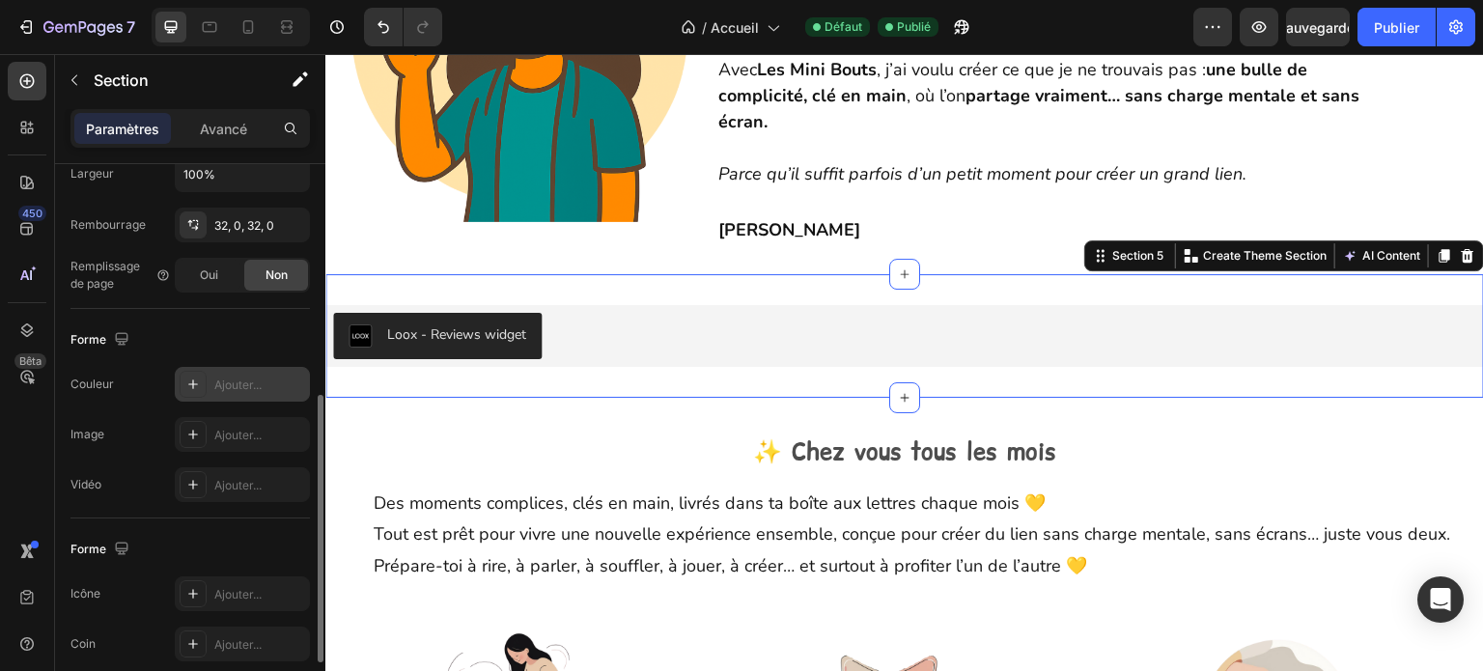
click at [192, 389] on icon at bounding box center [192, 384] width 15 height 15
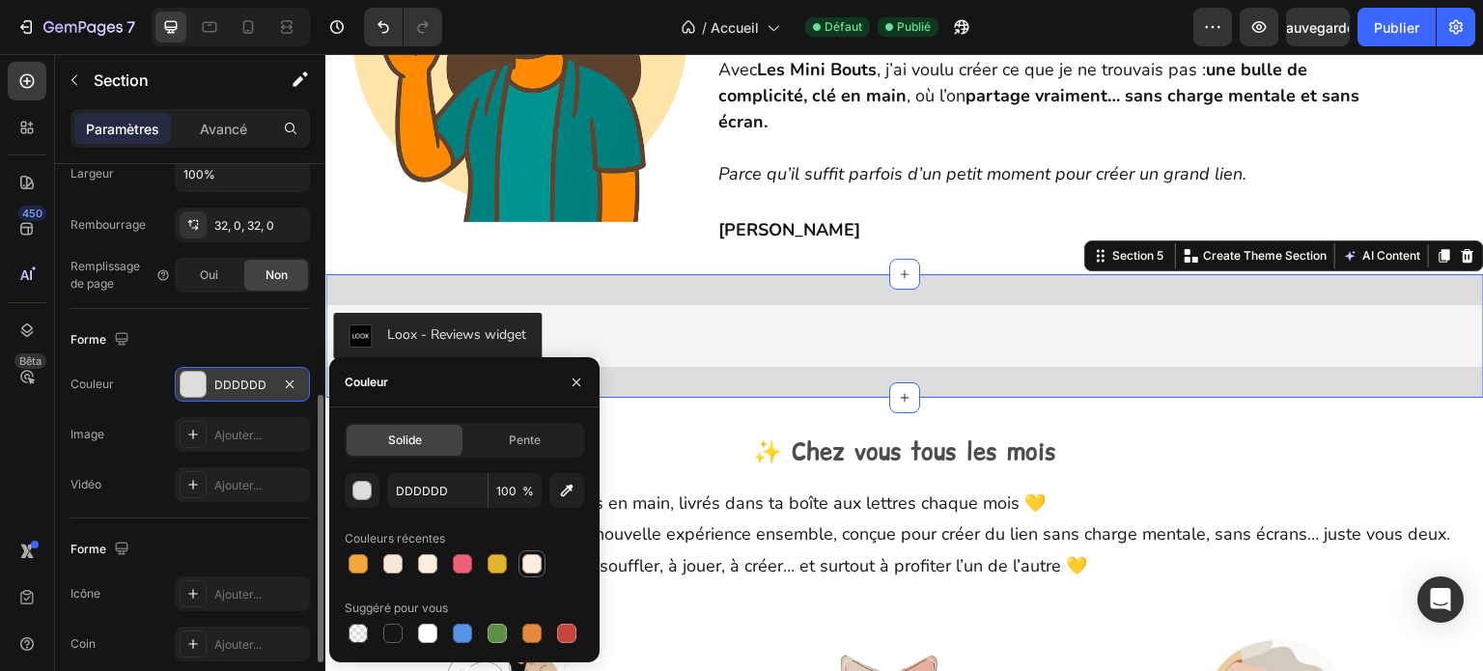
click at [535, 570] on div at bounding box center [531, 563] width 19 height 19
type input "FDEDDE"
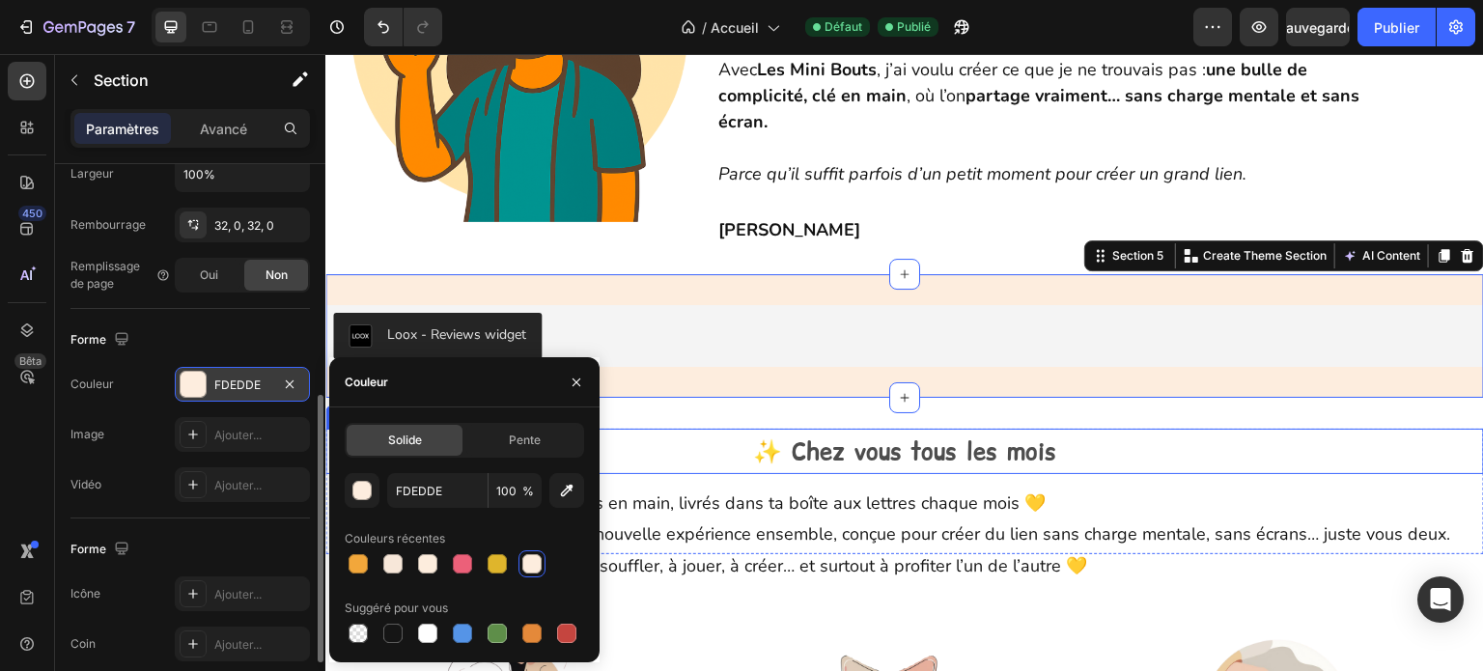
click at [683, 440] on p "✨ Chez vous tous les mois" at bounding box center [904, 452] width 1155 height 42
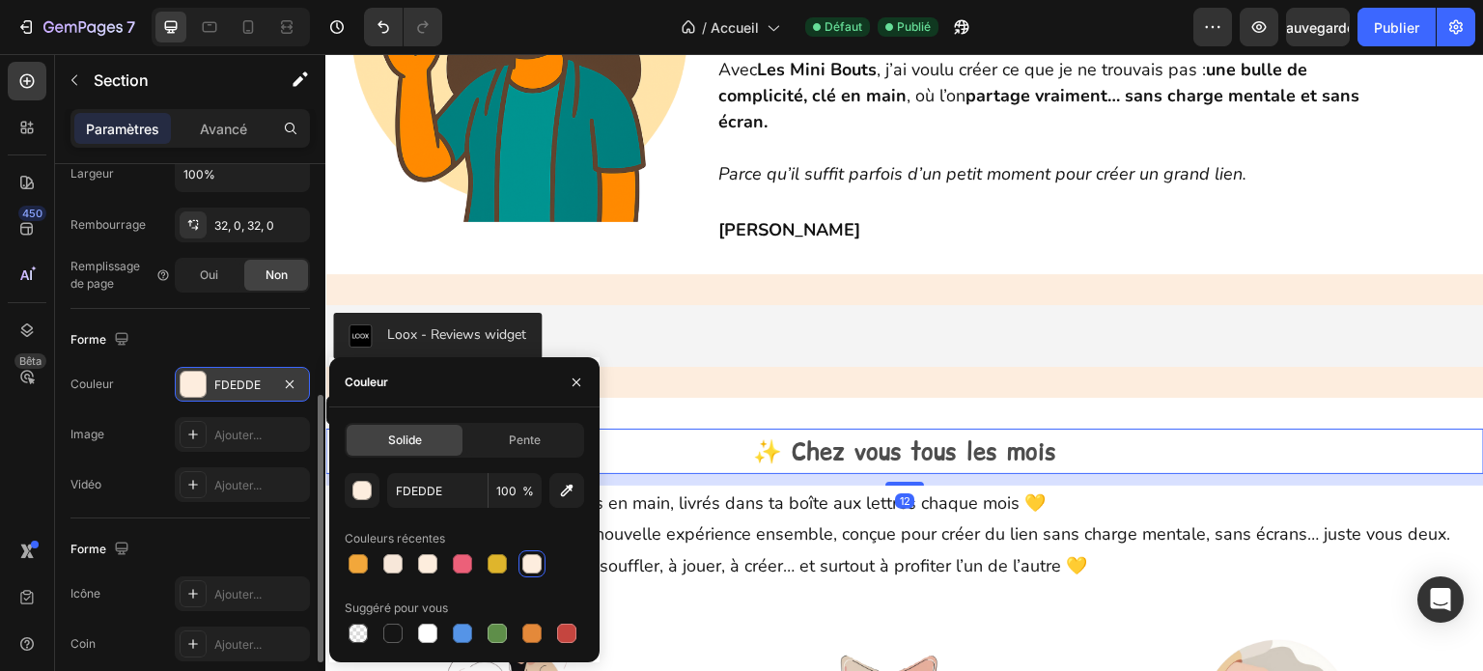
scroll to position [0, 0]
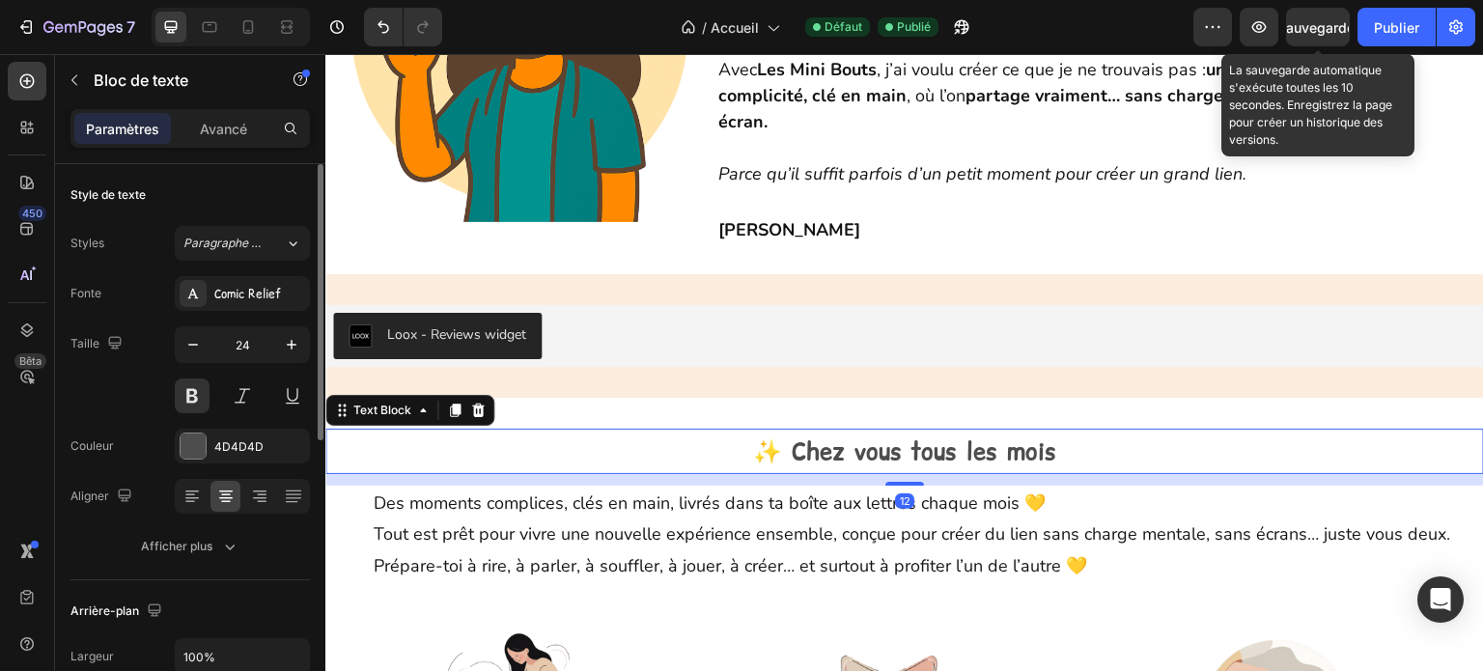
click at [1314, 25] on font "Sauvegarder" at bounding box center [1319, 27] width 82 height 16
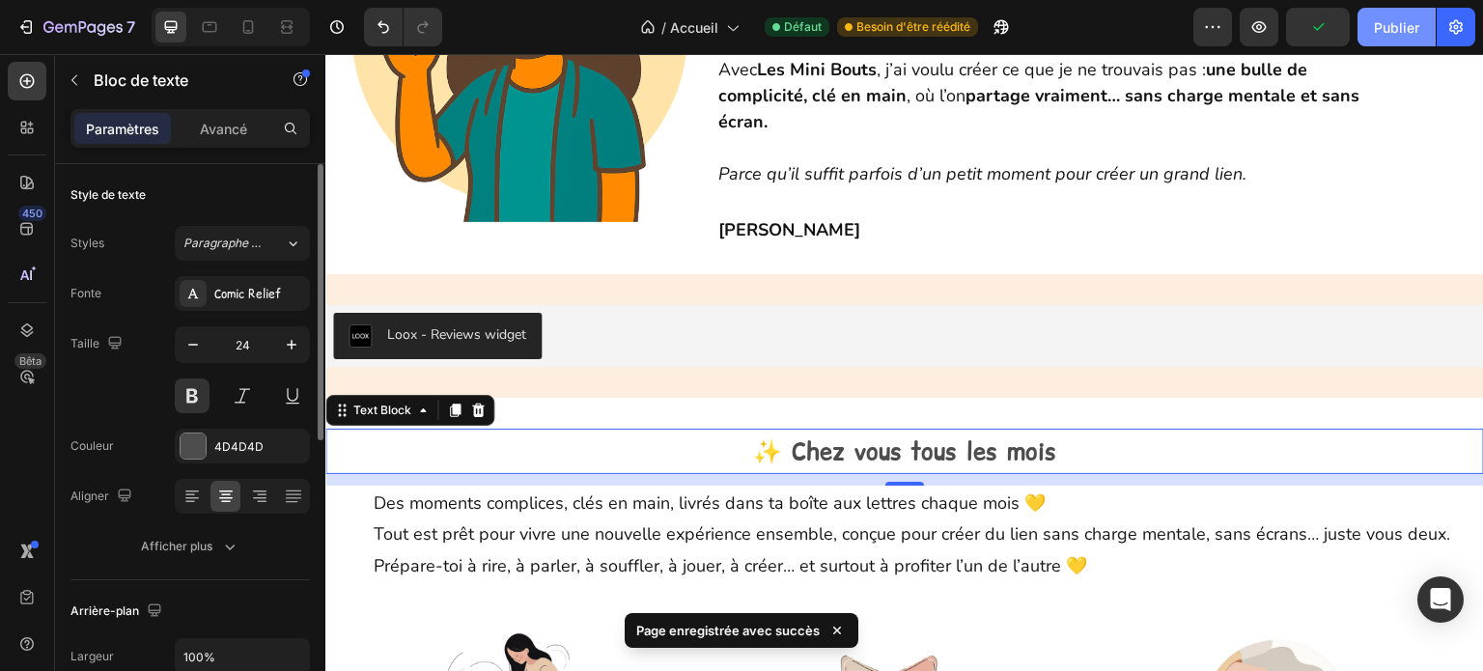
click at [1383, 32] on font "Publier" at bounding box center [1396, 27] width 45 height 16
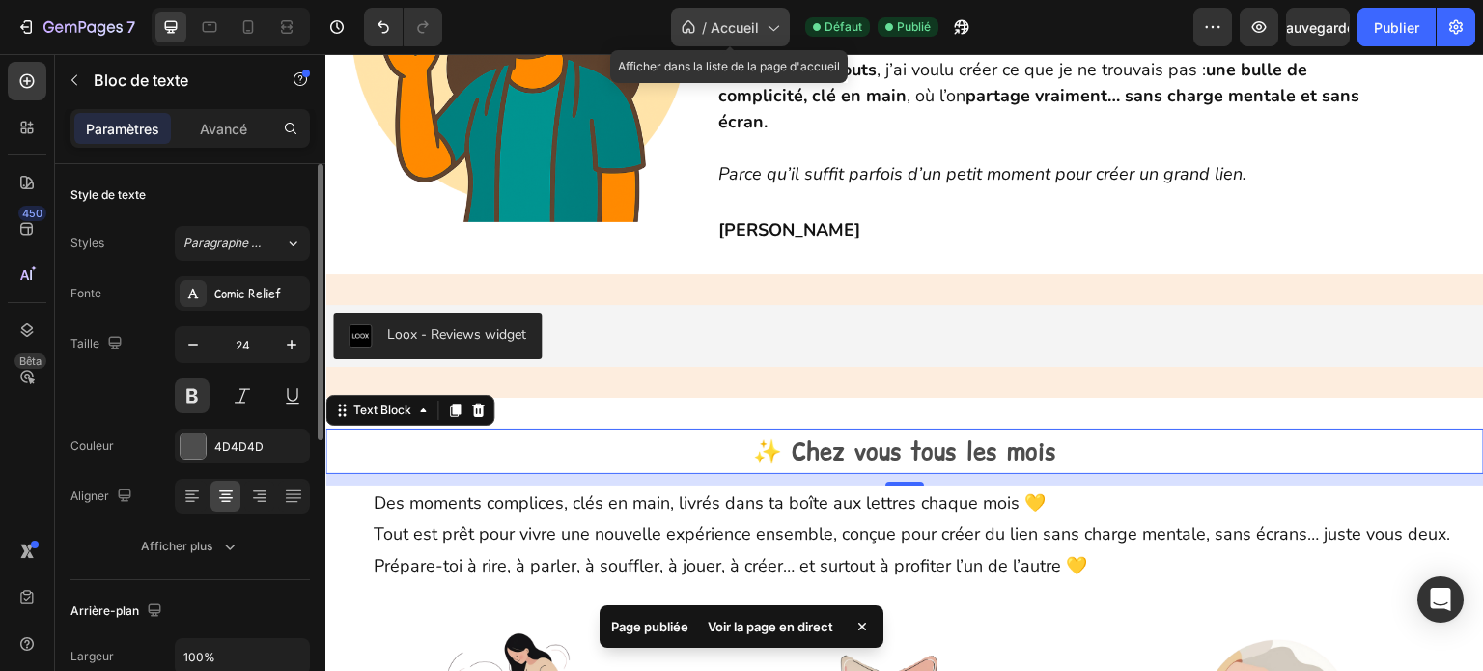
click at [763, 35] on icon at bounding box center [772, 26] width 19 height 19
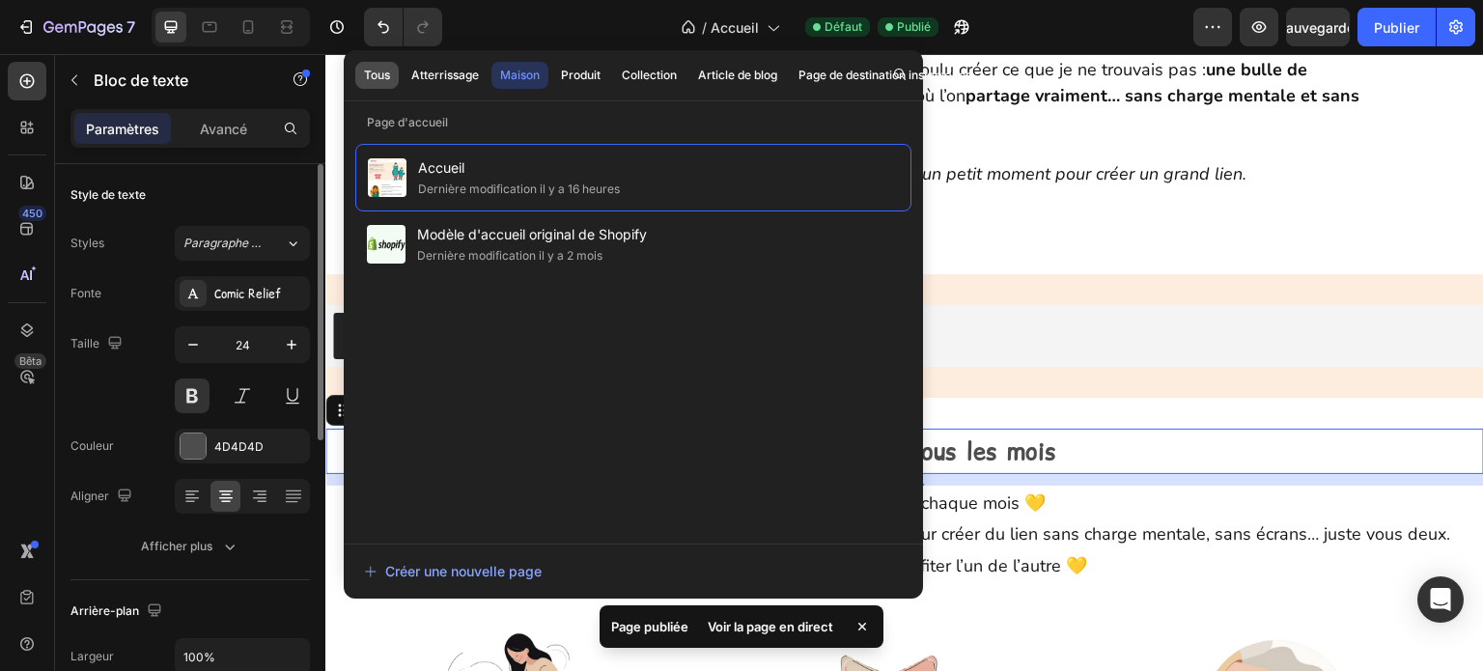
click at [403, 62] on button "Tous" at bounding box center [445, 75] width 85 height 27
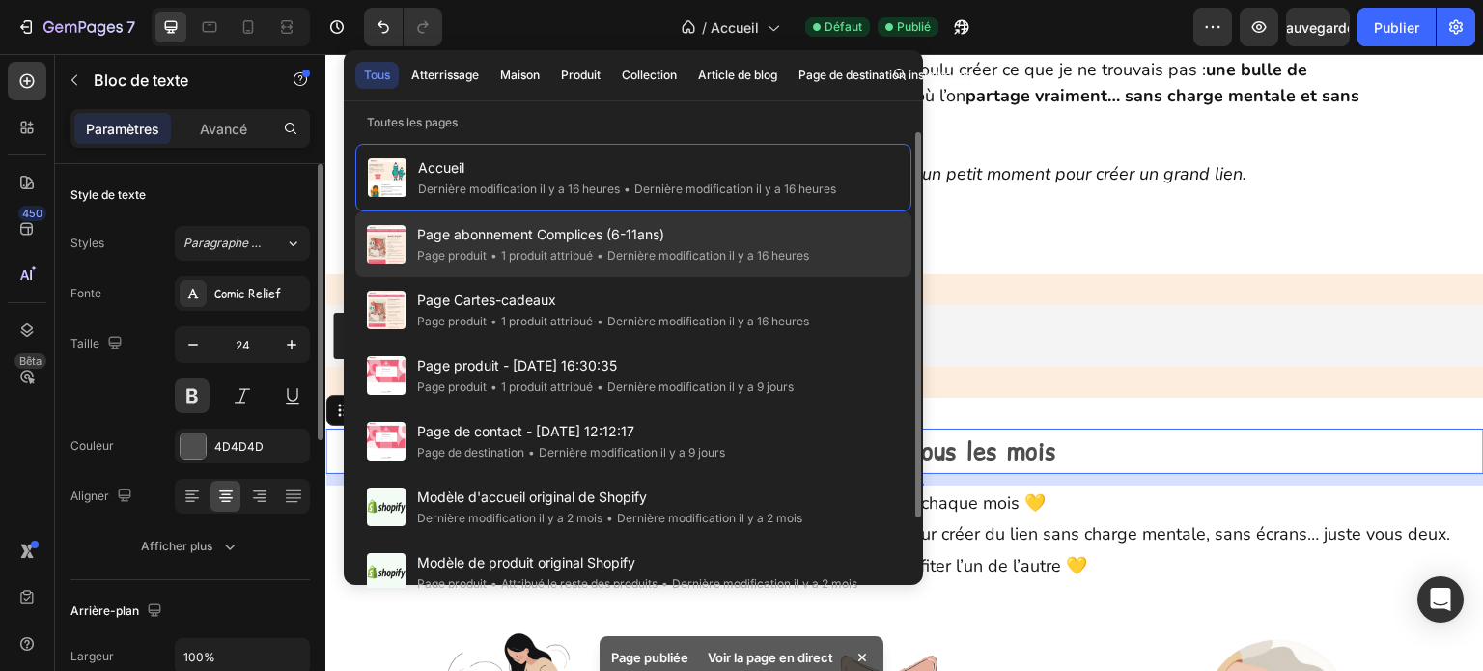
click at [487, 240] on font "Page abonnement Complices (6-11ans)" at bounding box center [540, 234] width 247 height 16
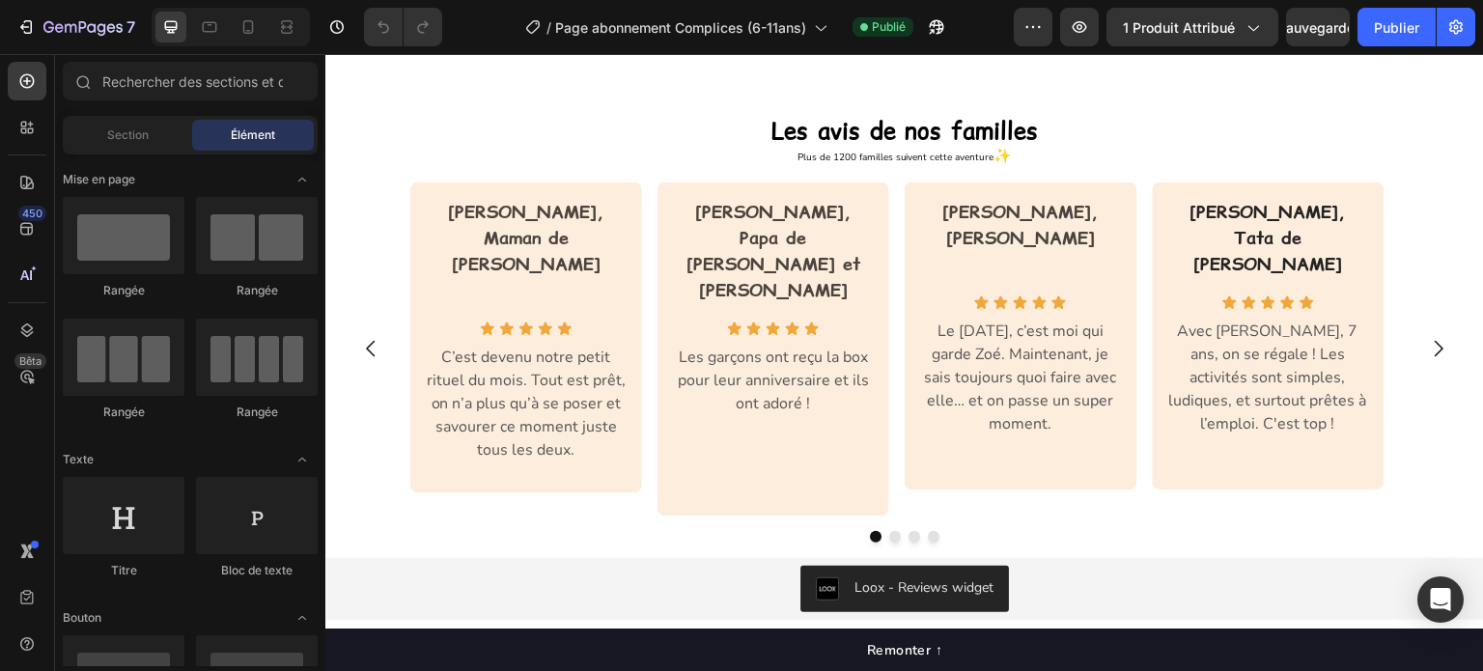
scroll to position [1545, 0]
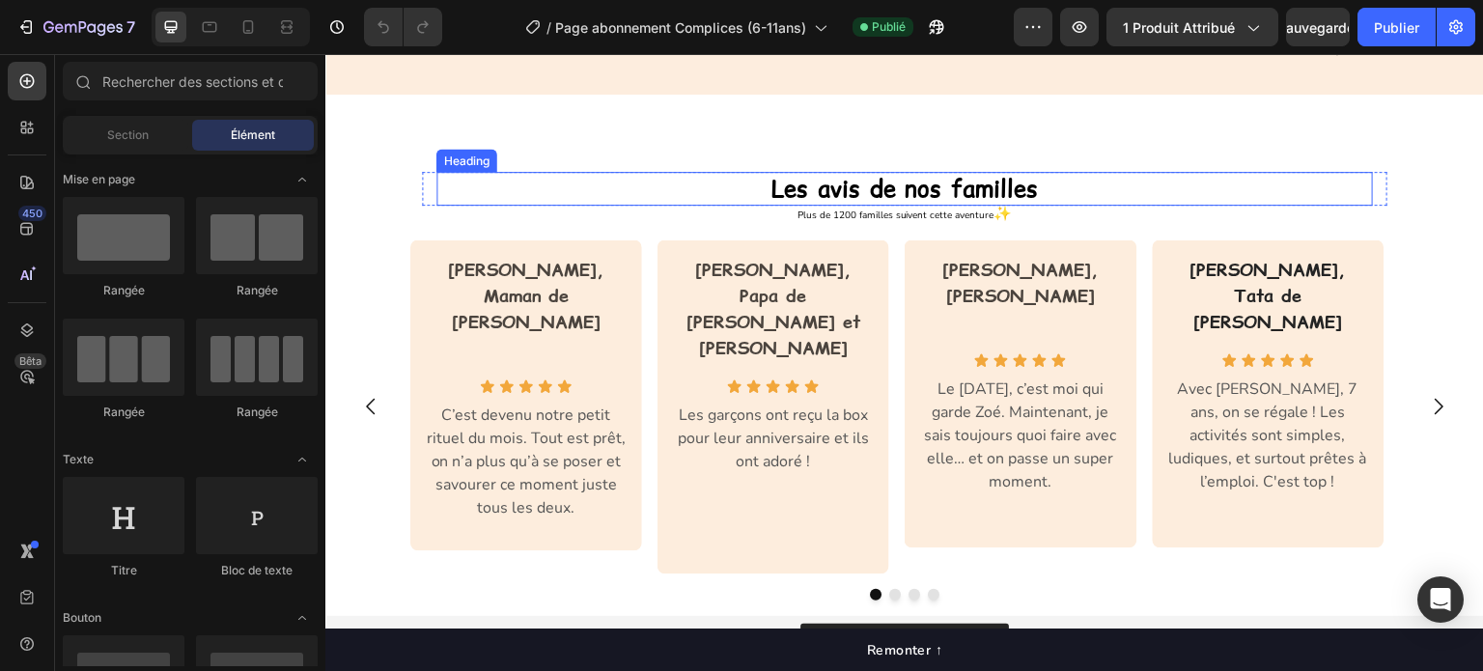
click at [1036, 193] on h2 "Les avis de nos familles" at bounding box center [904, 189] width 937 height 34
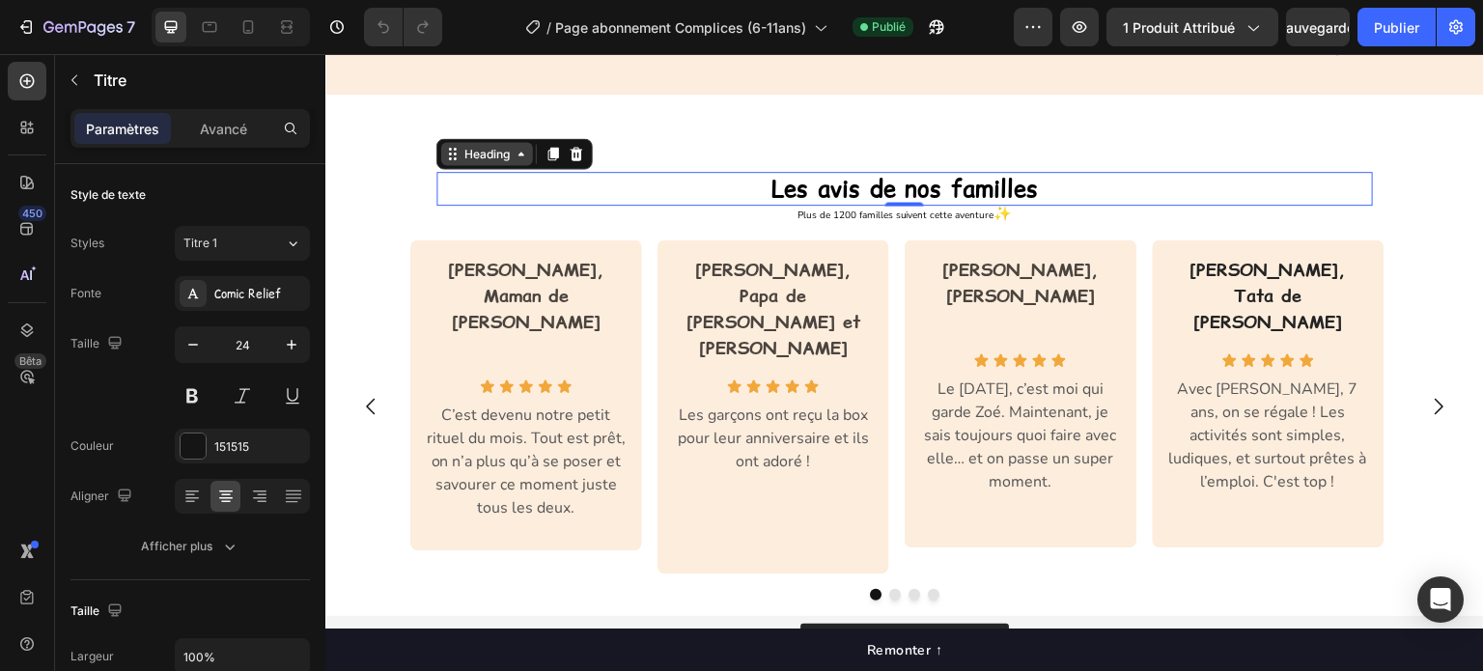
click at [514, 154] on icon at bounding box center [521, 153] width 15 height 15
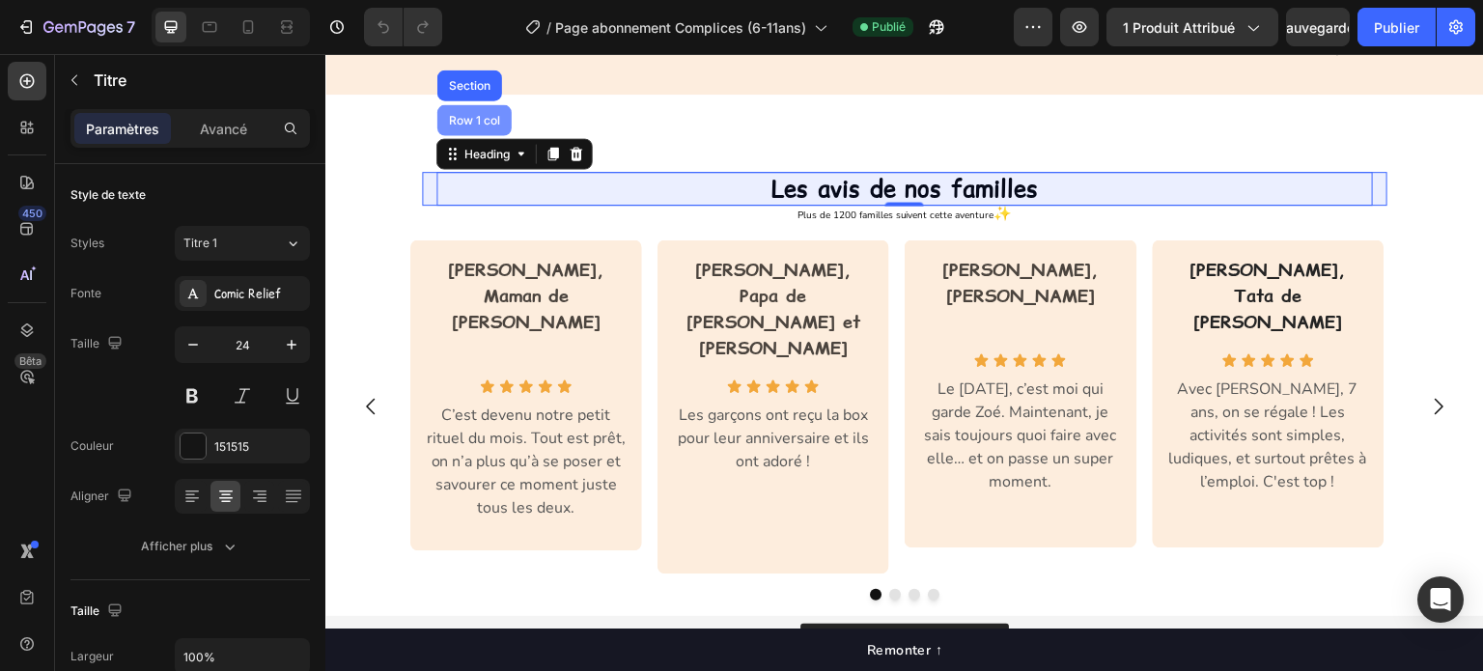
click at [477, 114] on div "Row 1 col" at bounding box center [474, 120] width 59 height 12
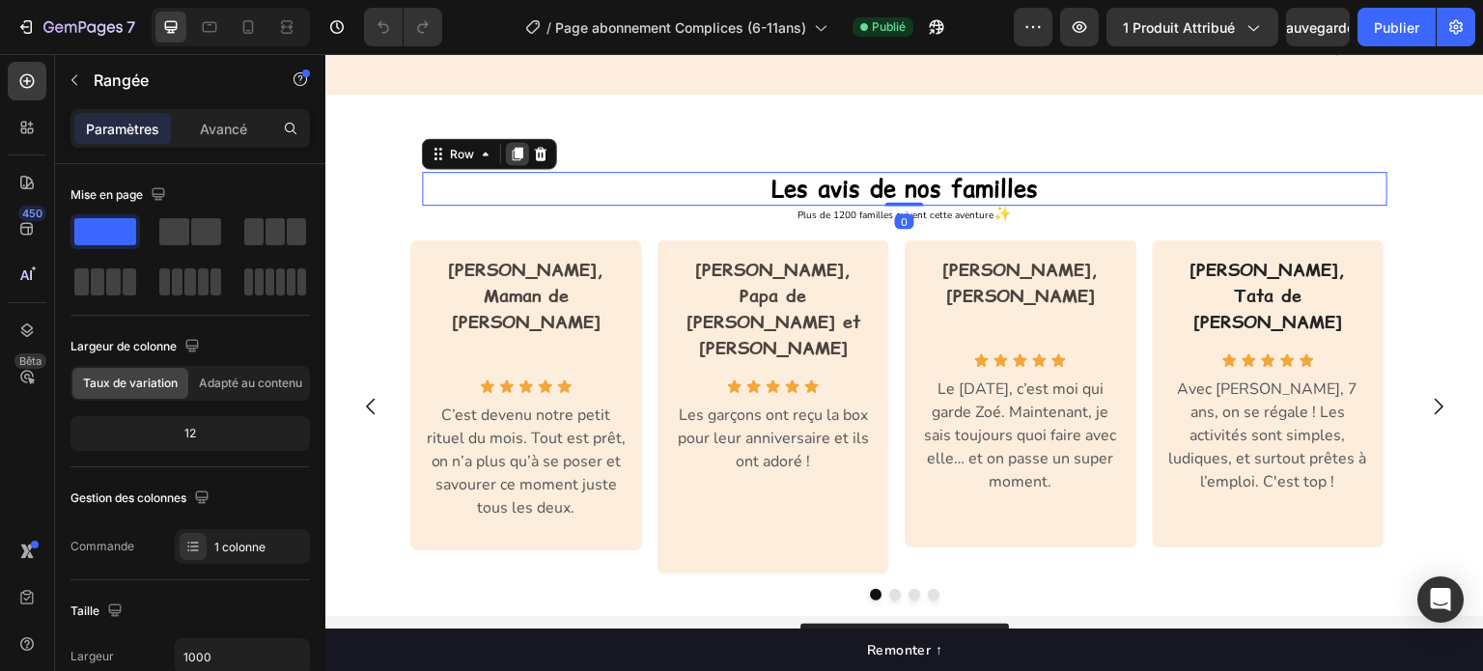
click at [514, 150] on icon at bounding box center [518, 154] width 11 height 14
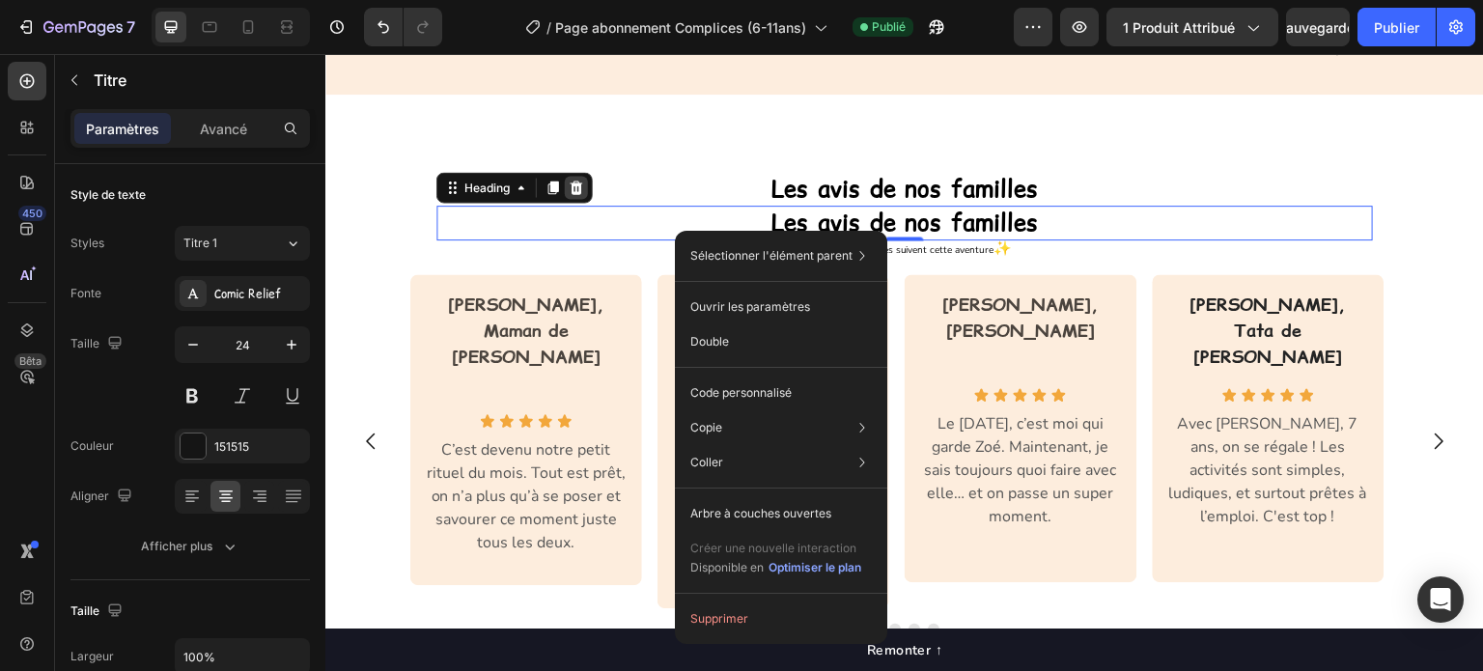
click at [571, 192] on icon at bounding box center [577, 188] width 13 height 14
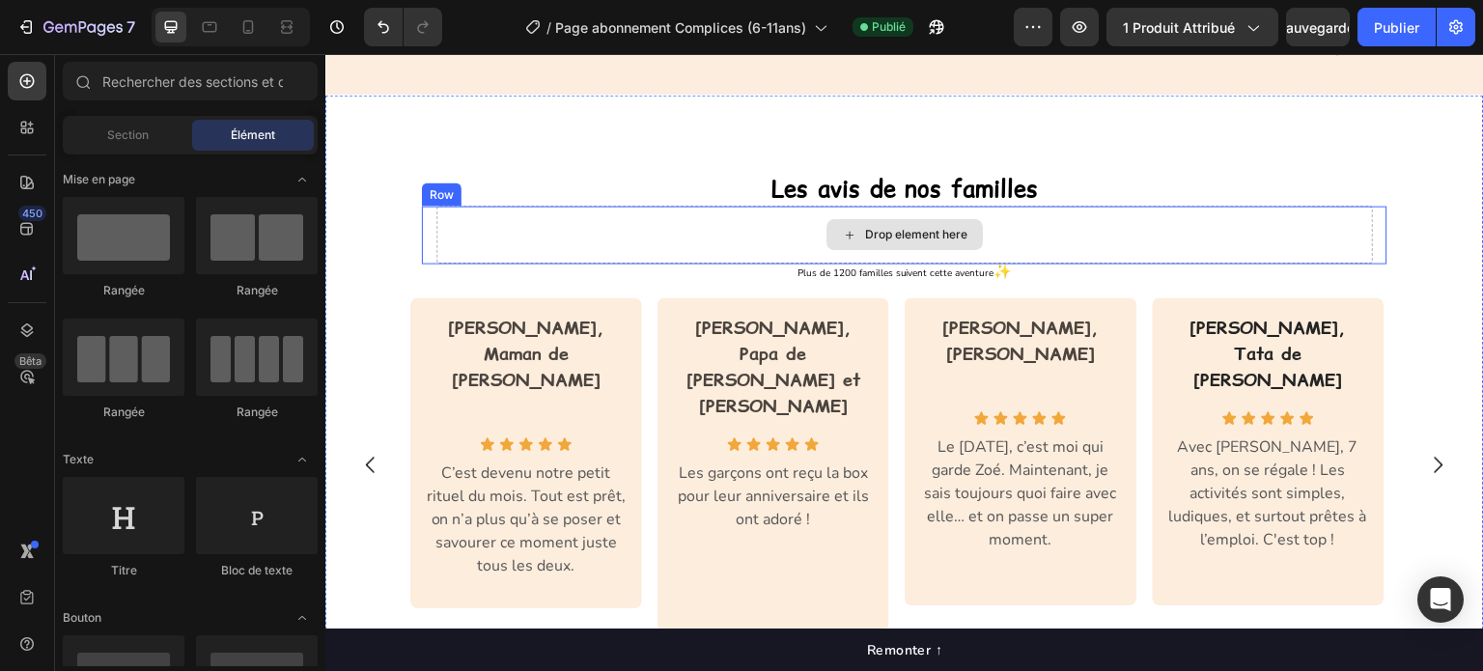
click at [744, 225] on div "Drop element here" at bounding box center [904, 235] width 937 height 58
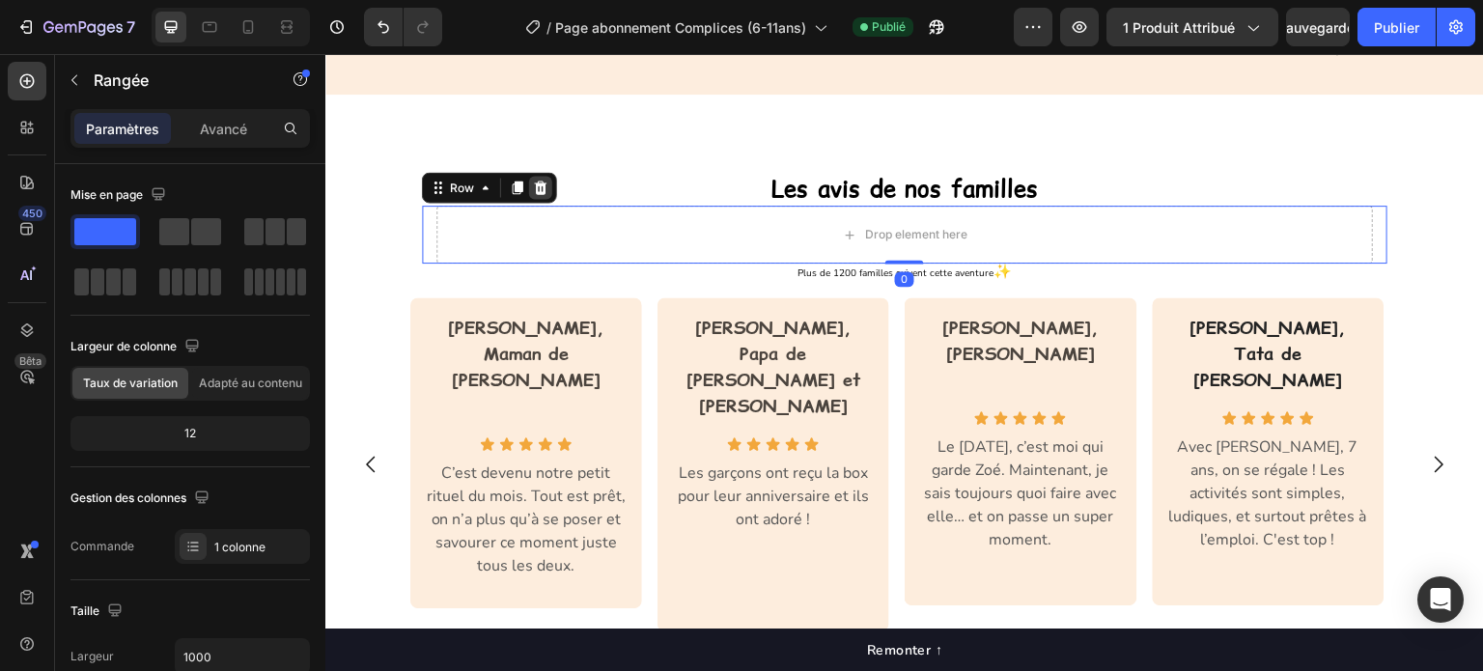
click at [538, 186] on icon at bounding box center [540, 187] width 15 height 15
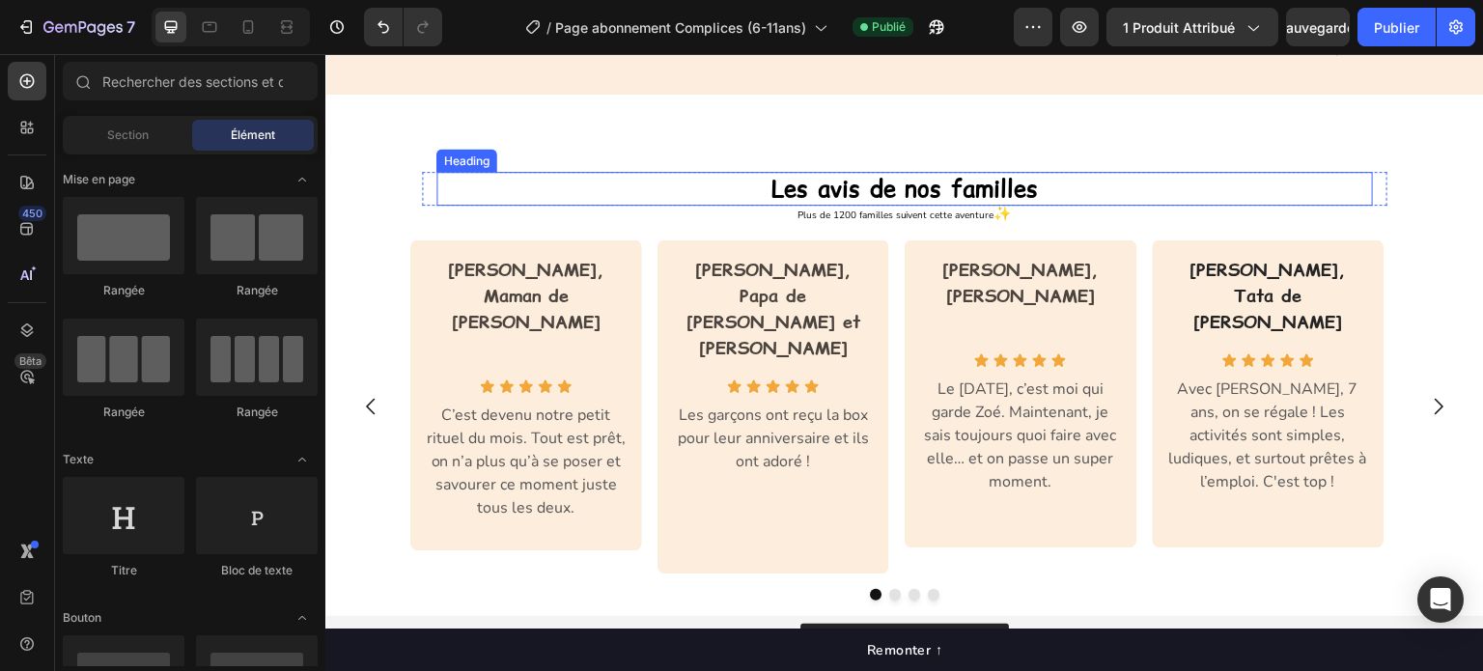
click at [688, 187] on h2 "Les avis de nos familles" at bounding box center [904, 189] width 937 height 34
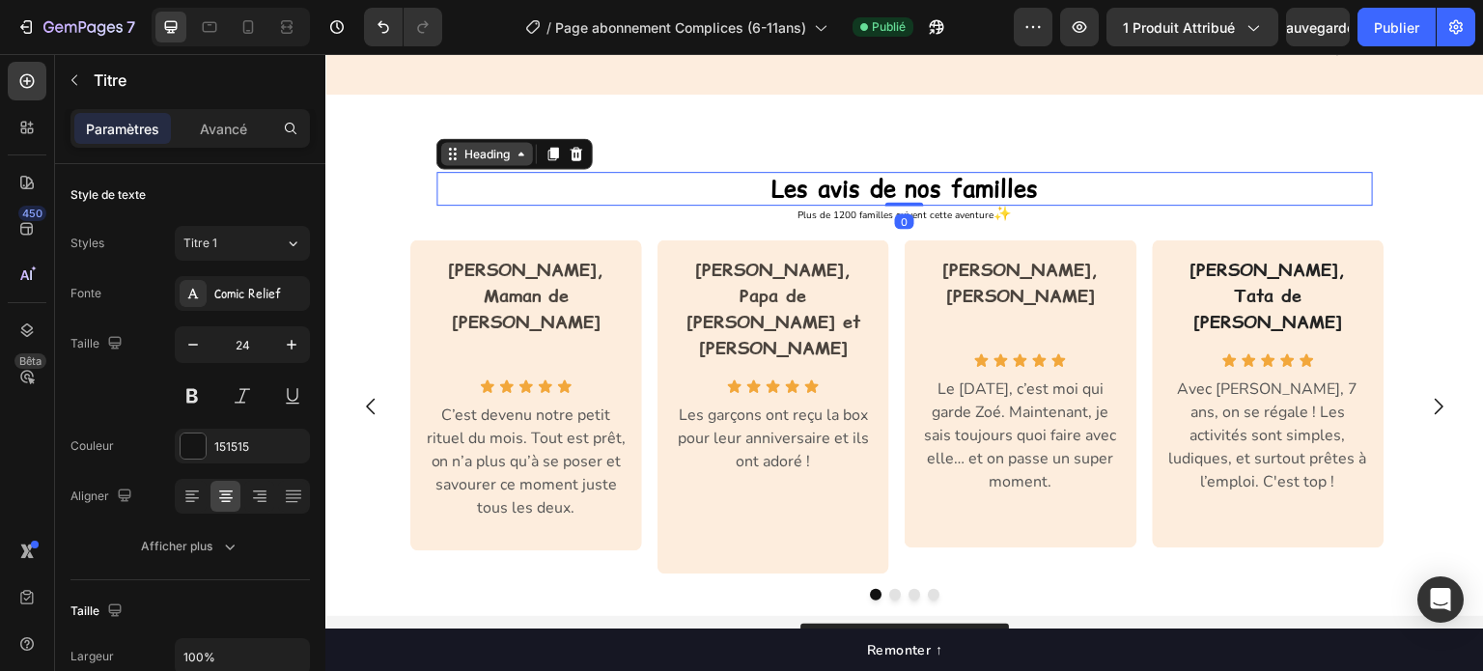
click at [498, 154] on div "Heading" at bounding box center [487, 153] width 53 height 17
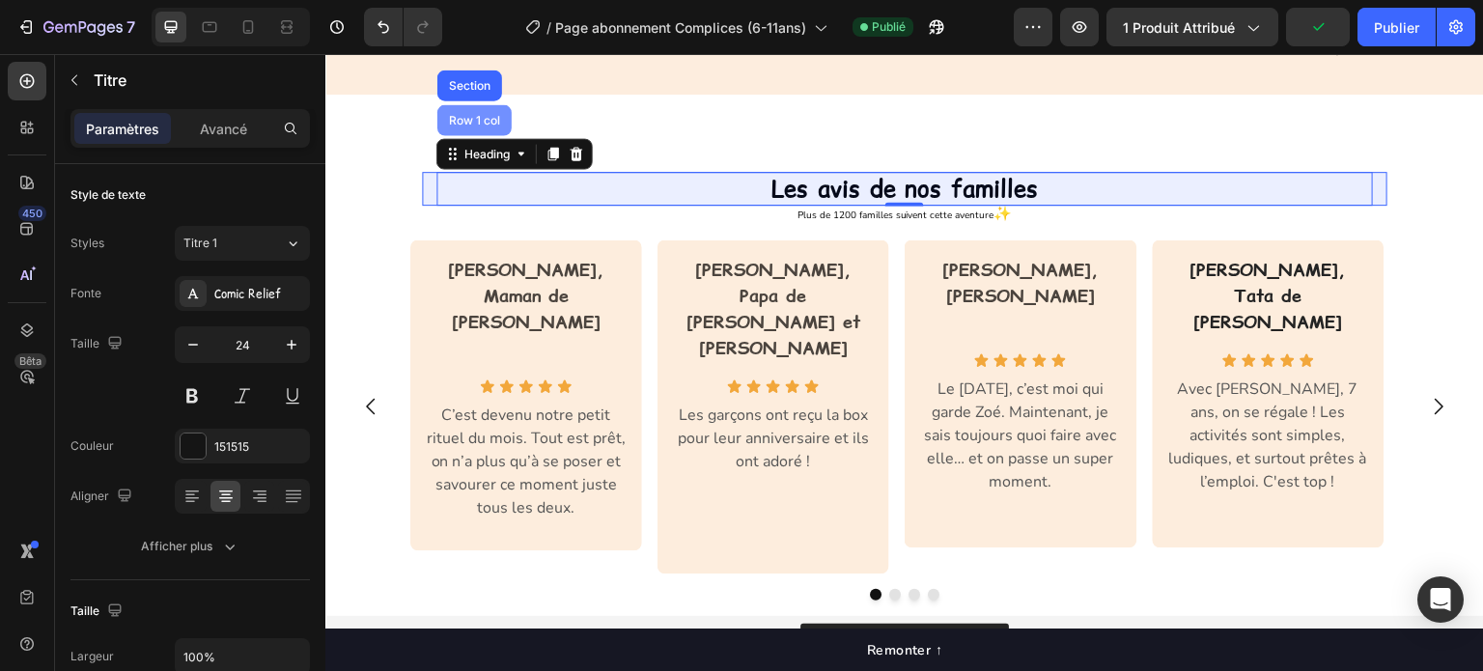
click at [469, 124] on div "Row 1 col" at bounding box center [474, 119] width 74 height 31
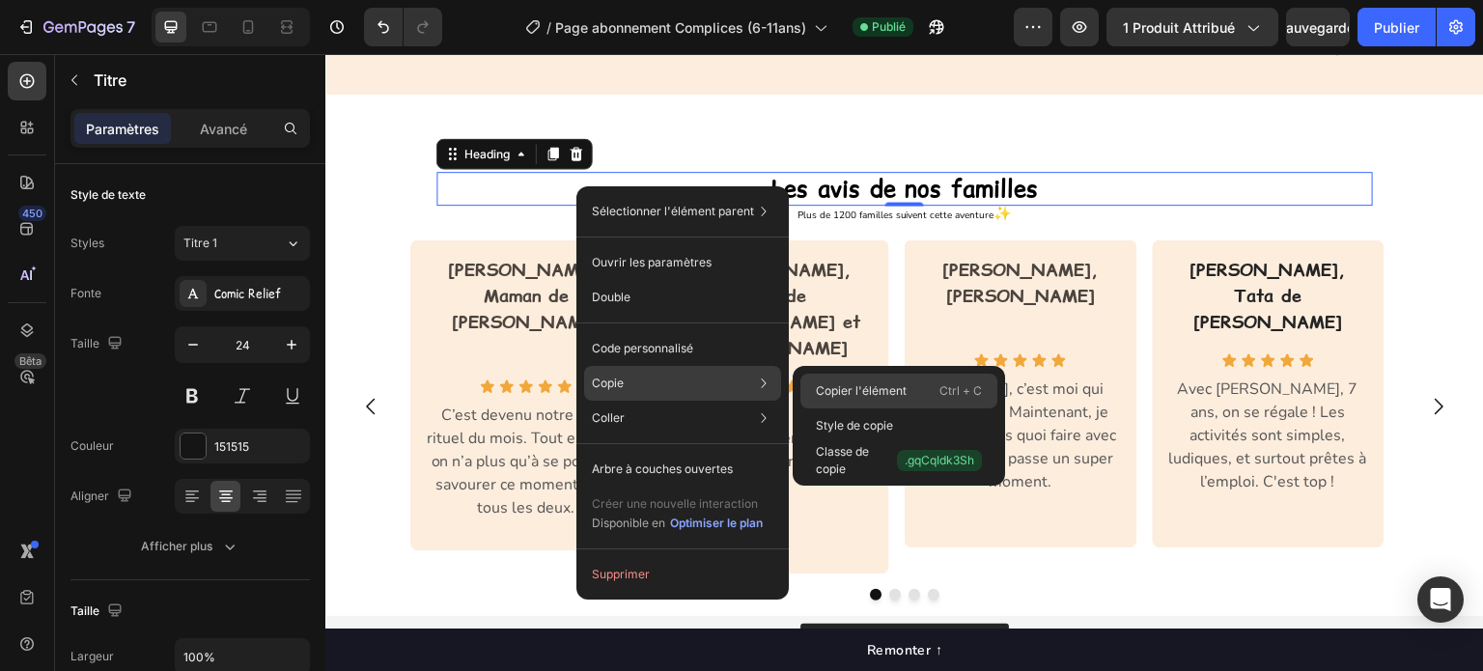
click at [827, 408] on div "Copier l'élément Ctrl + C" at bounding box center [899, 425] width 197 height 35
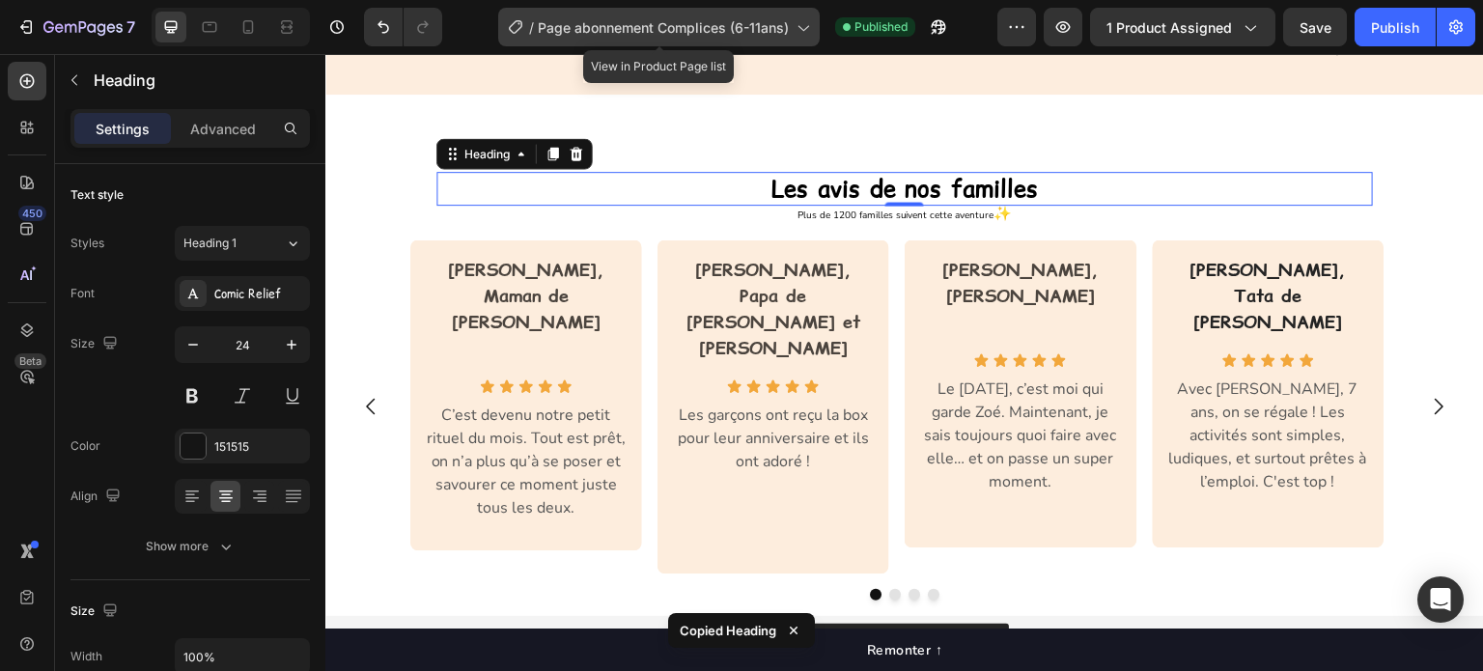
click at [651, 20] on span "Page abonnement Complices (6-11ans)" at bounding box center [663, 27] width 251 height 20
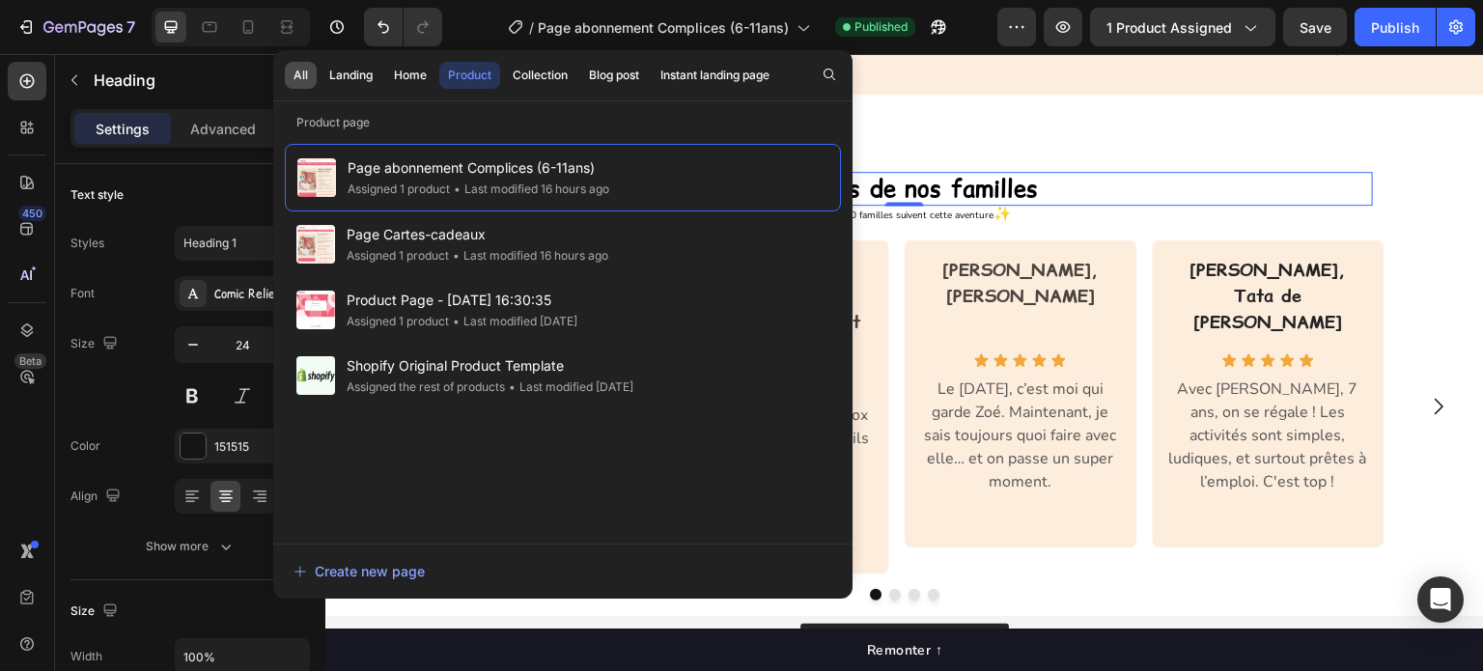
click at [300, 72] on div "All" at bounding box center [301, 75] width 14 height 17
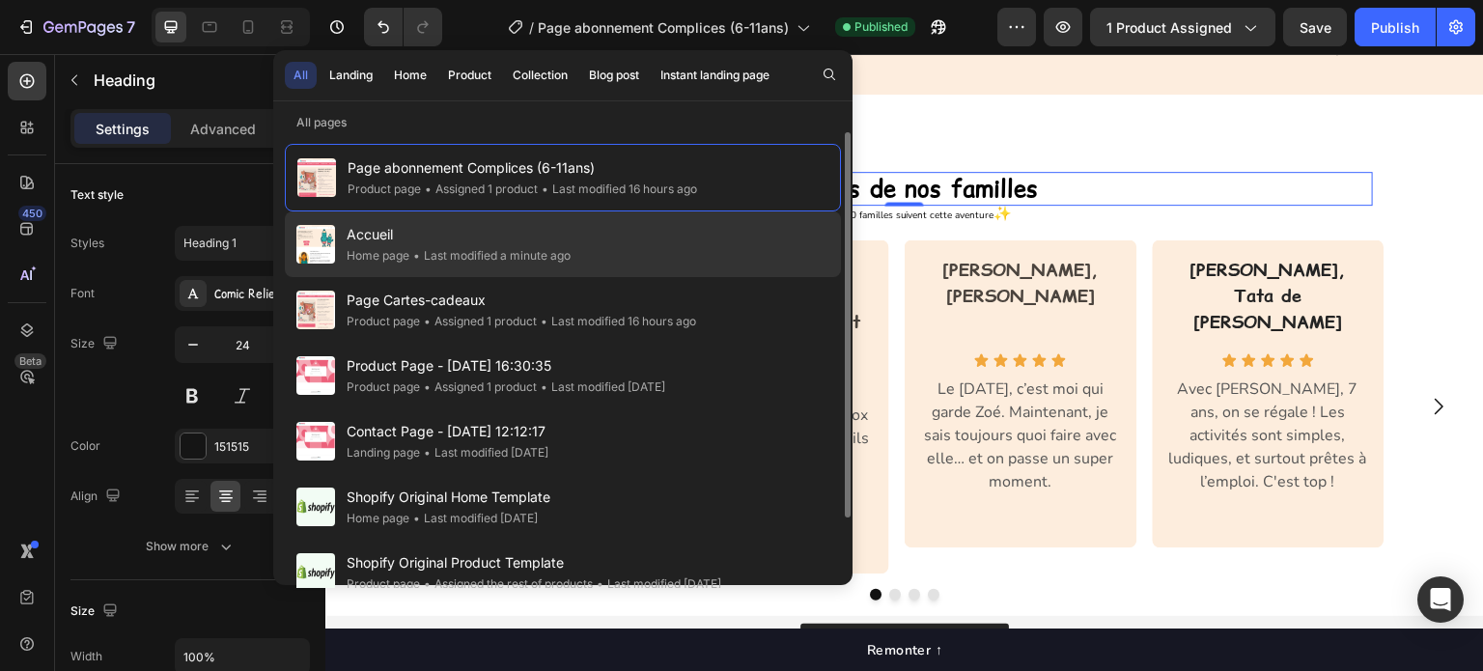
click at [378, 246] on div "Home page" at bounding box center [378, 255] width 63 height 19
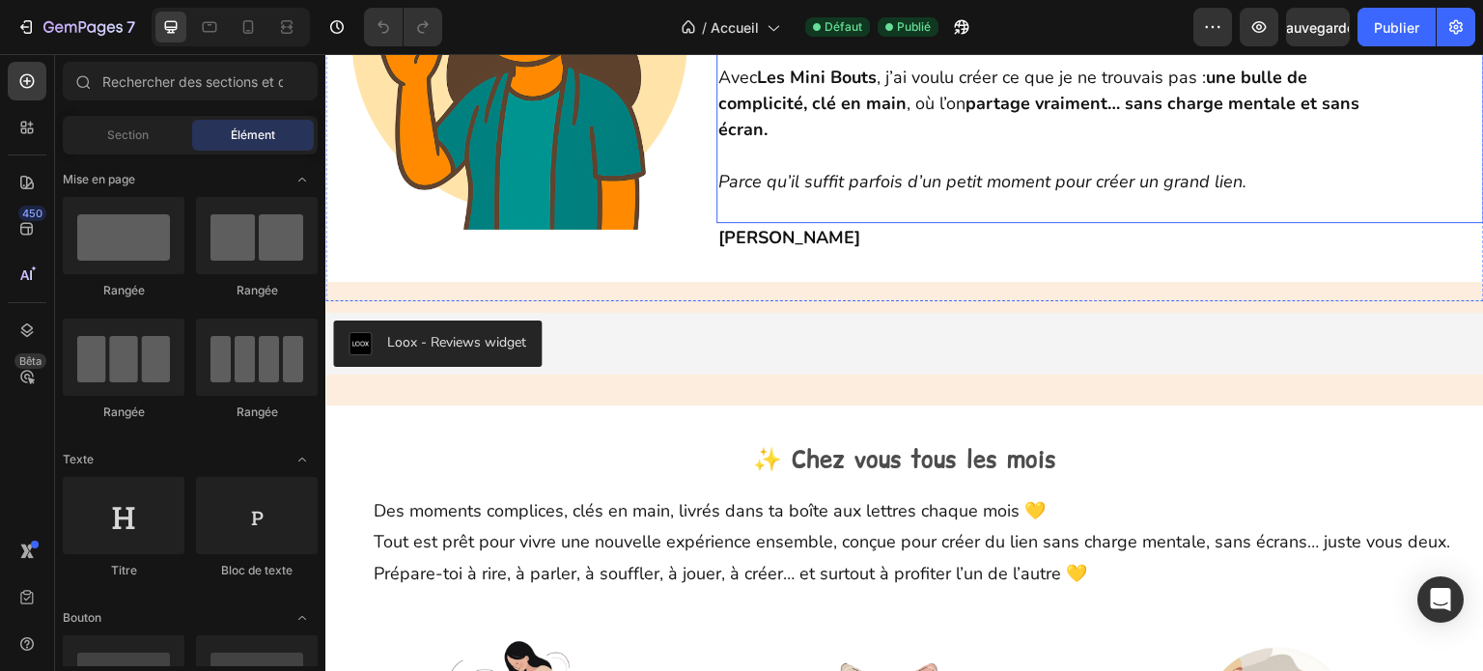
scroll to position [773, 0]
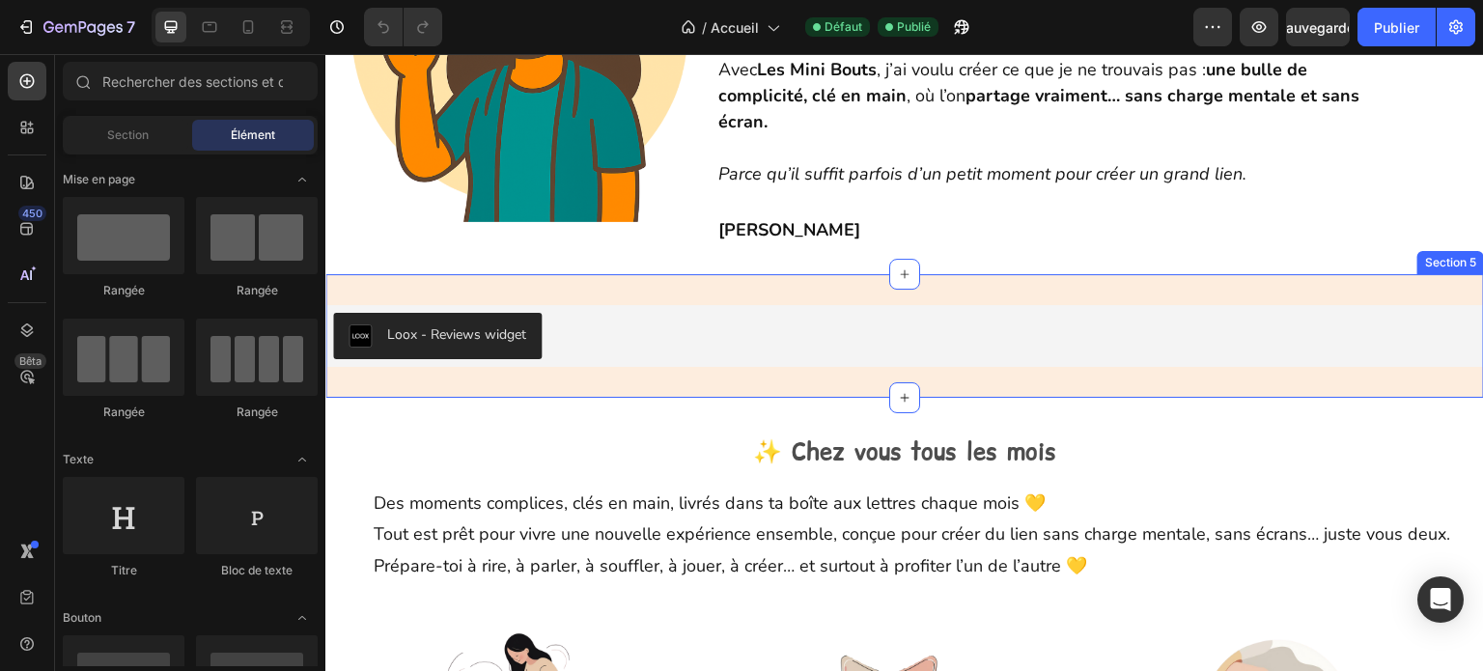
click at [787, 274] on div "Loox - Reviews widget Loox Section 5" at bounding box center [904, 336] width 1159 height 124
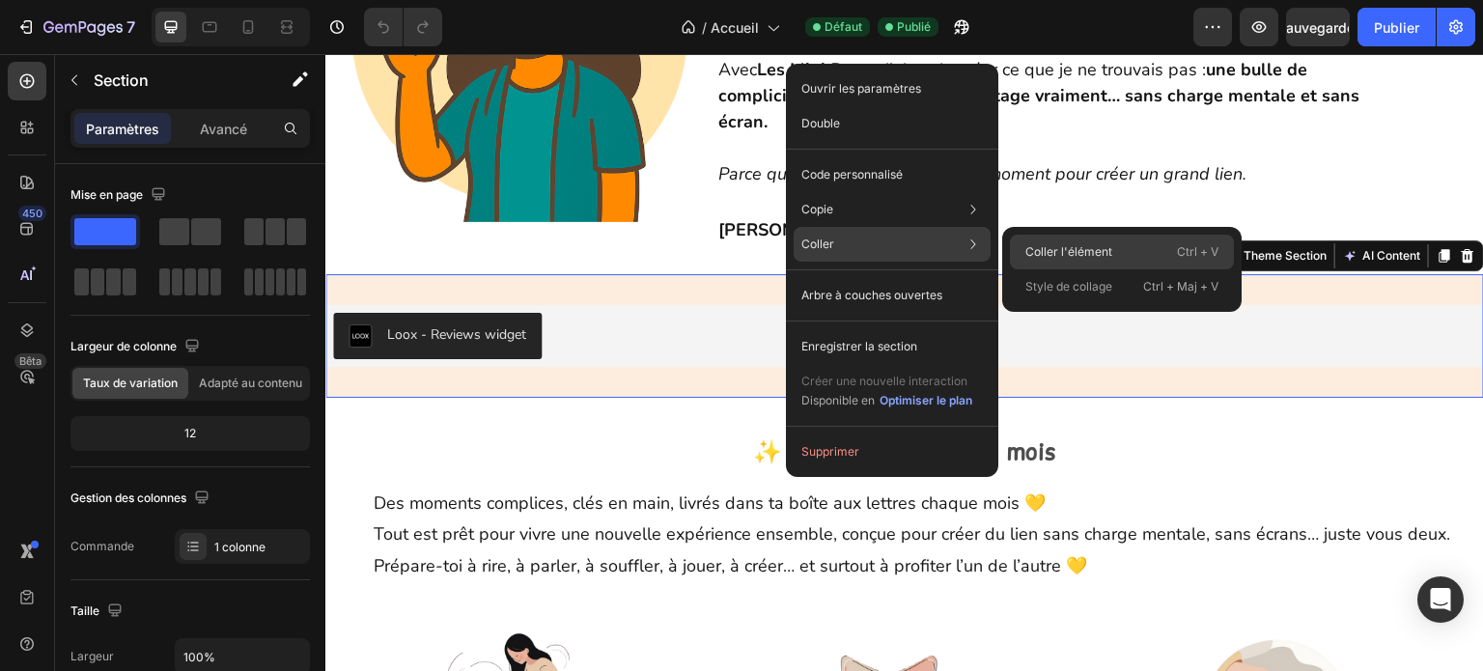
click at [1025, 250] on font "Coller l'élément" at bounding box center [1068, 251] width 87 height 14
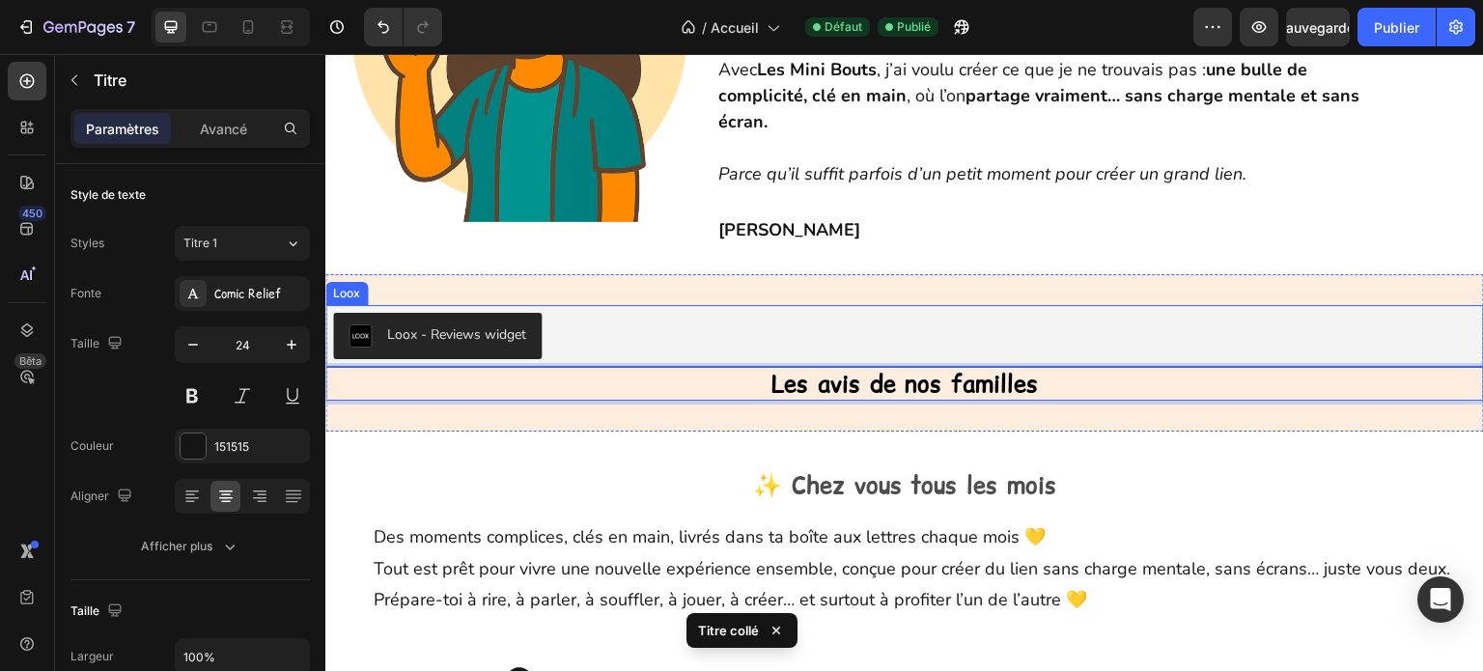
drag, startPoint x: 801, startPoint y: 367, endPoint x: 799, endPoint y: 337, distance: 30.1
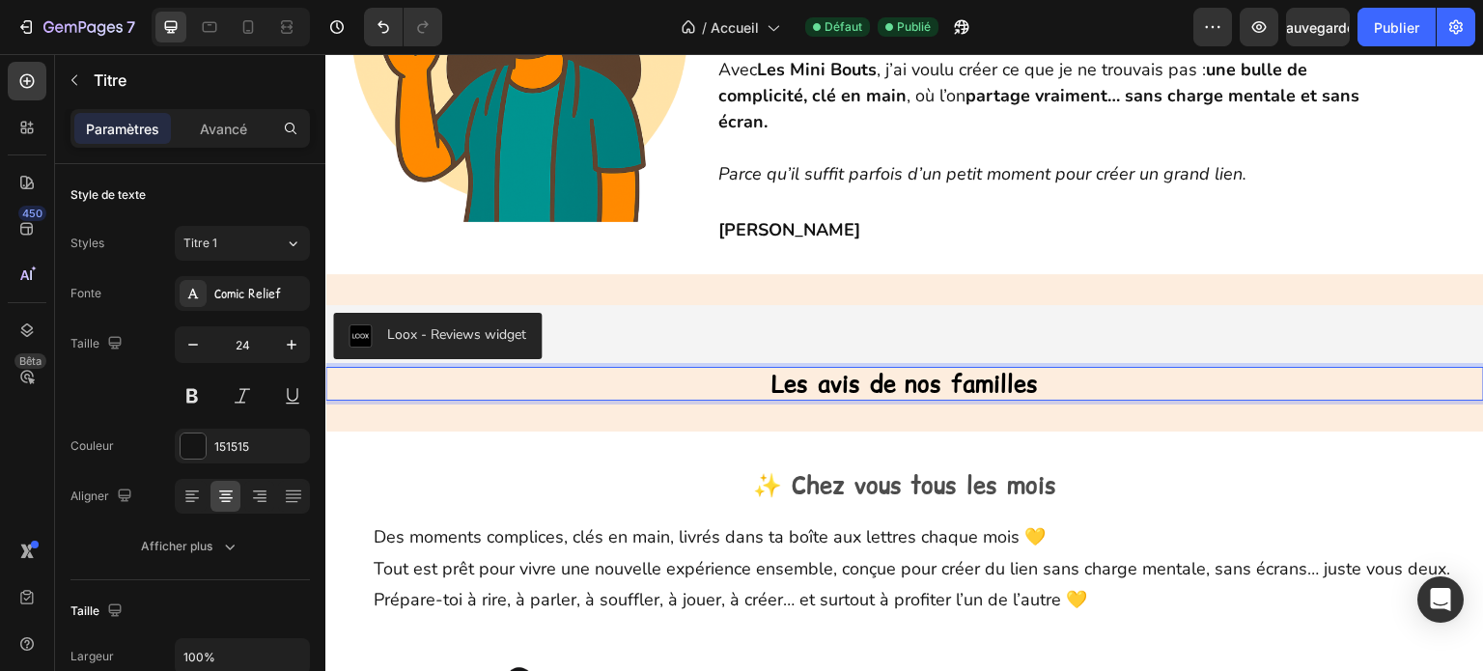
drag, startPoint x: 562, startPoint y: 392, endPoint x: 569, endPoint y: 363, distance: 29.7
click at [569, 367] on h2 "Les avis de nos familles" at bounding box center [904, 384] width 1159 height 34
click at [583, 372] on p "Les avis de nos familles" at bounding box center [904, 384] width 1155 height 30
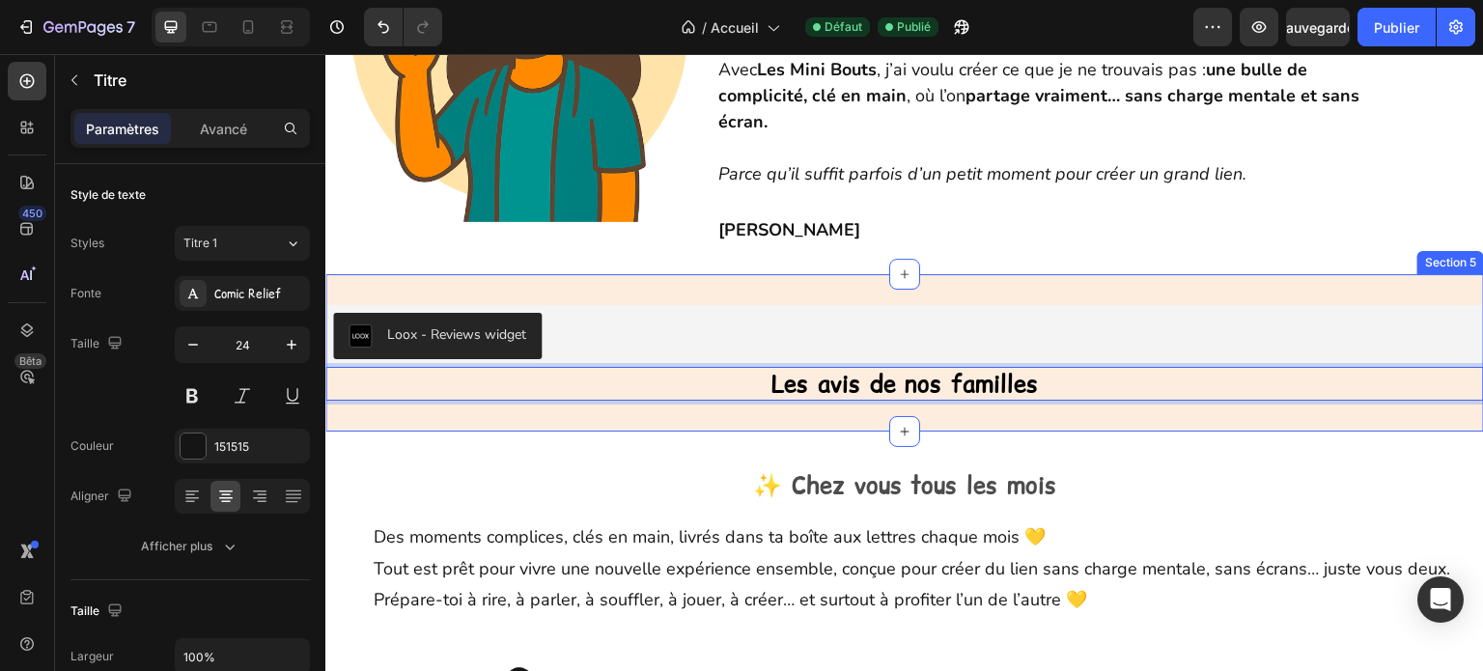
click at [578, 411] on div "Loox - Reviews widget Loox Les avis de nos familles Heading 0 Section 5" at bounding box center [904, 352] width 1159 height 157
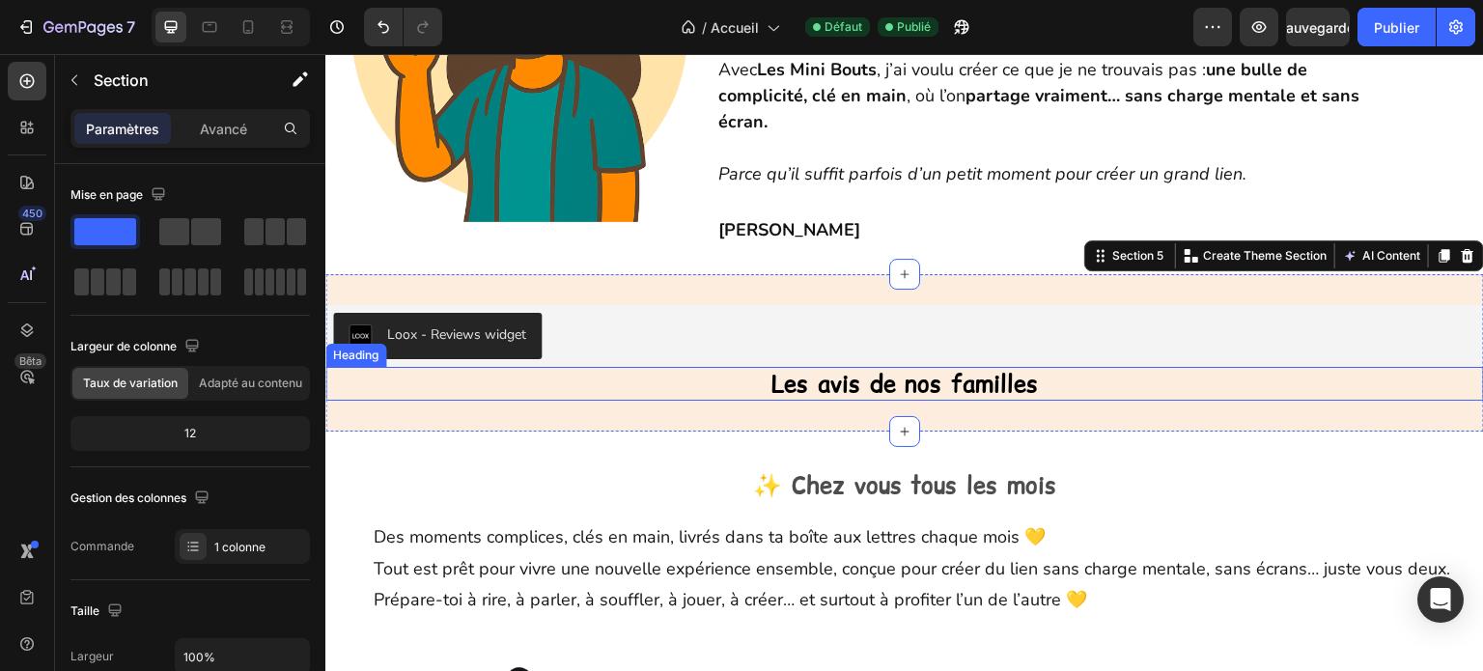
click at [754, 386] on p "⁠⁠⁠⁠⁠⁠⁠ Les avis de nos familles" at bounding box center [904, 384] width 1155 height 30
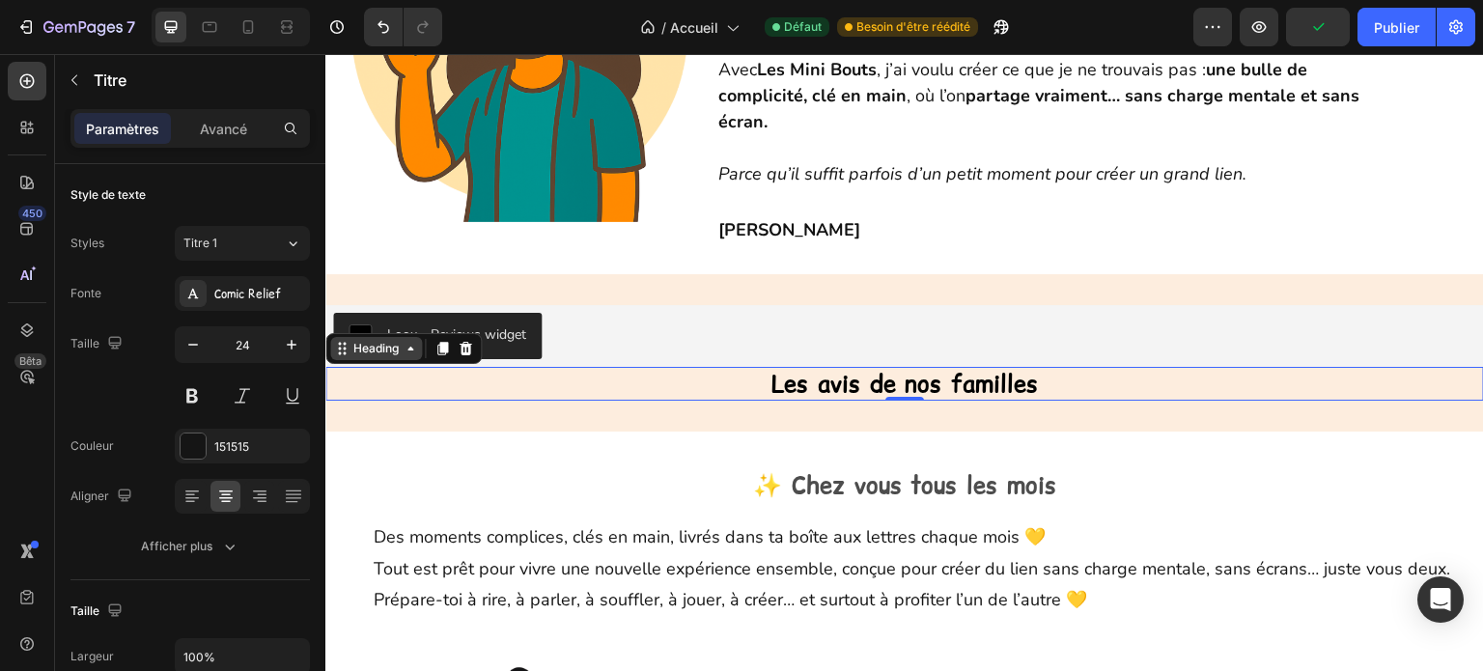
click at [410, 350] on div "Heading" at bounding box center [376, 348] width 92 height 23
click at [386, 340] on div "Heading" at bounding box center [376, 348] width 53 height 17
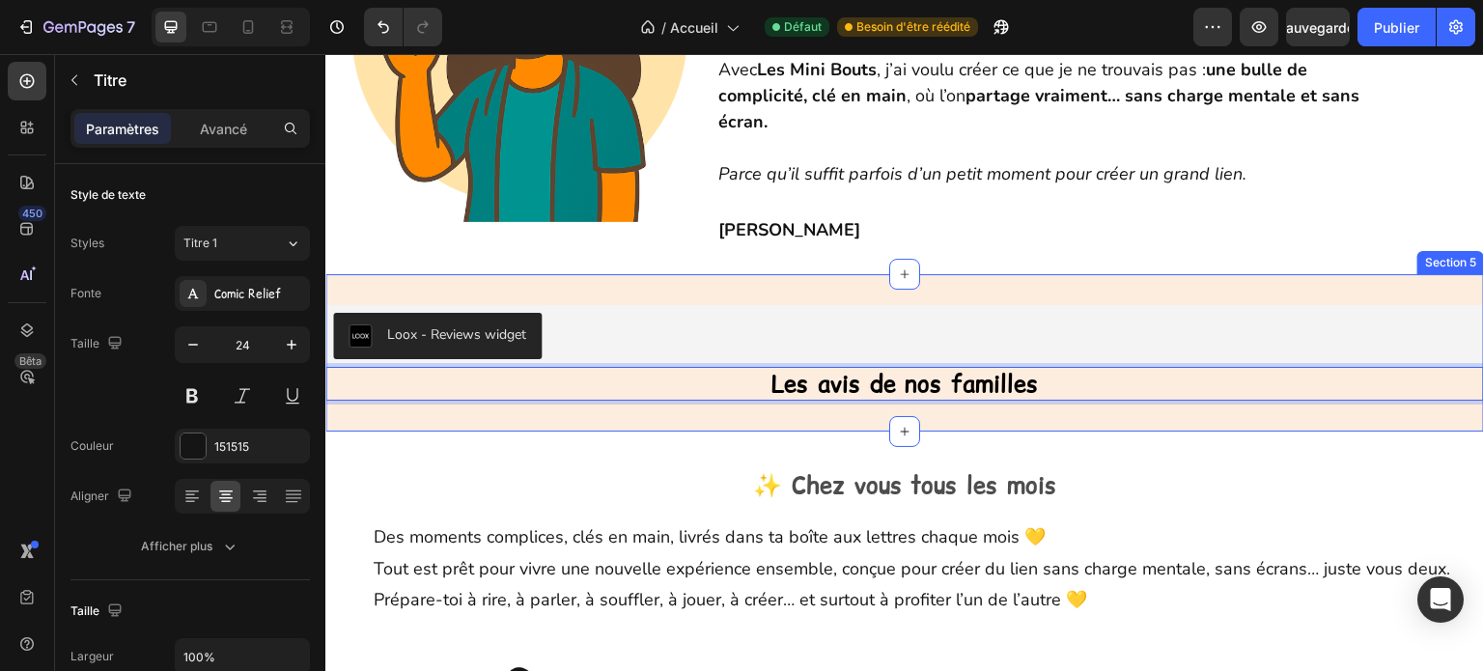
drag, startPoint x: 631, startPoint y: 381, endPoint x: 647, endPoint y: 281, distance: 101.8
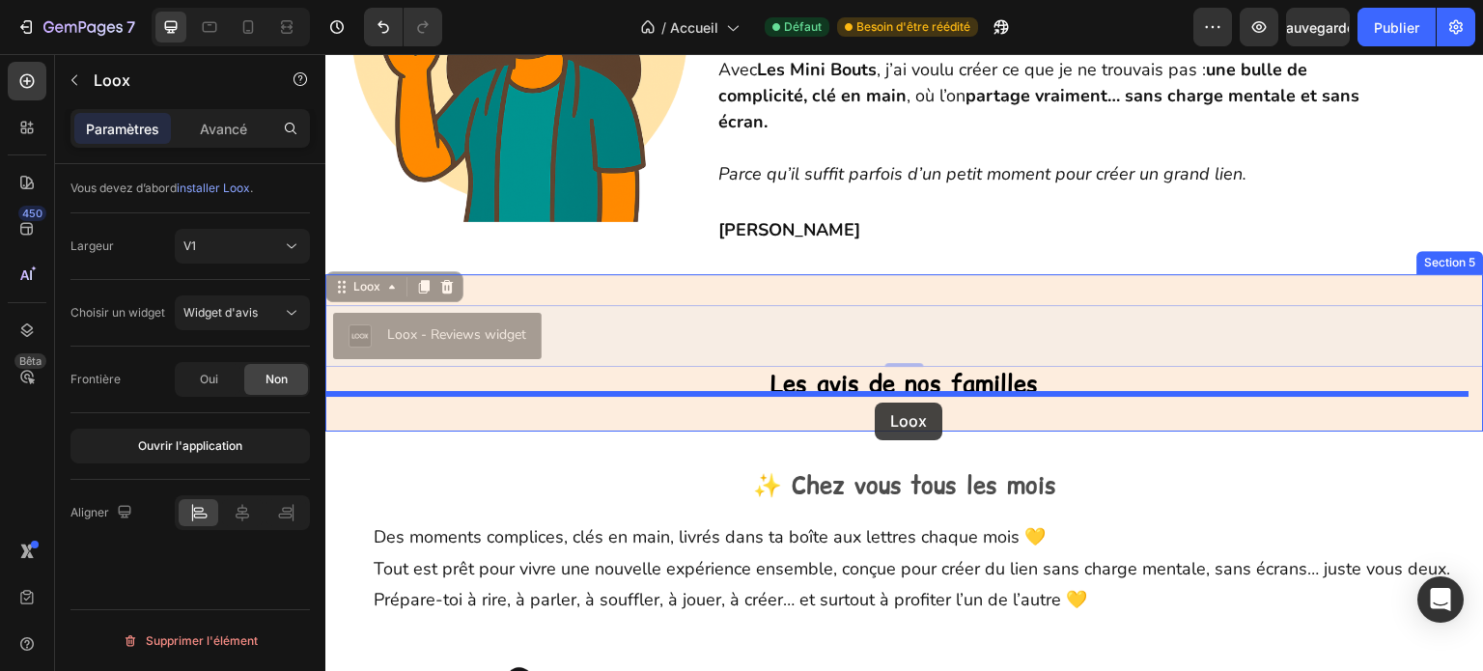
drag, startPoint x: 879, startPoint y: 322, endPoint x: 875, endPoint y: 403, distance: 81.2
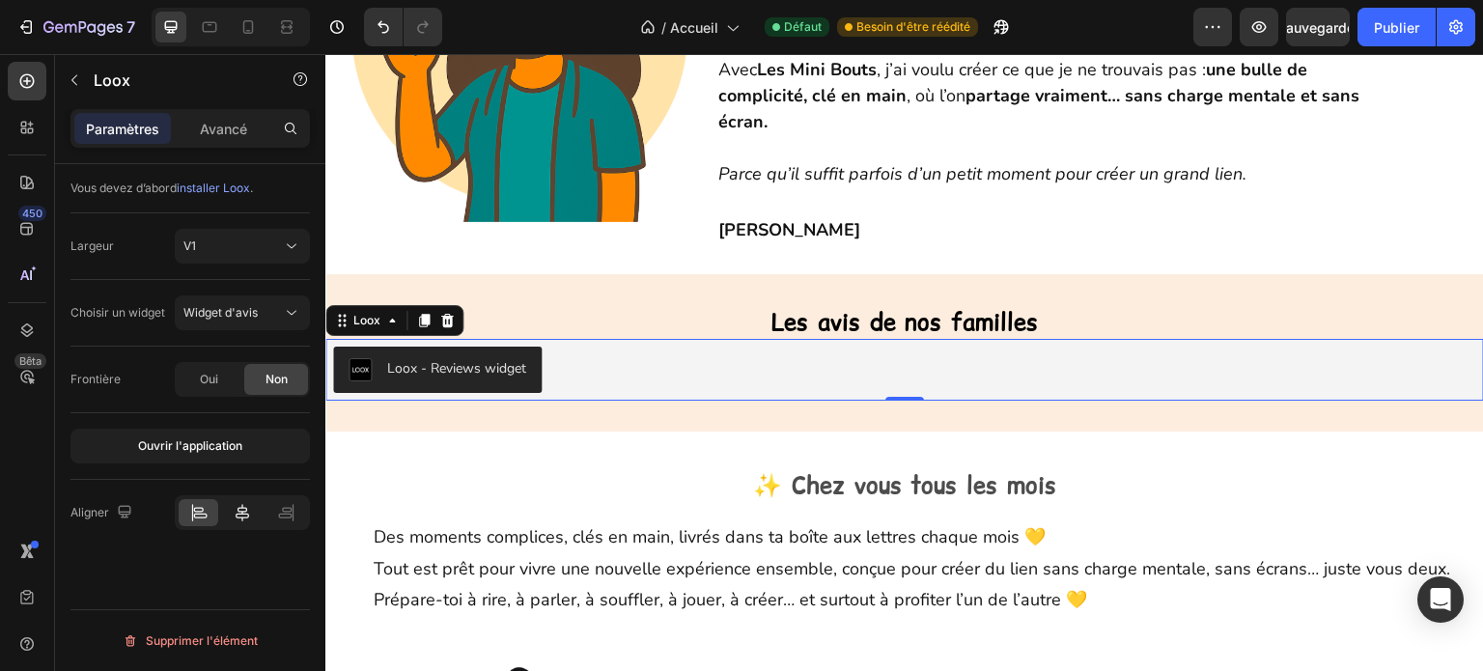
click at [245, 510] on icon at bounding box center [243, 512] width 14 height 17
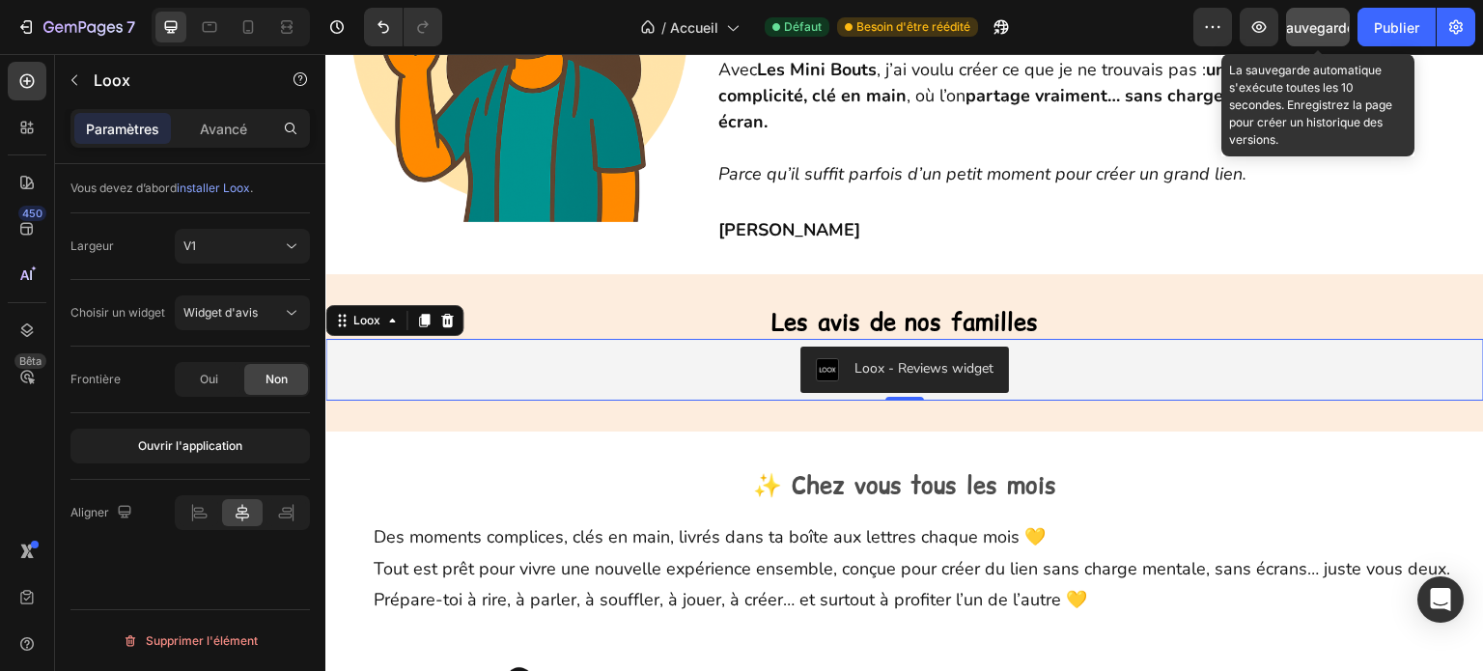
click at [1314, 24] on font "Sauvegarder" at bounding box center [1319, 27] width 82 height 16
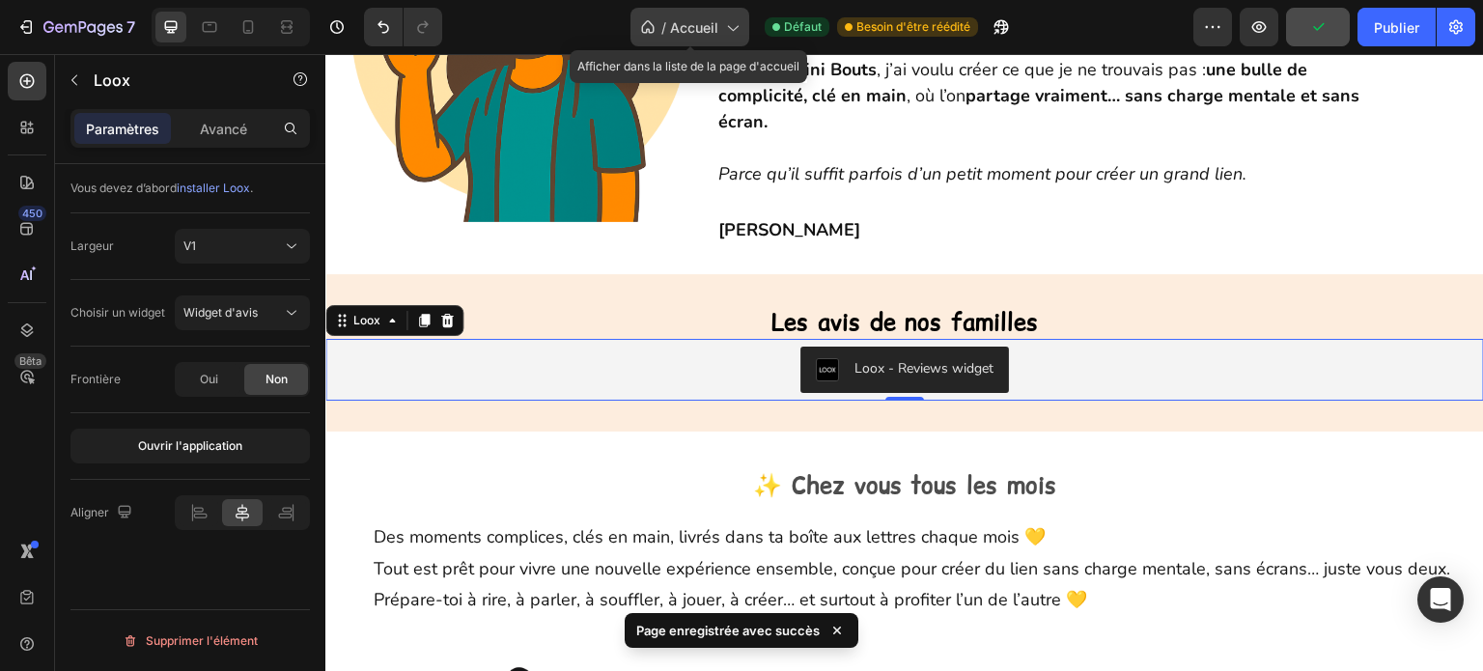
click at [712, 22] on font "Accueil" at bounding box center [694, 27] width 48 height 16
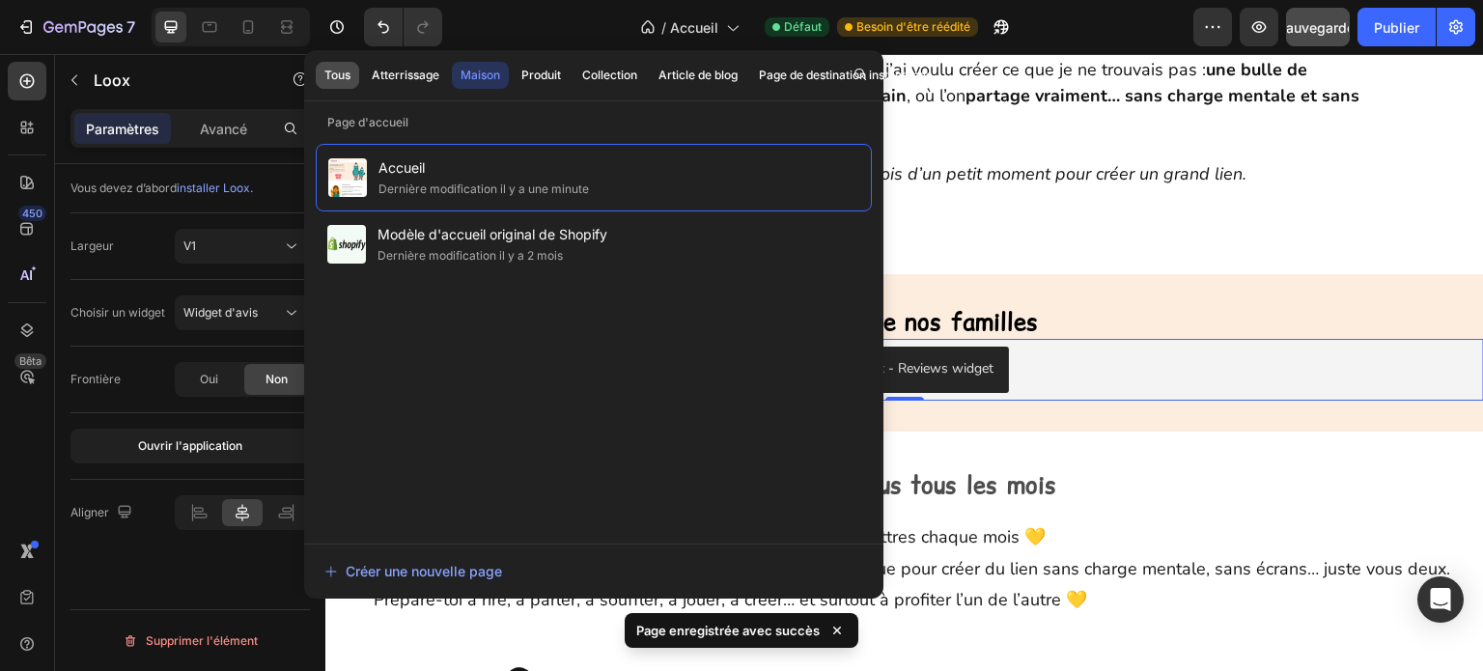
click at [341, 81] on font "Tous" at bounding box center [337, 75] width 26 height 14
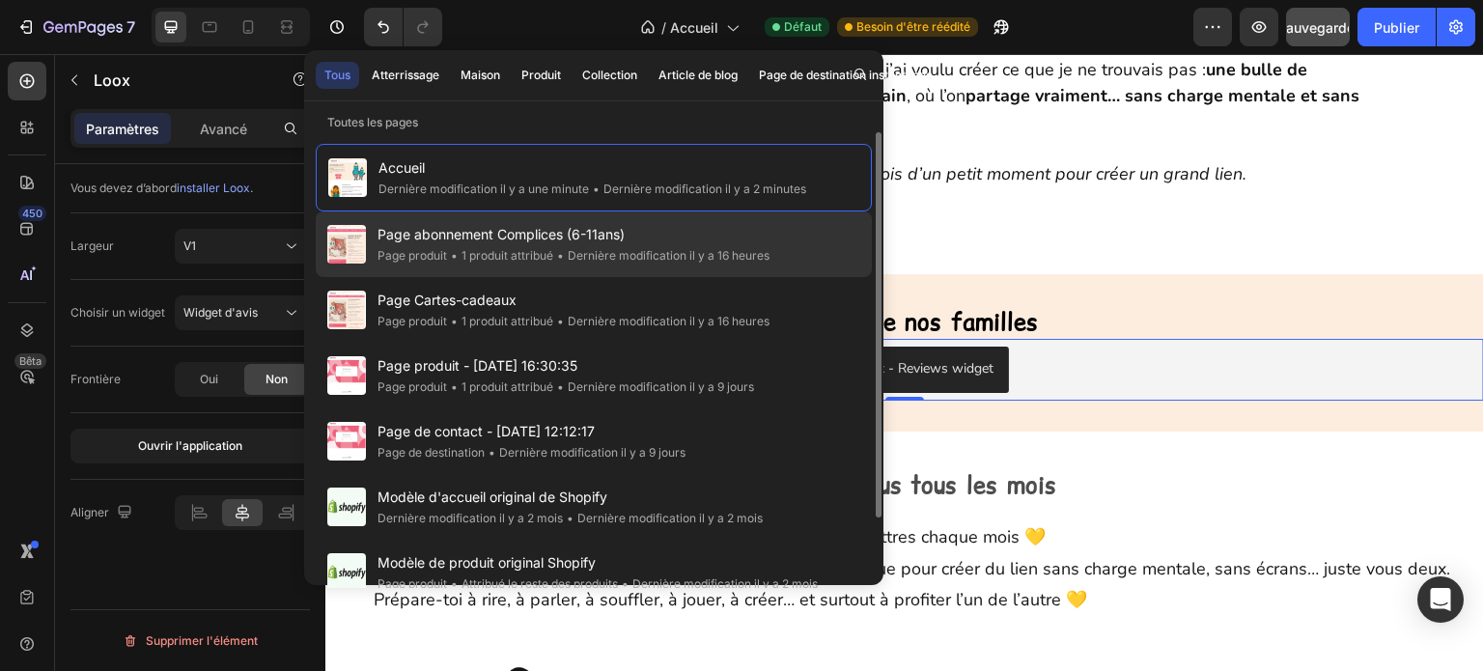
click at [427, 248] on font "Page produit" at bounding box center [413, 255] width 70 height 14
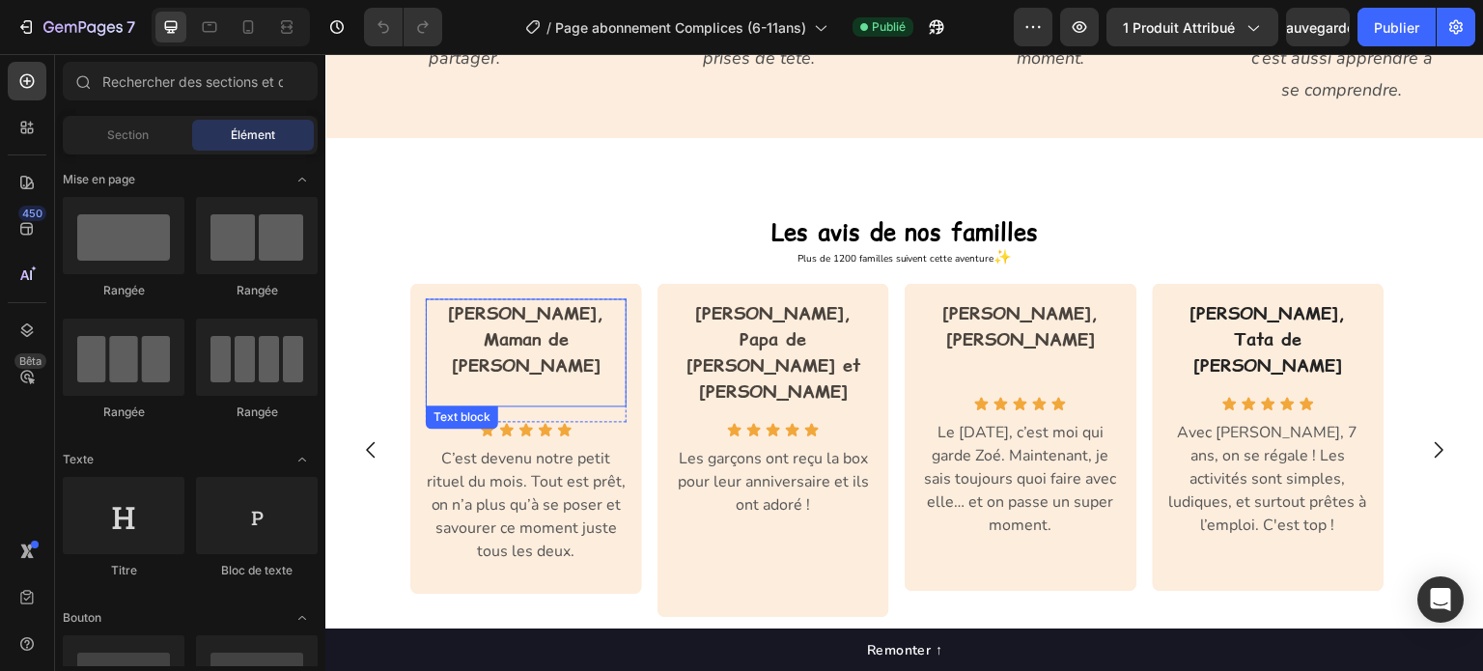
scroll to position [1545, 0]
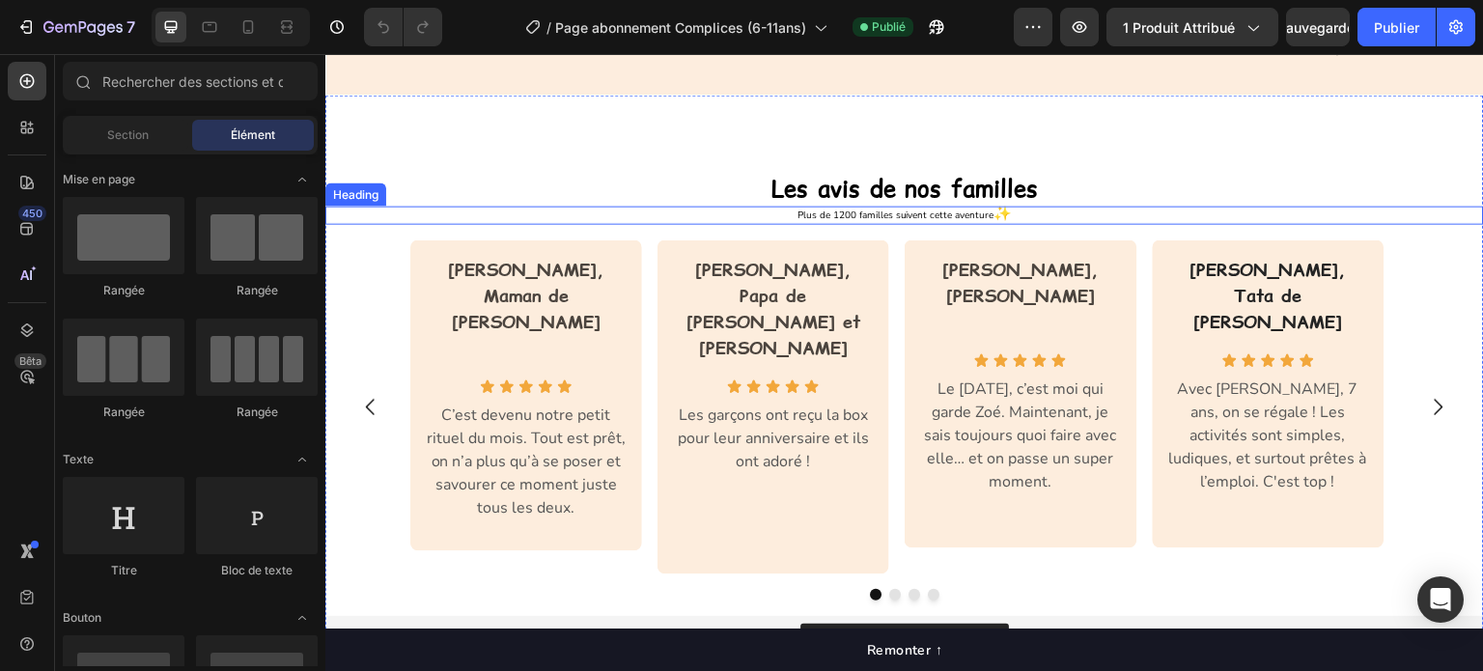
click at [902, 215] on span "Plus de 1200 familles suivent cette aventure" at bounding box center [896, 216] width 197 height 14
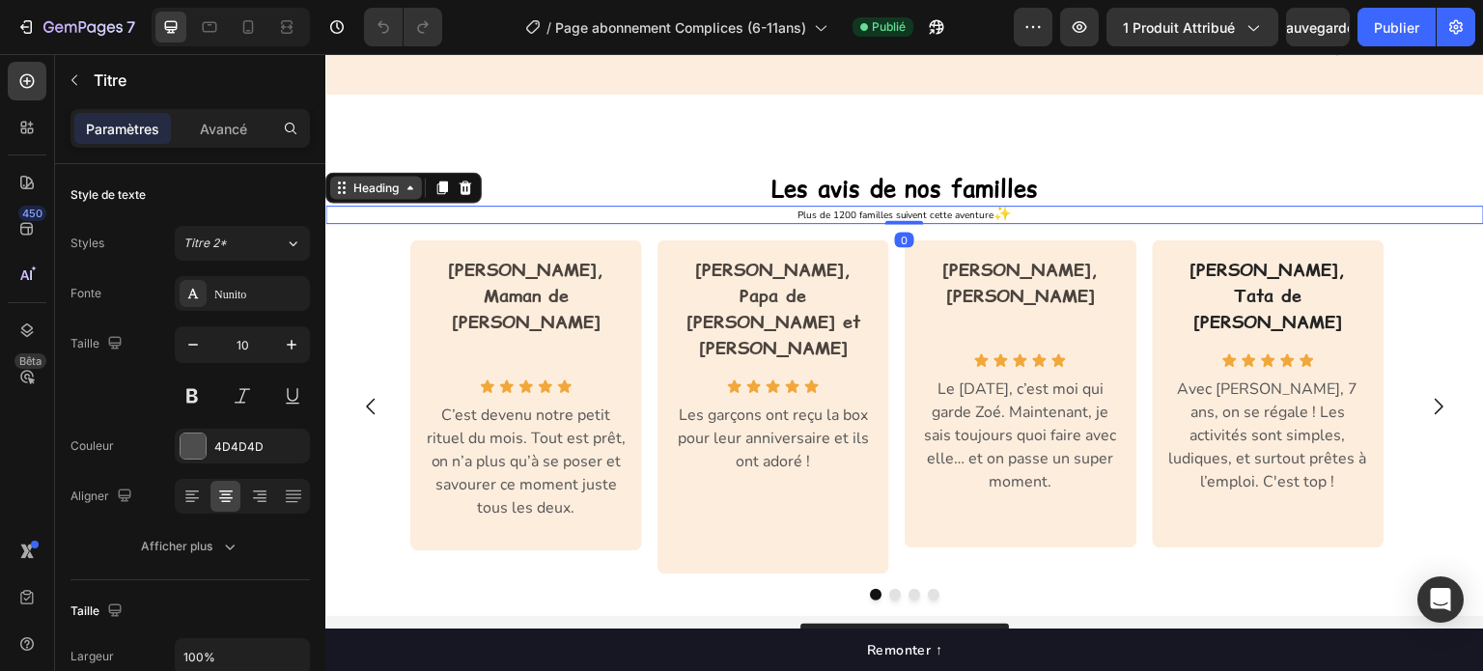
click at [408, 196] on div "Heading" at bounding box center [376, 187] width 92 height 23
click at [393, 188] on div "Heading" at bounding box center [376, 187] width 53 height 17
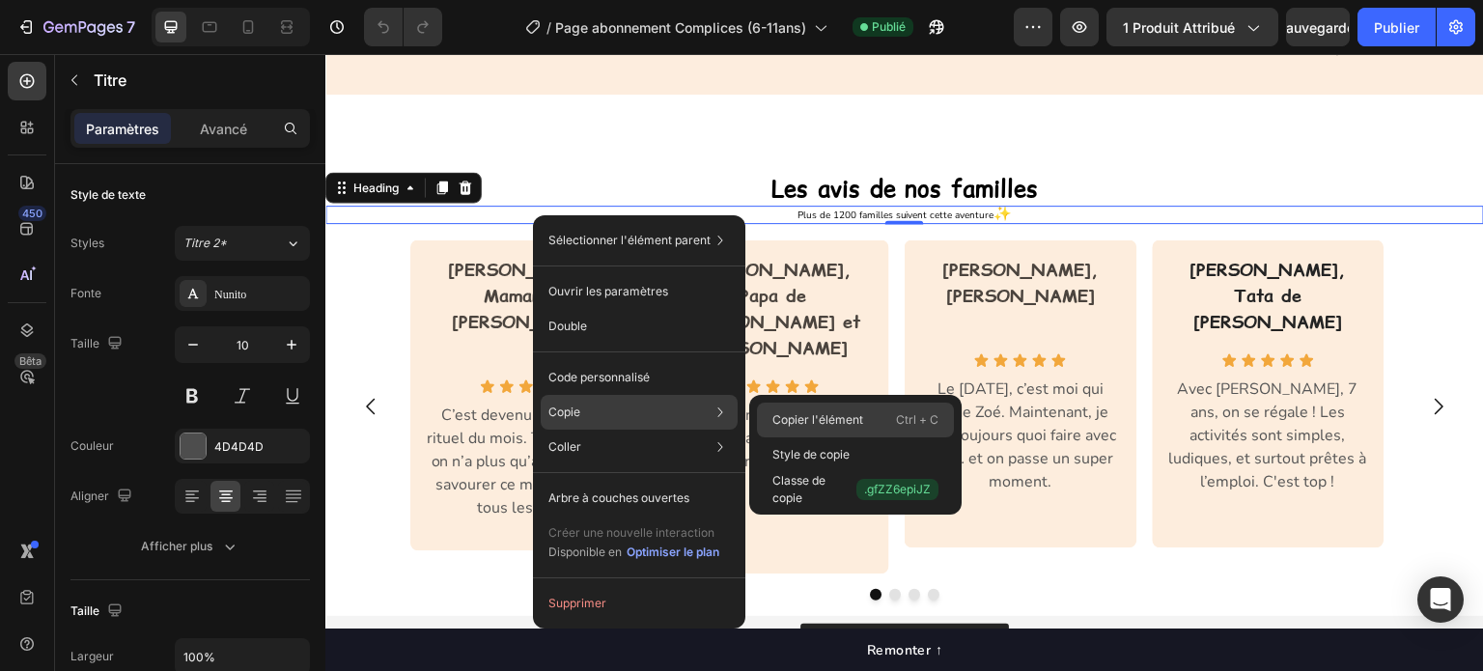
click at [806, 419] on font "Copier l'élément" at bounding box center [818, 419] width 91 height 14
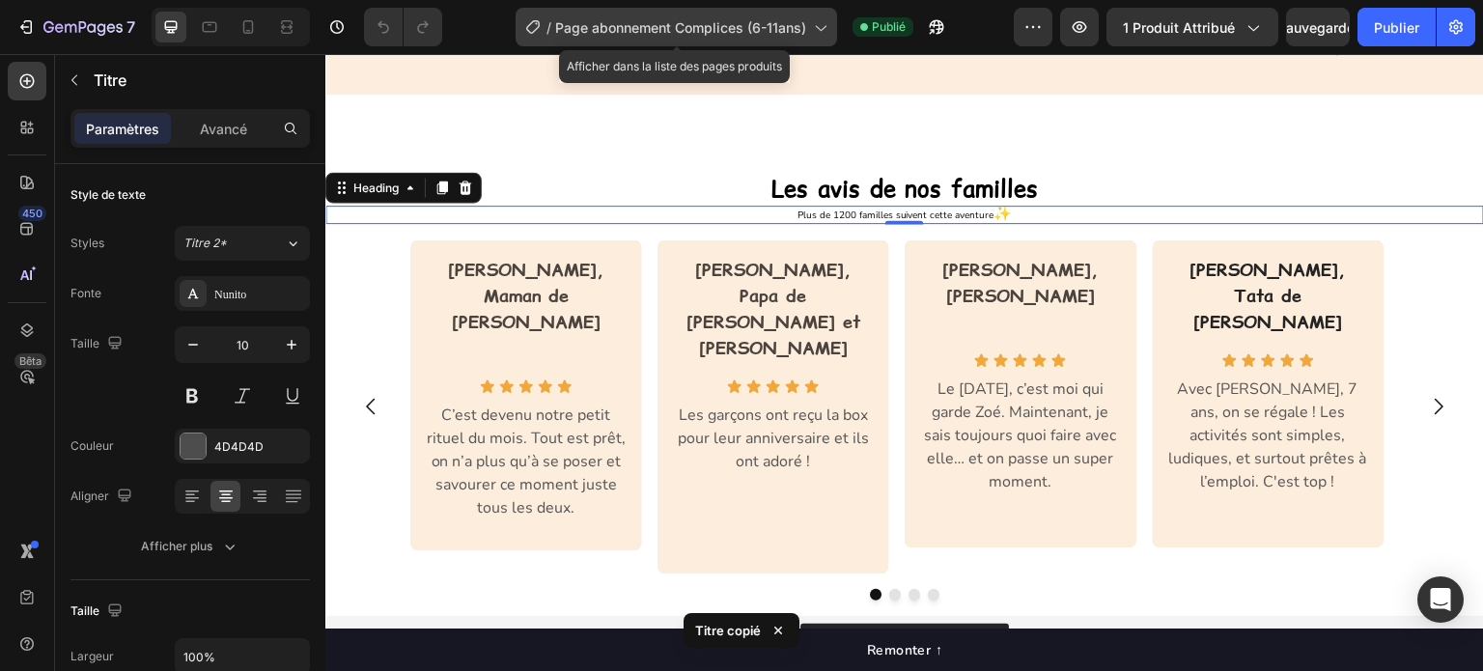
click at [745, 39] on div "/ Page abonnement Complices (6-11ans)" at bounding box center [677, 27] width 322 height 39
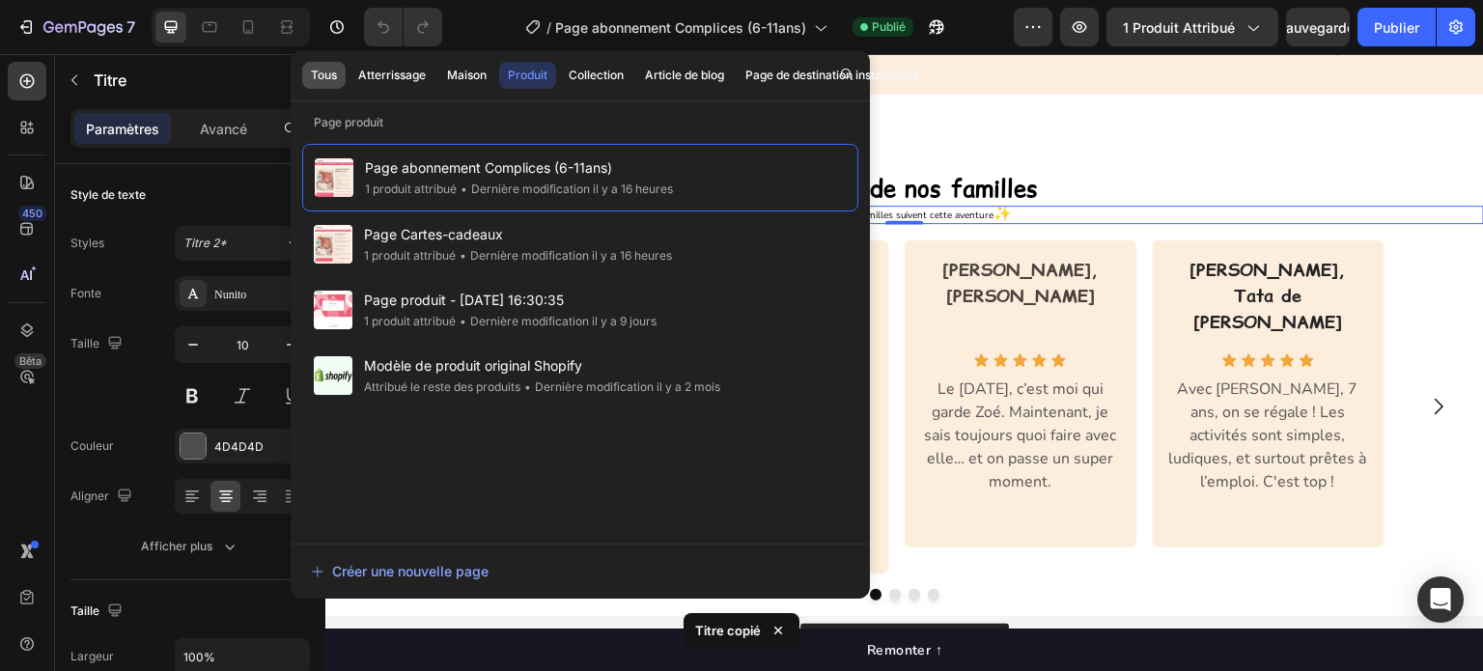
click at [328, 69] on font "Tous" at bounding box center [324, 75] width 26 height 14
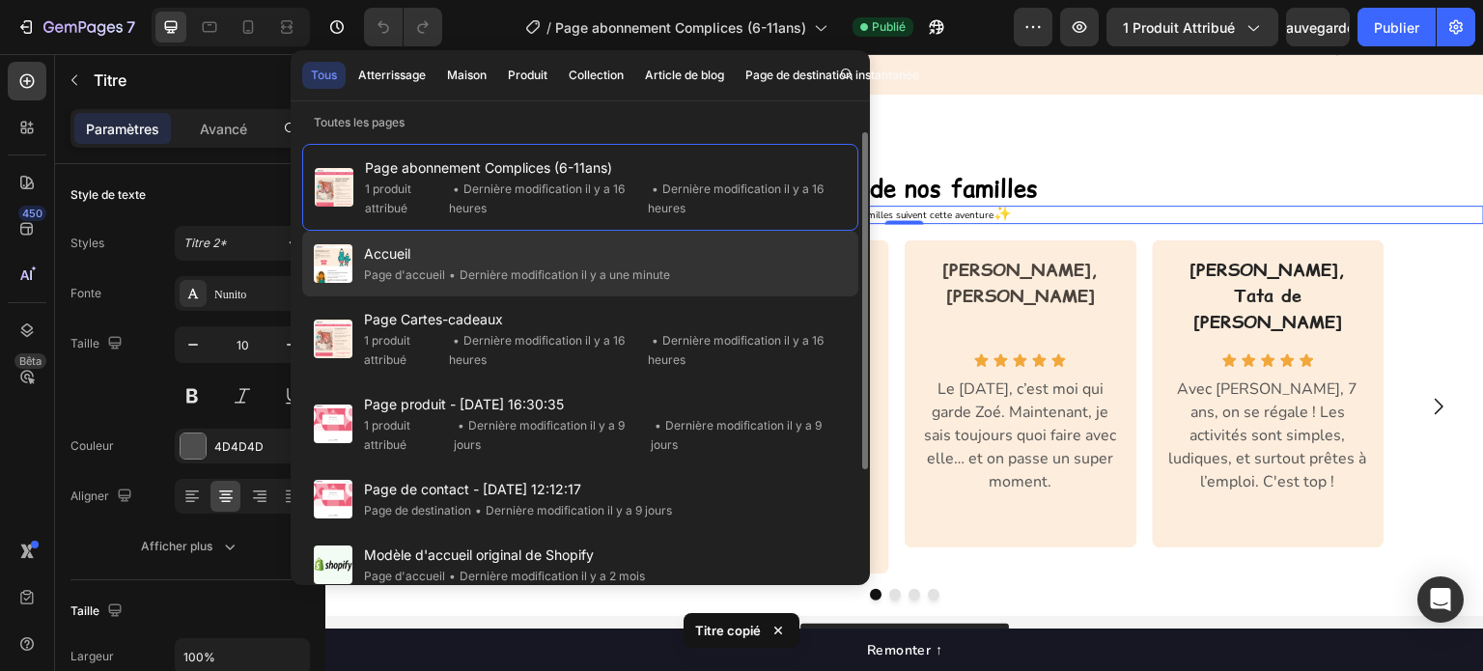
click at [425, 258] on span "Accueil" at bounding box center [517, 253] width 306 height 23
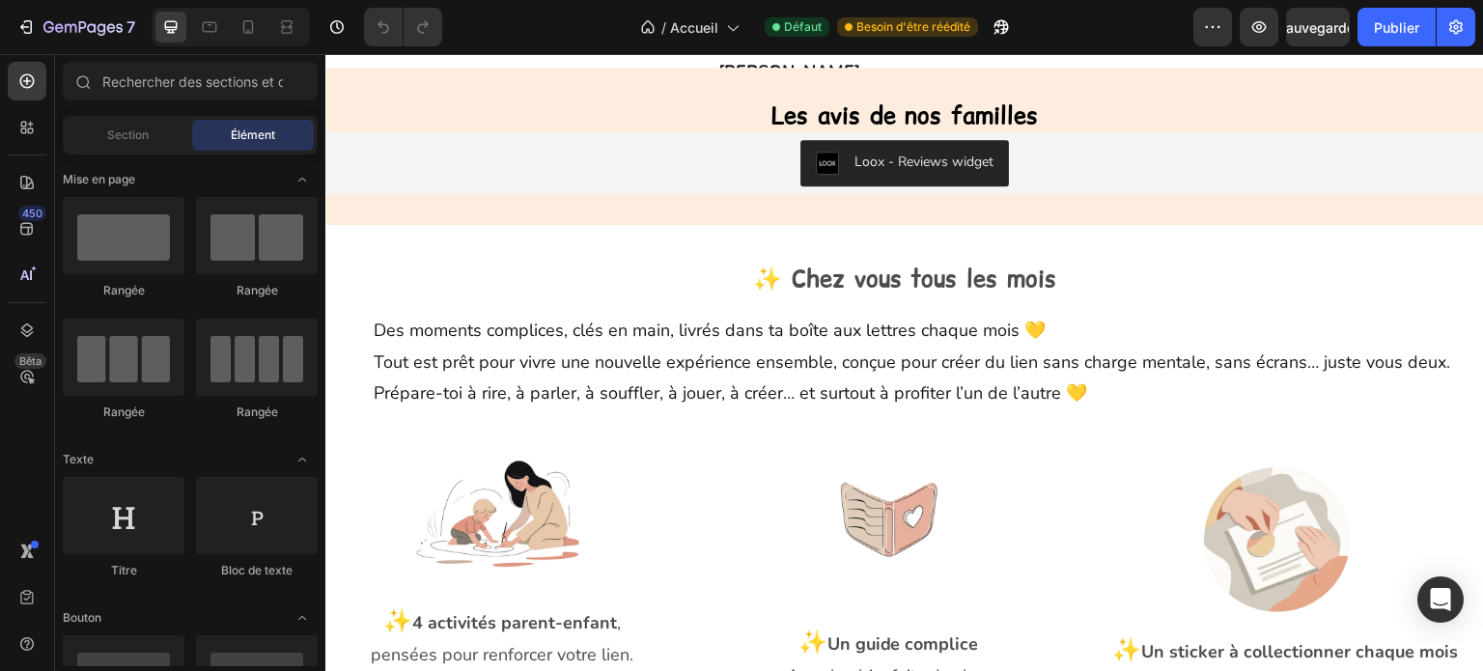
scroll to position [966, 0]
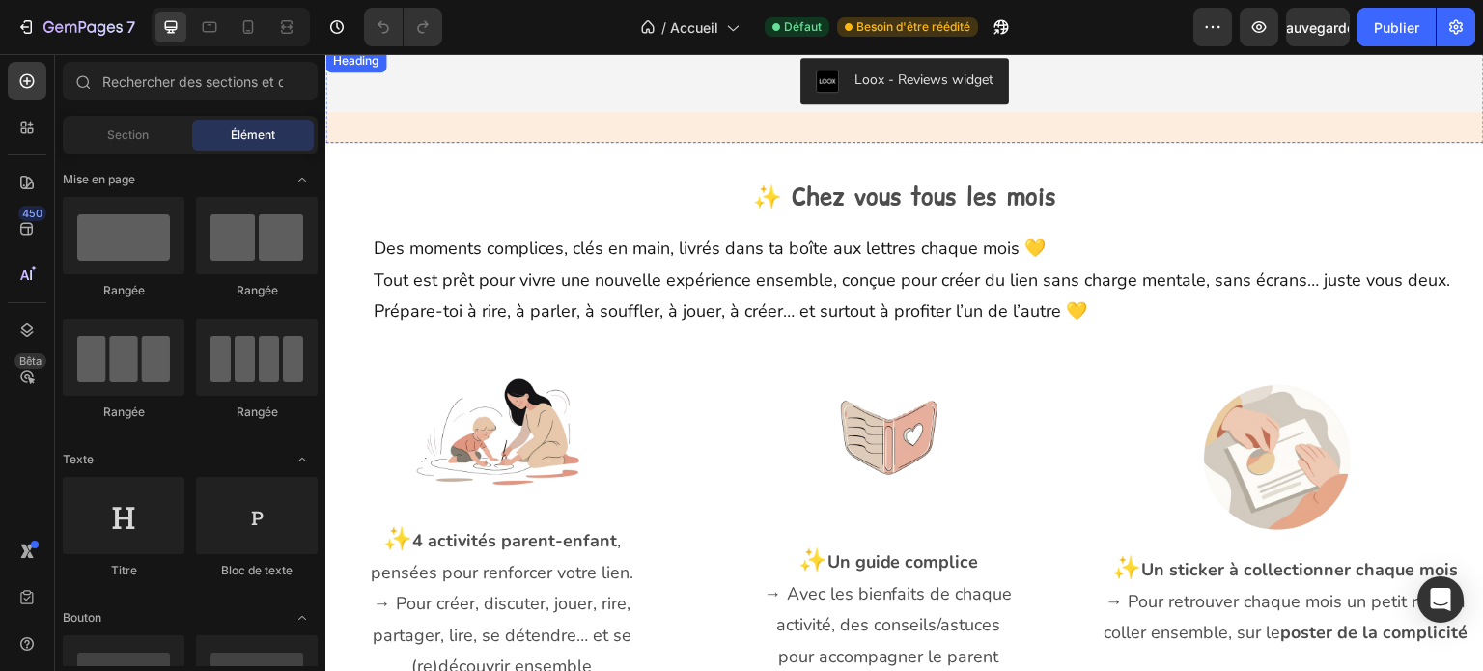
click at [1070, 50] on h2 "Les avis de nos familles" at bounding box center [904, 33] width 1159 height 34
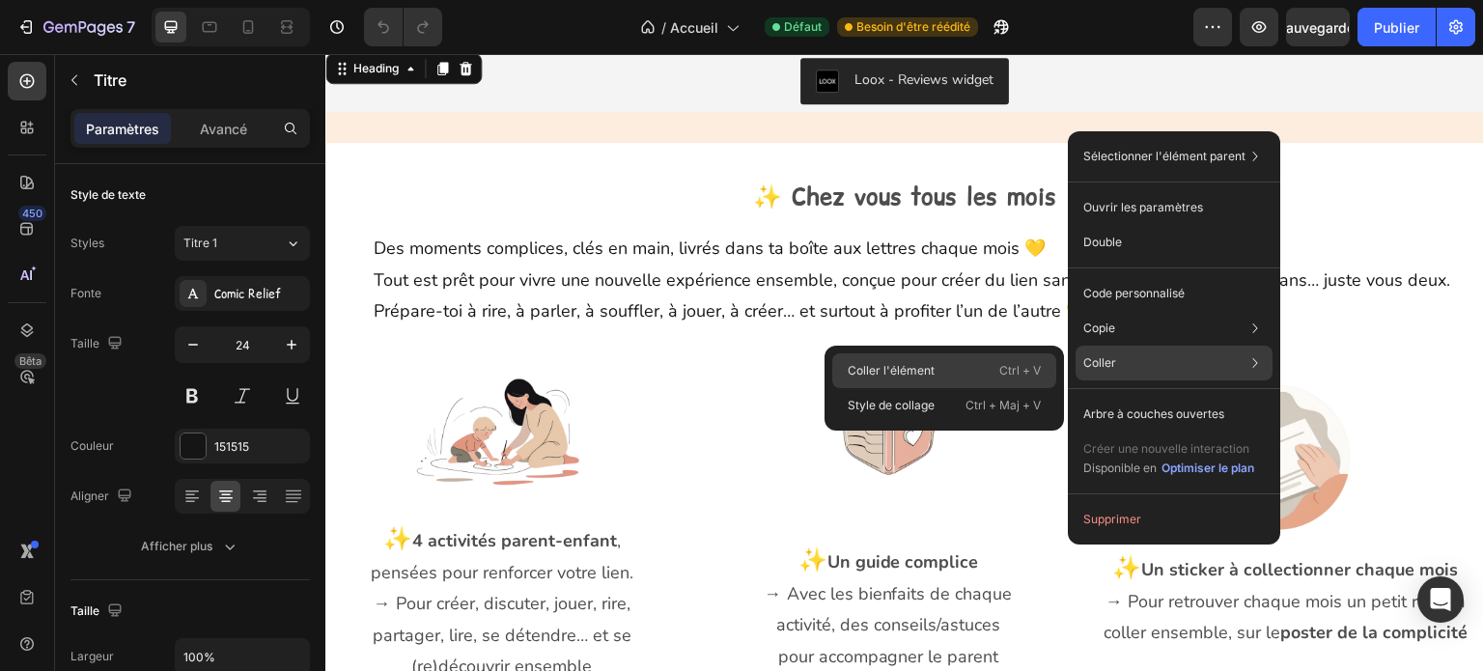
click at [1021, 388] on div "Coller l'élément Ctrl + V" at bounding box center [944, 405] width 224 height 35
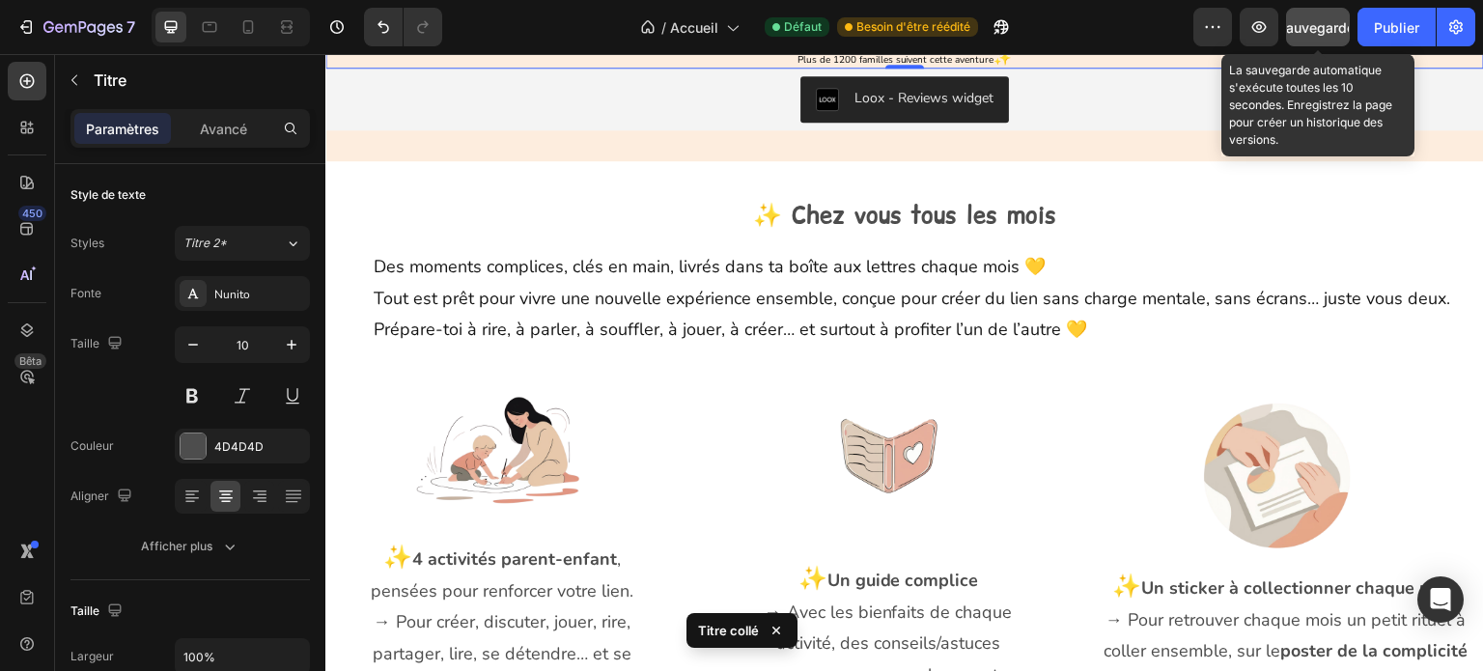
click at [1309, 31] on font "Sauvegarder" at bounding box center [1319, 27] width 82 height 16
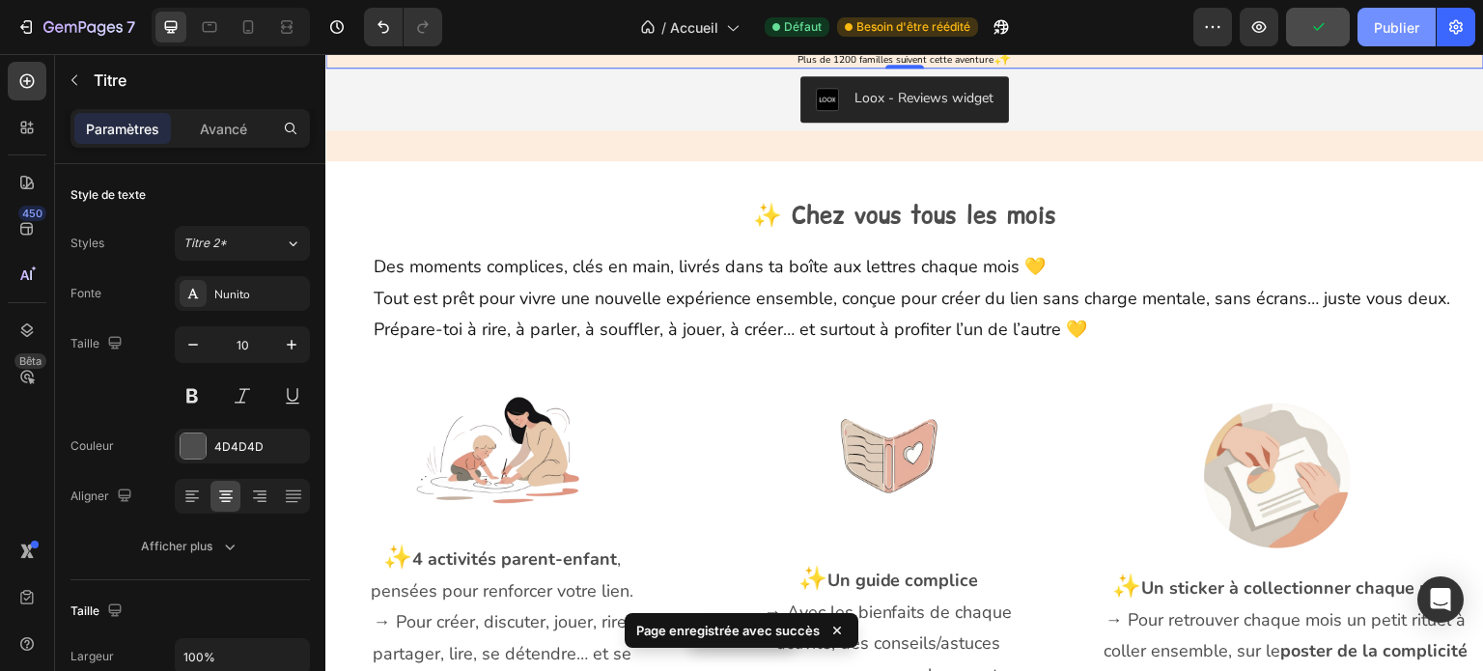
click at [1373, 31] on button "Publier" at bounding box center [1397, 27] width 78 height 39
